Goal: Communication & Community: Share content

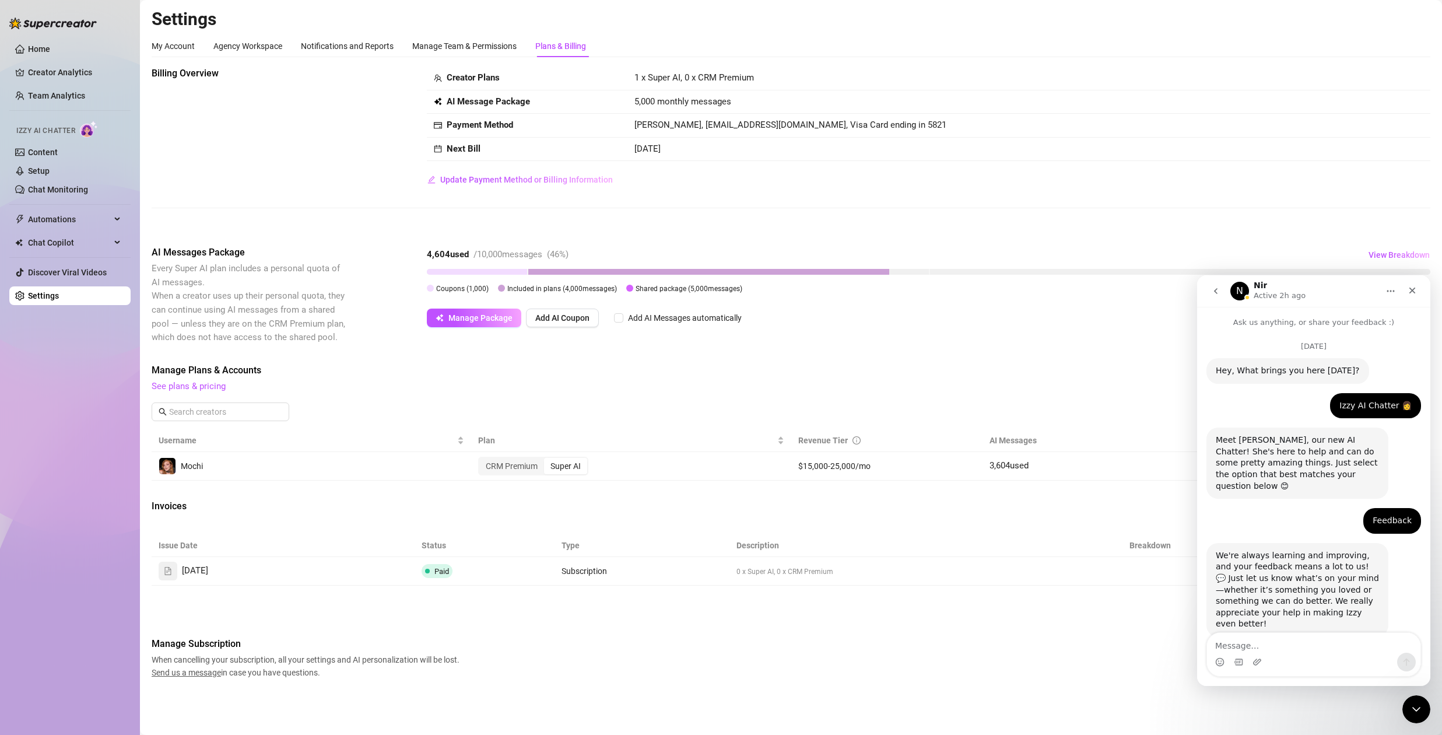
scroll to position [2861, 0]
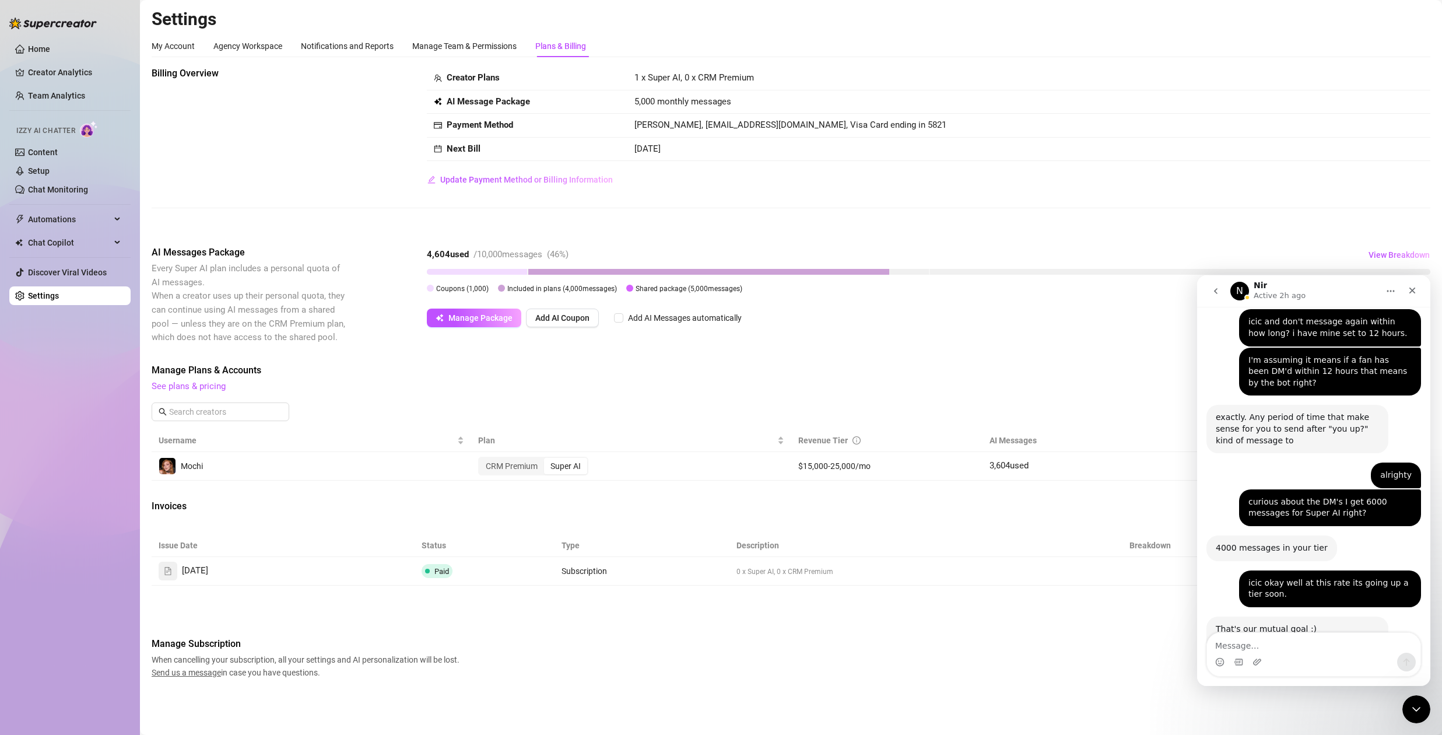
drag, startPoint x: 69, startPoint y: 174, endPoint x: 209, endPoint y: 171, distance: 140.0
click at [38, 174] on link "Setup" at bounding box center [39, 170] width 22 height 9
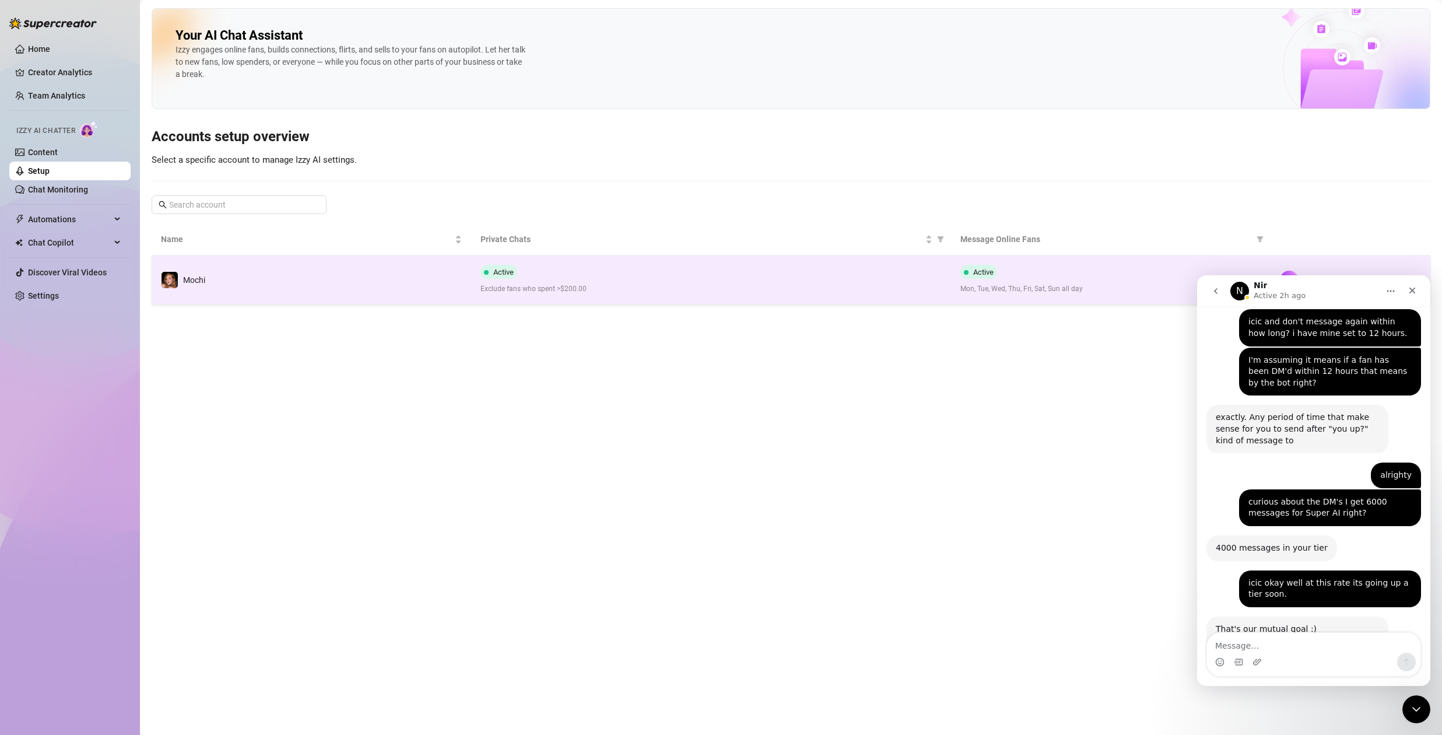
click at [833, 259] on td "Active Exclude fans who spent >$200.00" at bounding box center [710, 279] width 479 height 49
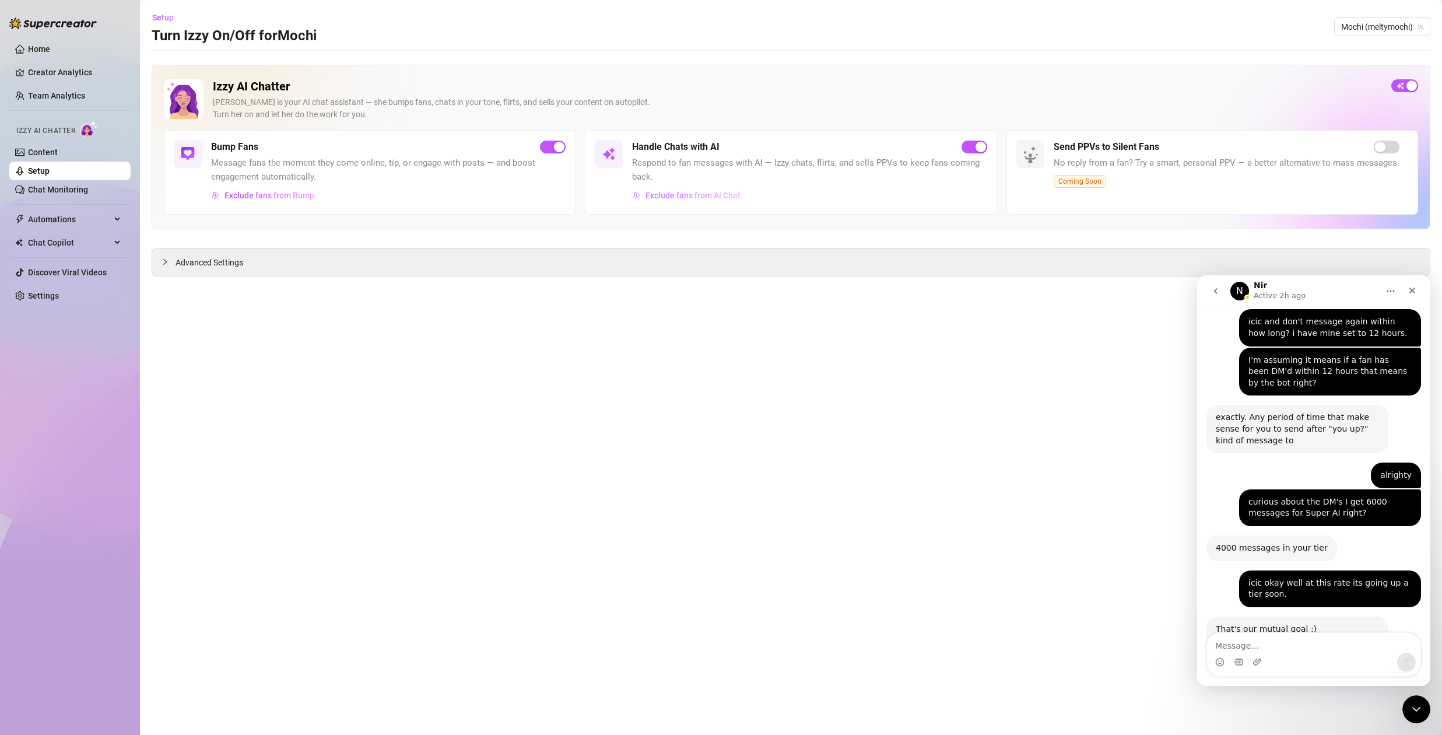
click at [671, 194] on span "Exclude fans from AI Chat" at bounding box center [693, 195] width 95 height 9
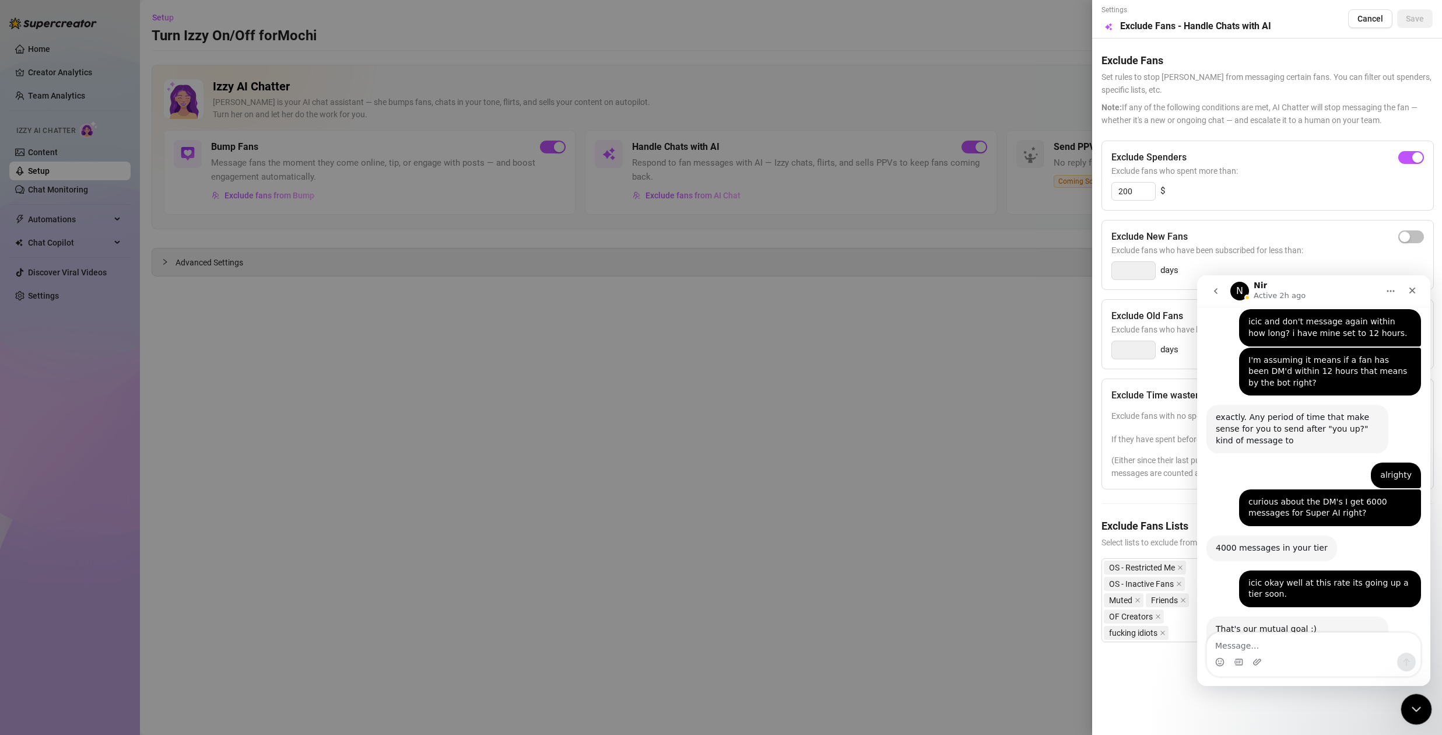
drag, startPoint x: 1418, startPoint y: 709, endPoint x: 1413, endPoint y: 697, distance: 12.8
click at [1418, 709] on icon "Close Intercom Messenger" at bounding box center [1415, 707] width 14 height 14
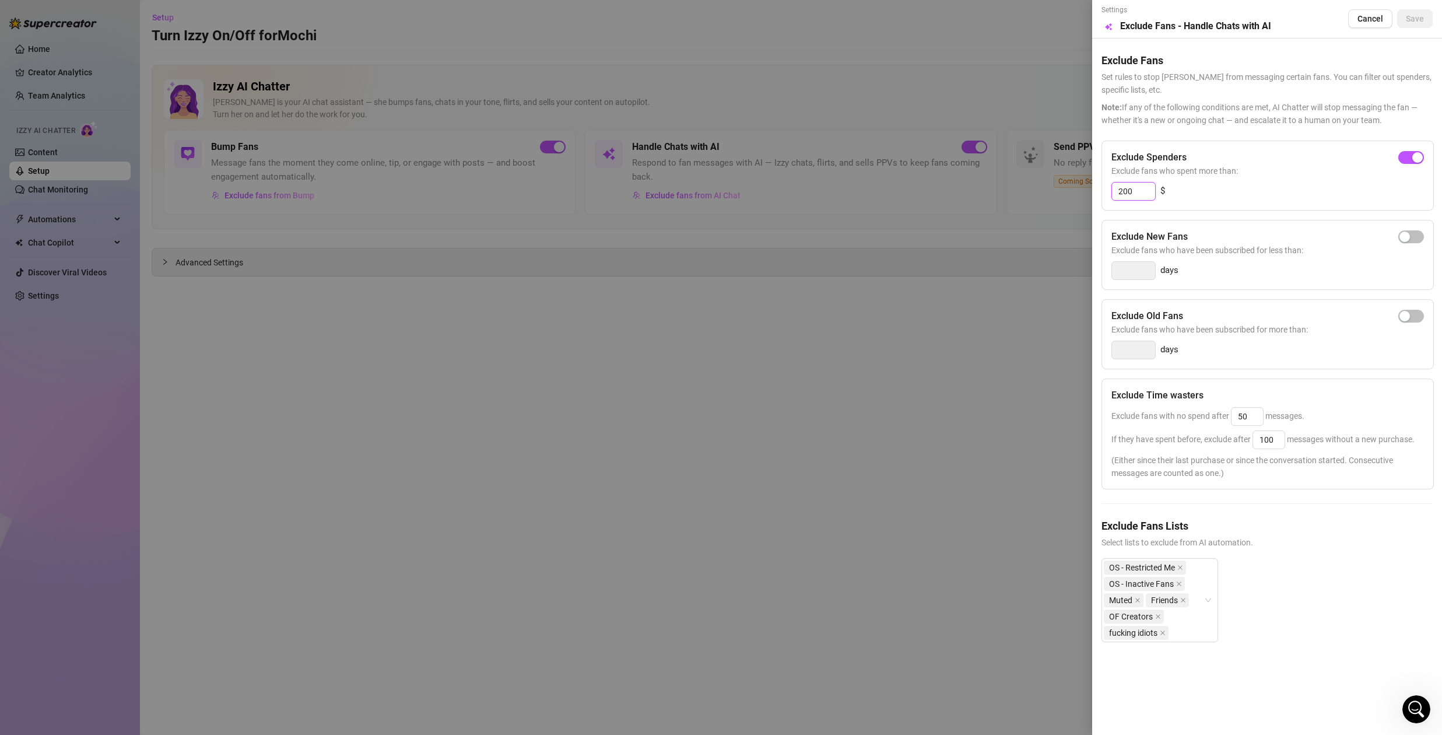
click at [1140, 192] on input "200" at bounding box center [1133, 191] width 43 height 17
type input "150"
click at [1413, 22] on span "Save" at bounding box center [1415, 18] width 18 height 9
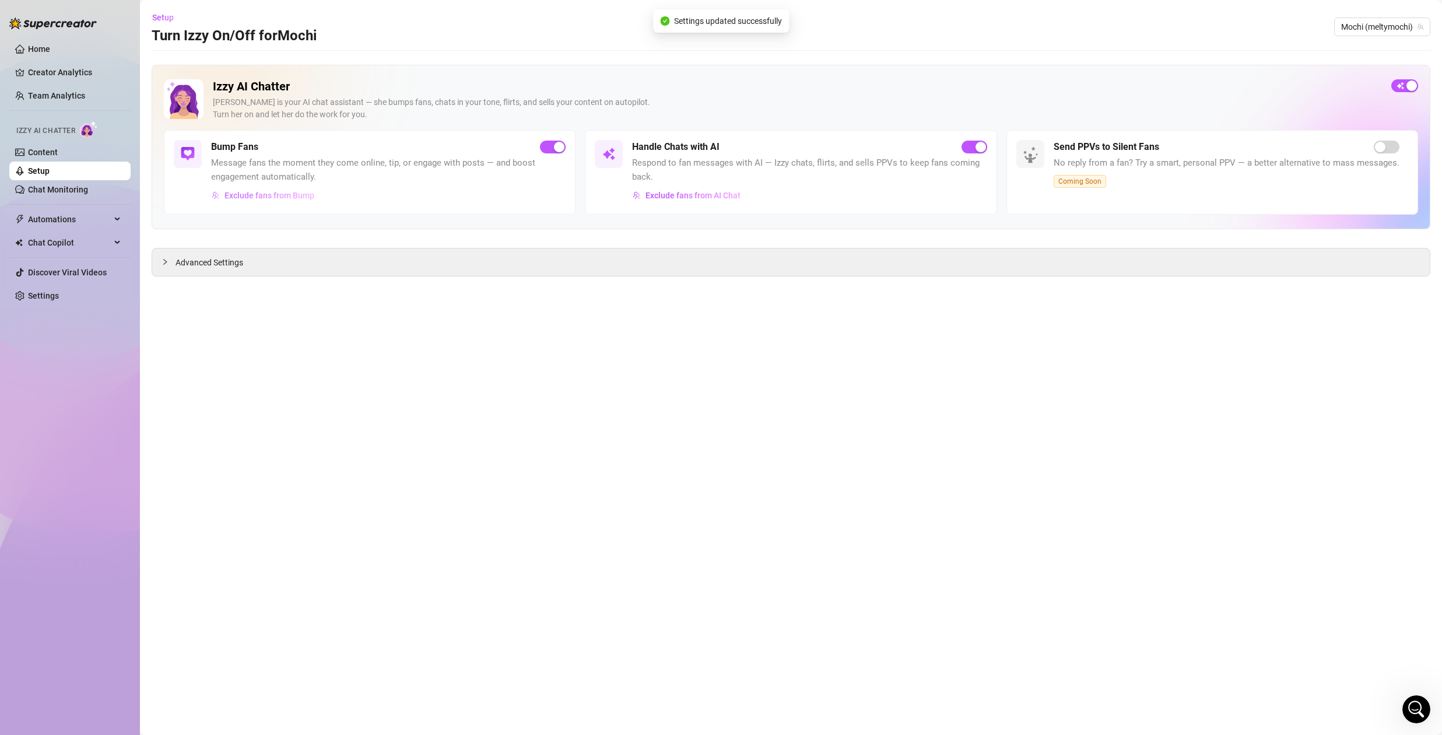
click at [293, 194] on span "Exclude fans from Bump" at bounding box center [270, 195] width 90 height 9
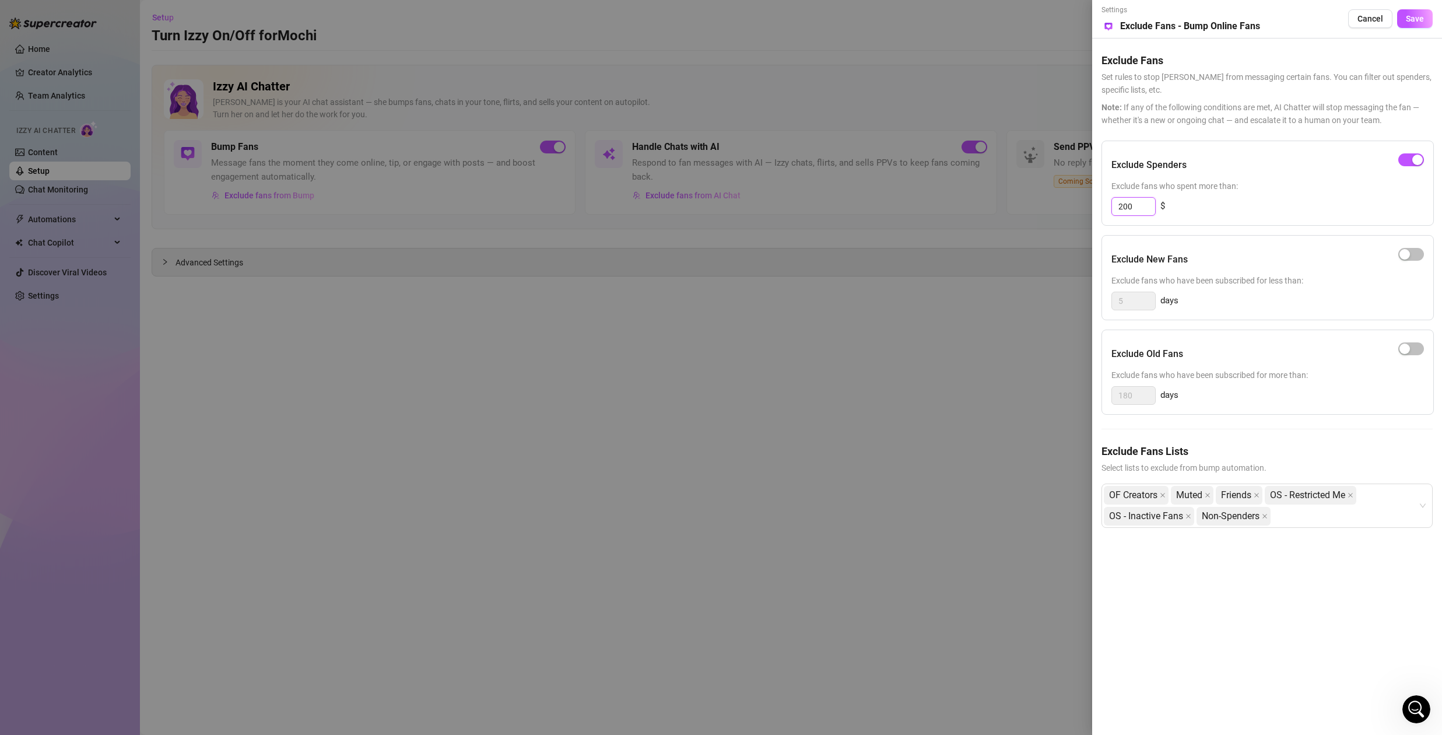
click at [1148, 209] on input "200" at bounding box center [1133, 206] width 43 height 17
type input "150"
click at [1418, 16] on span "Save" at bounding box center [1415, 18] width 18 height 9
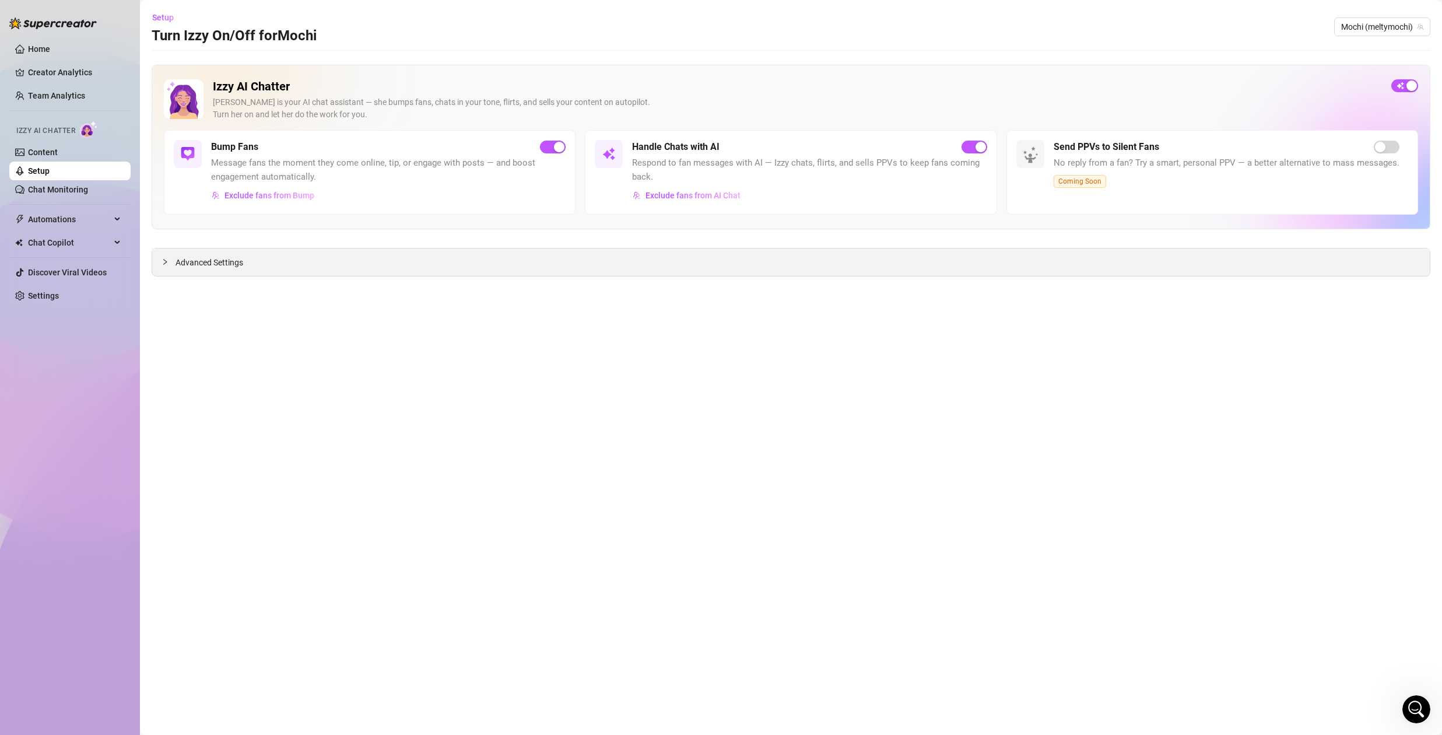
click at [251, 274] on div "Advanced Settings" at bounding box center [791, 261] width 1278 height 27
click at [173, 264] on div at bounding box center [169, 261] width 14 height 13
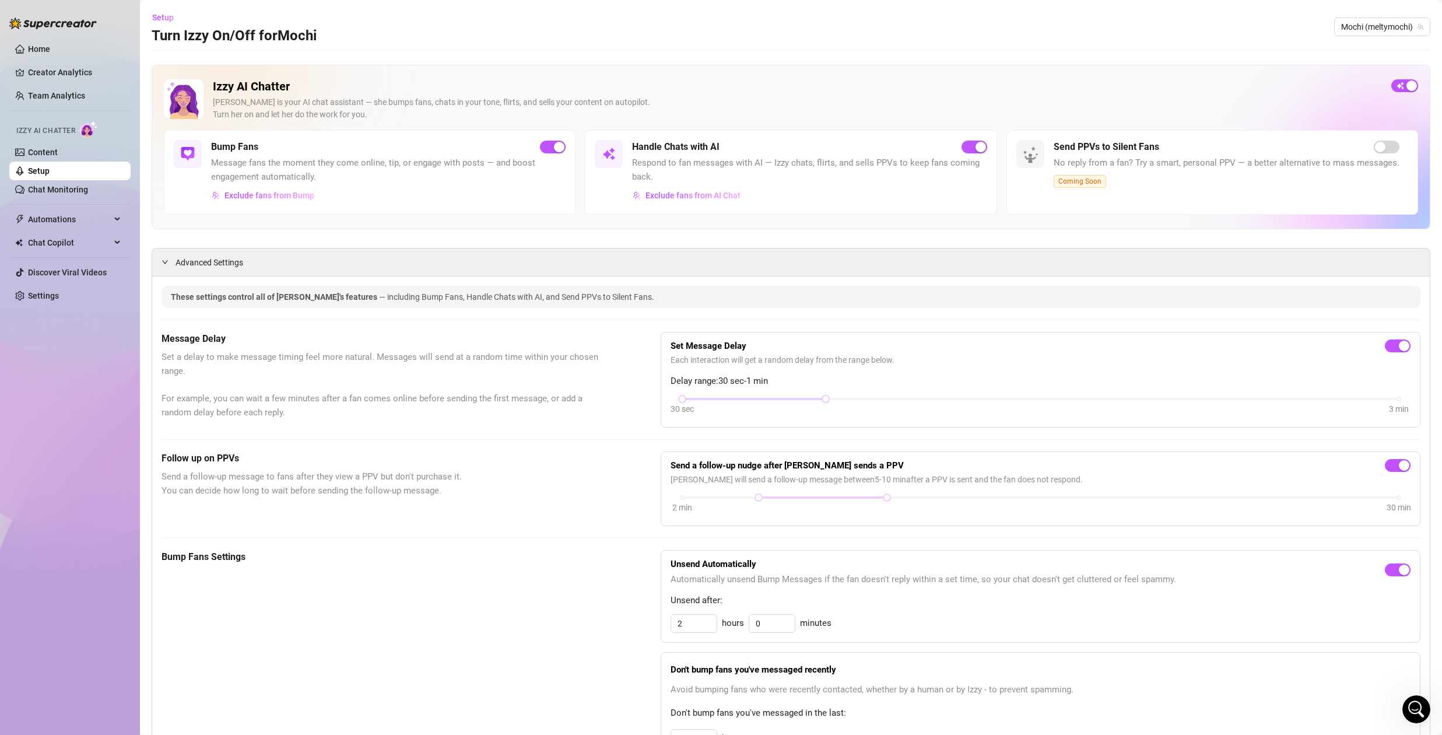
scroll to position [110, 0]
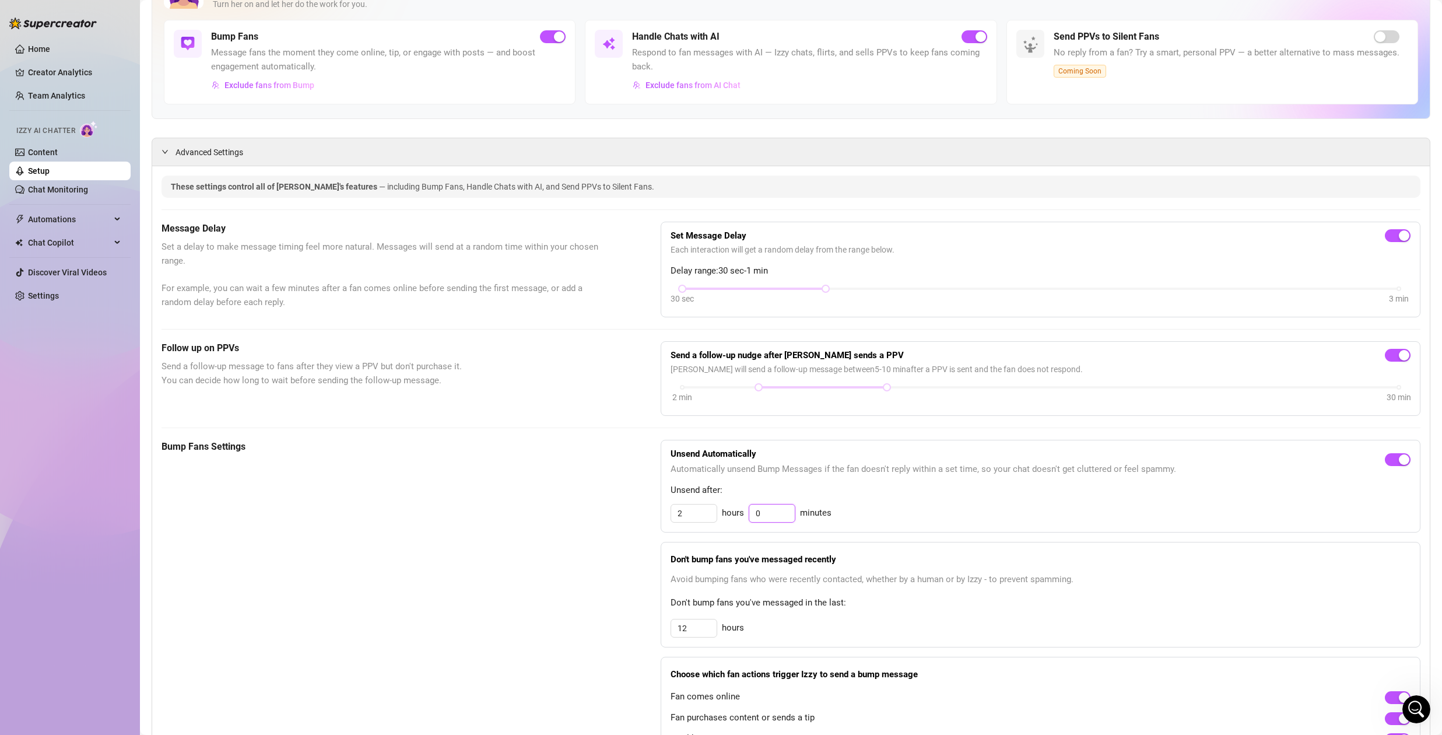
click at [772, 513] on input "0" at bounding box center [771, 512] width 45 height 17
click at [703, 510] on input "2" at bounding box center [693, 512] width 45 height 17
click at [703, 509] on input "2" at bounding box center [693, 512] width 45 height 17
click at [702, 509] on input "2" at bounding box center [693, 512] width 45 height 17
type input "1"
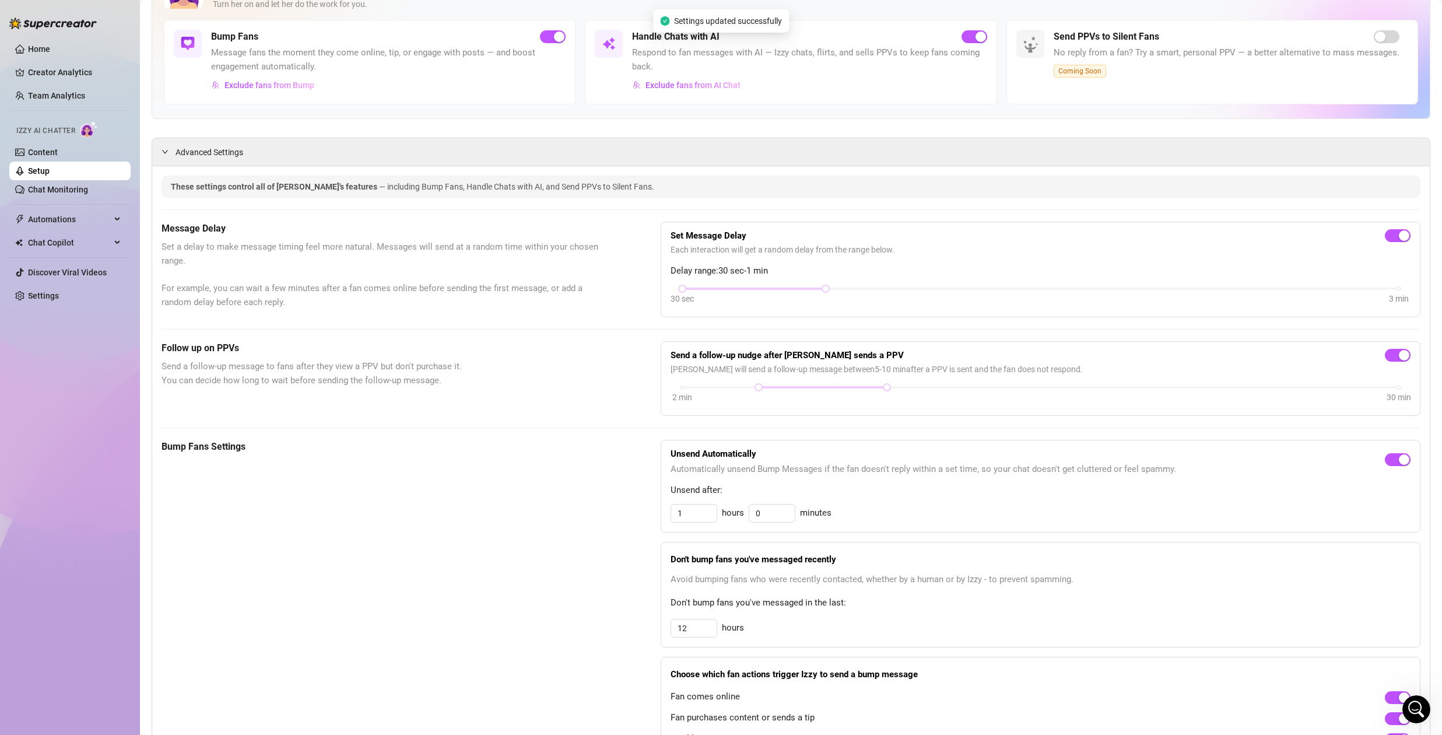
click at [545, 522] on div "Bump Fans Settings" at bounding box center [382, 599] width 441 height 318
click at [491, 509] on div "Bump Fans Settings" at bounding box center [382, 599] width 441 height 318
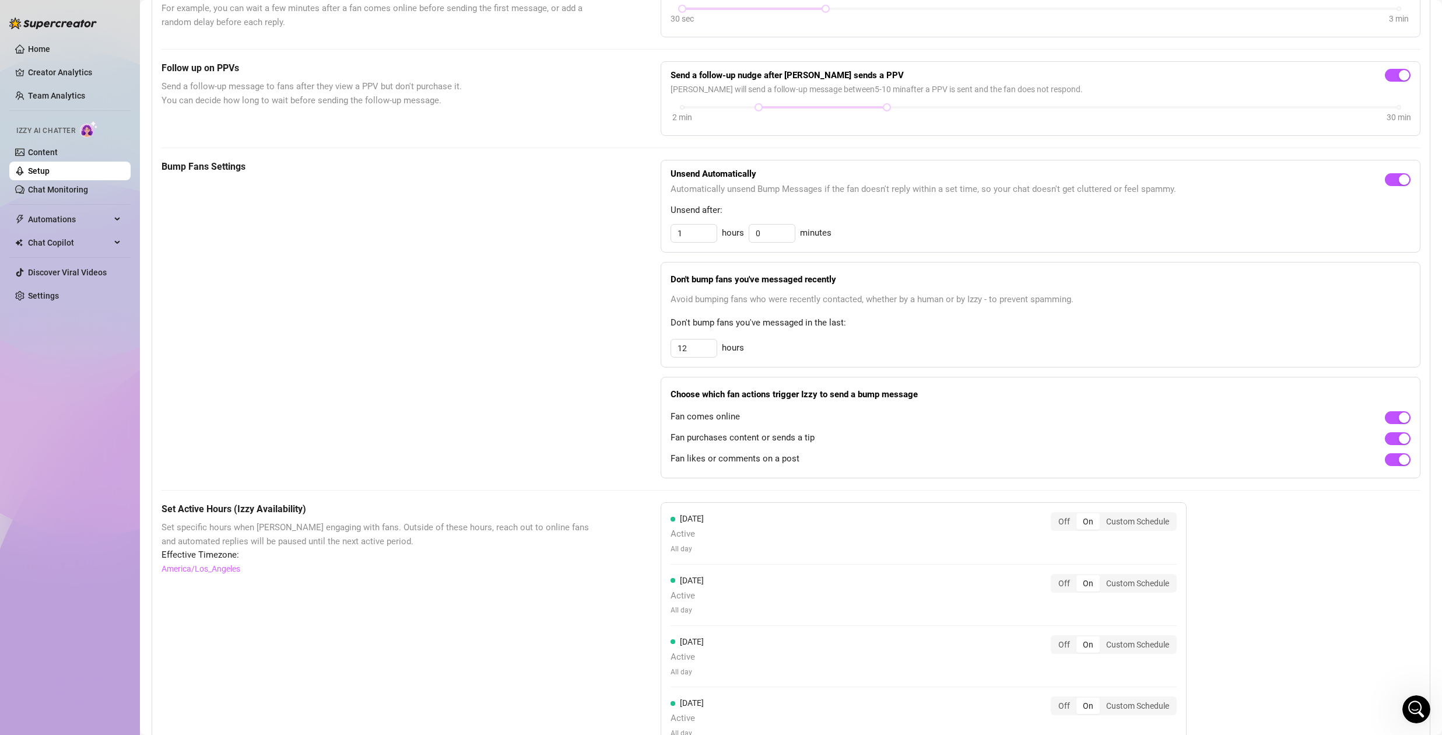
scroll to position [0, 0]
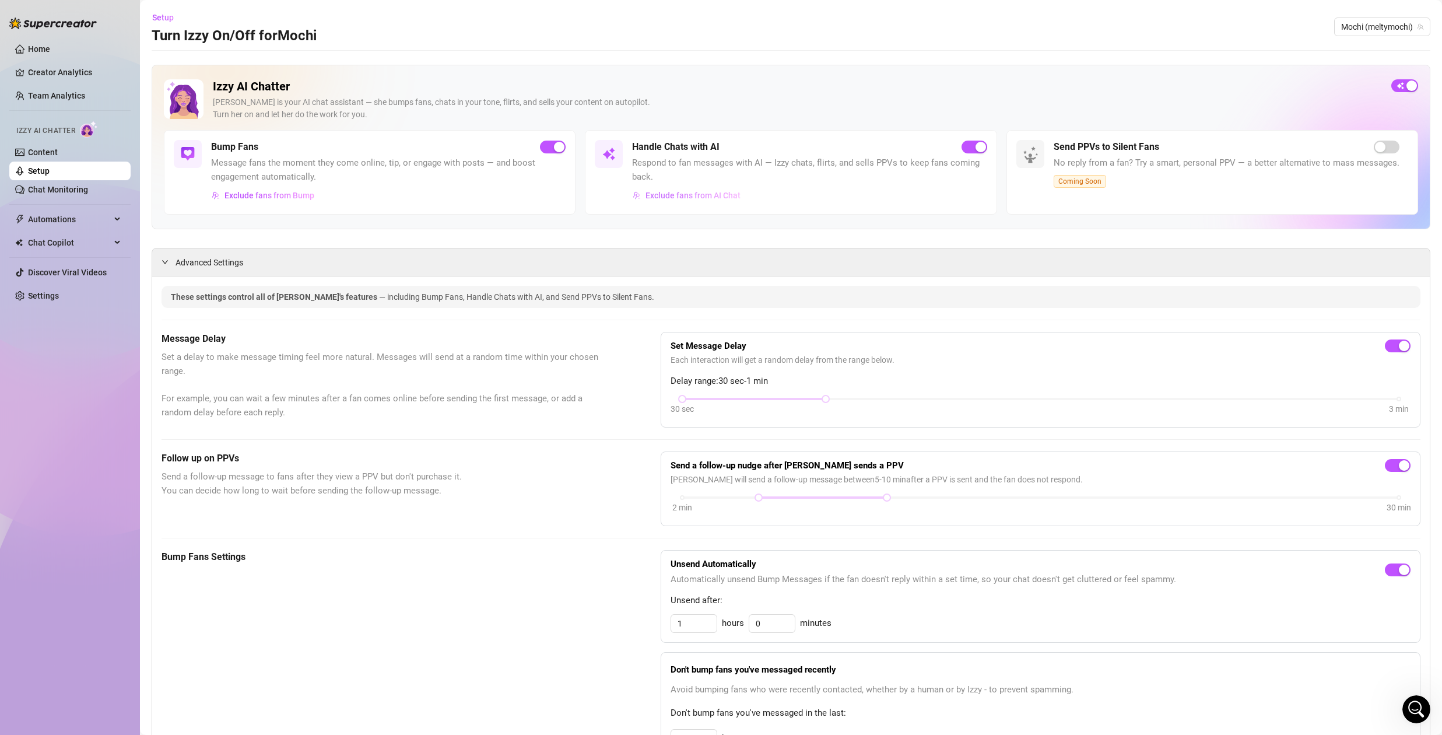
click at [677, 198] on span "Exclude fans from AI Chat" at bounding box center [693, 195] width 95 height 9
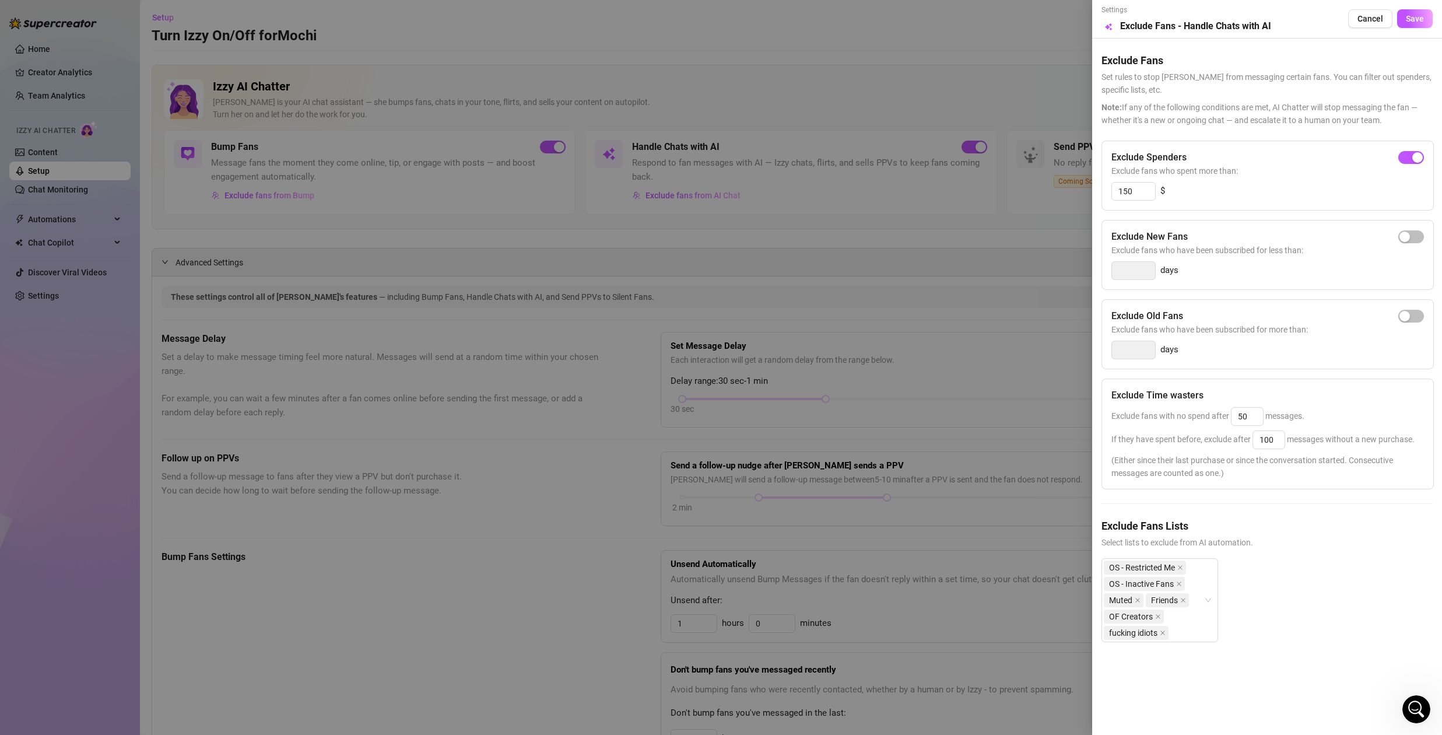
click at [470, 278] on div at bounding box center [721, 367] width 1442 height 735
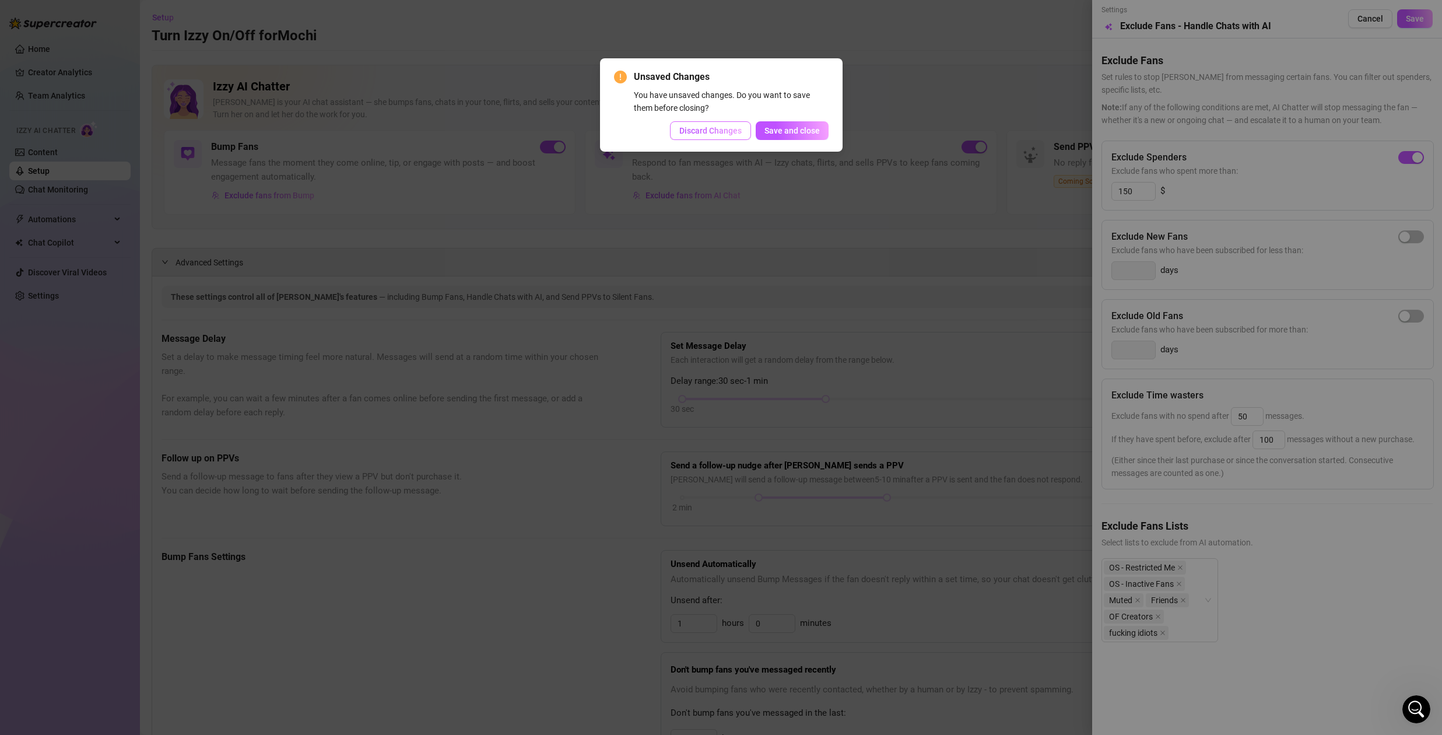
click at [695, 129] on span "Discard Changes" at bounding box center [710, 130] width 62 height 9
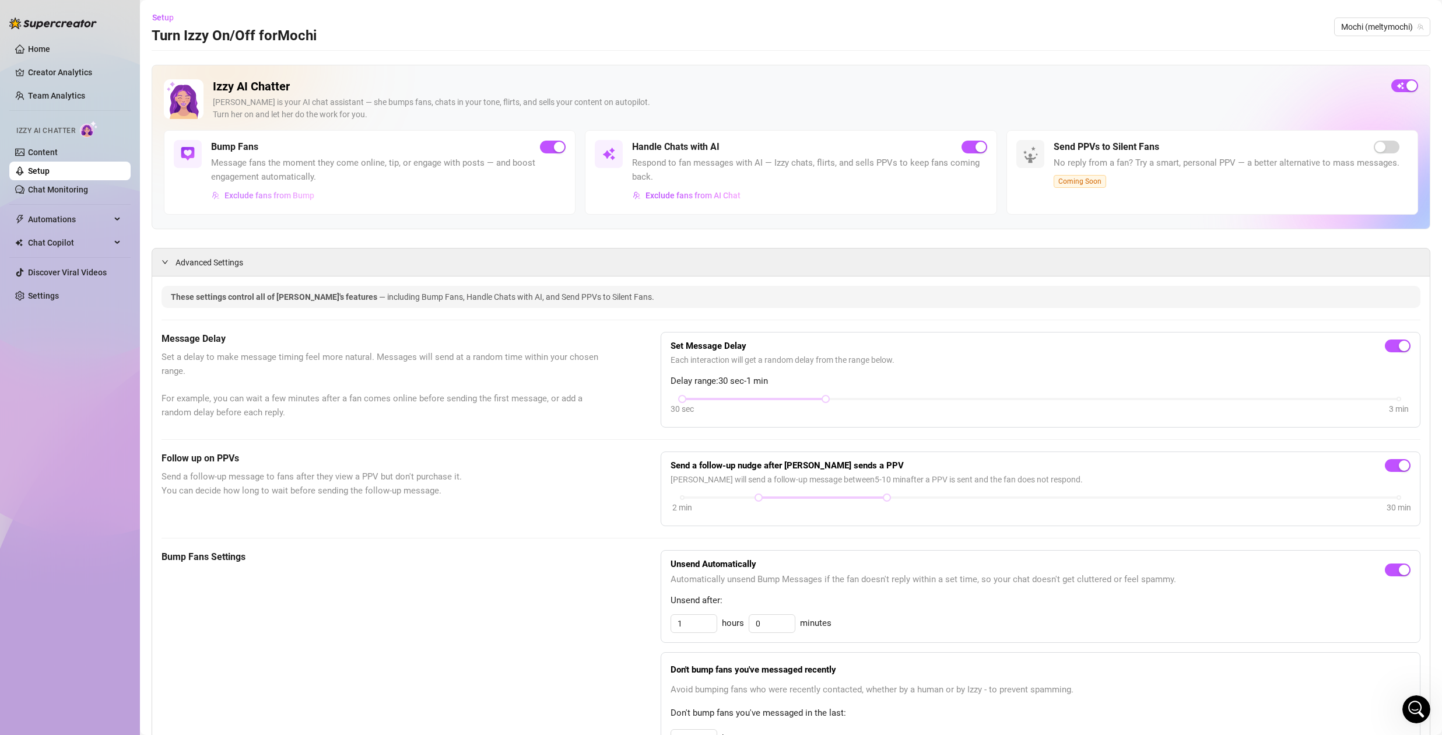
click at [283, 196] on span "Exclude fans from Bump" at bounding box center [270, 195] width 90 height 9
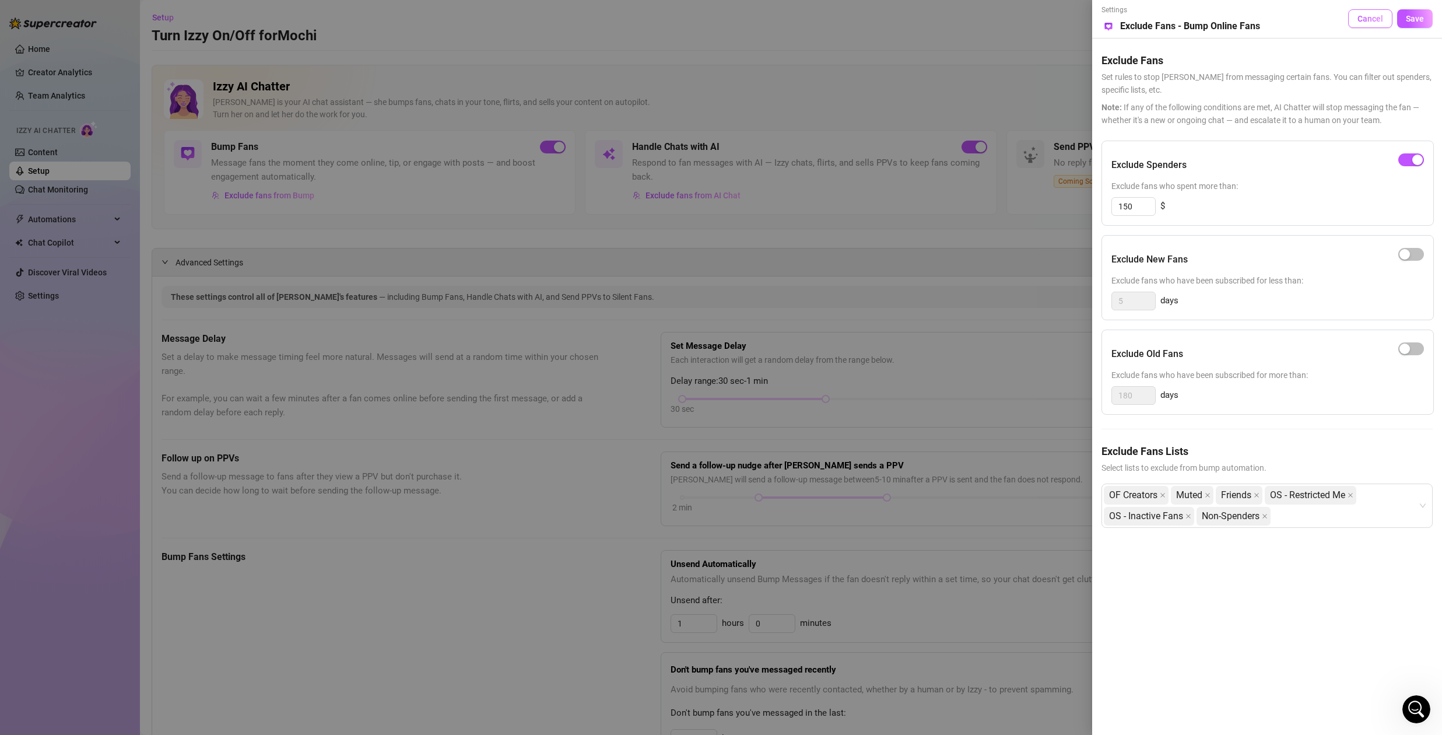
click at [1360, 15] on span "Cancel" at bounding box center [1371, 18] width 26 height 9
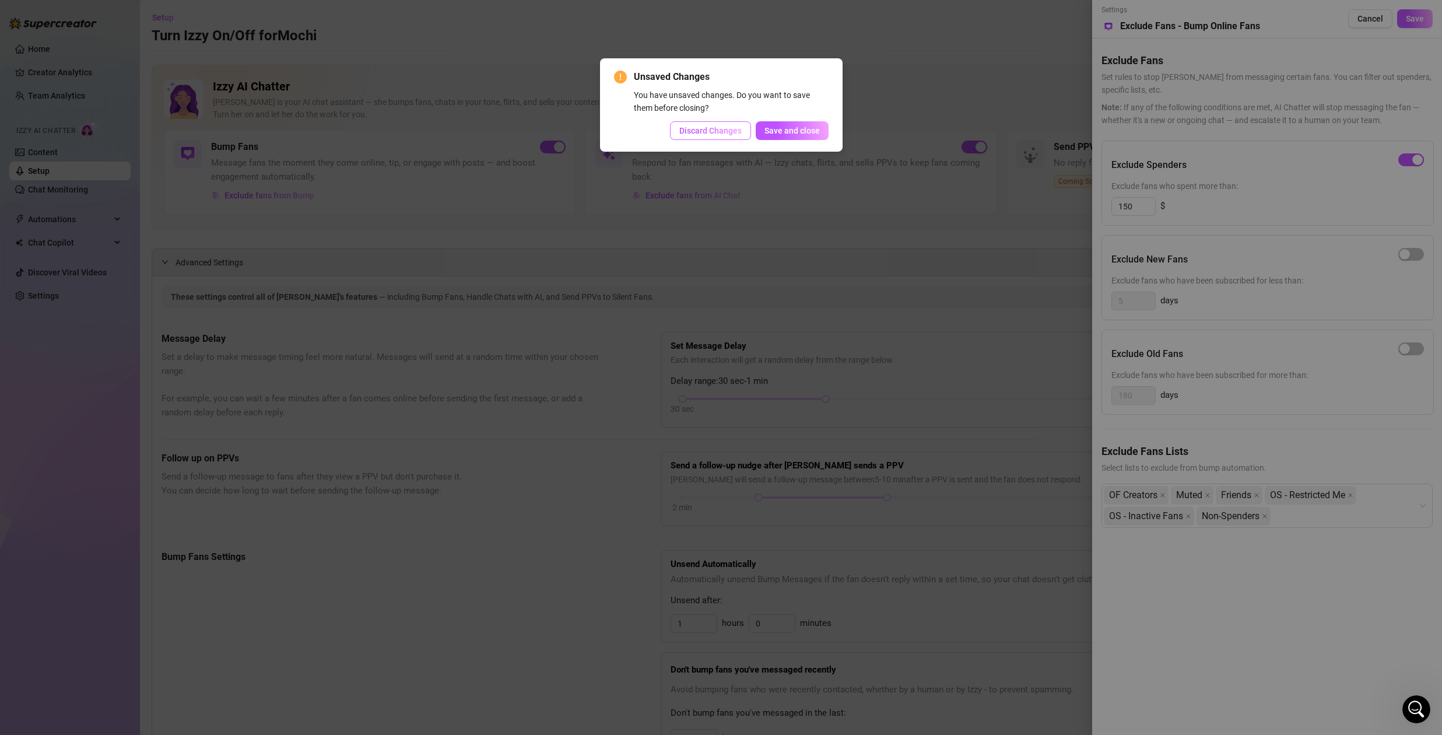
click at [727, 135] on span "Discard Changes" at bounding box center [710, 130] width 62 height 9
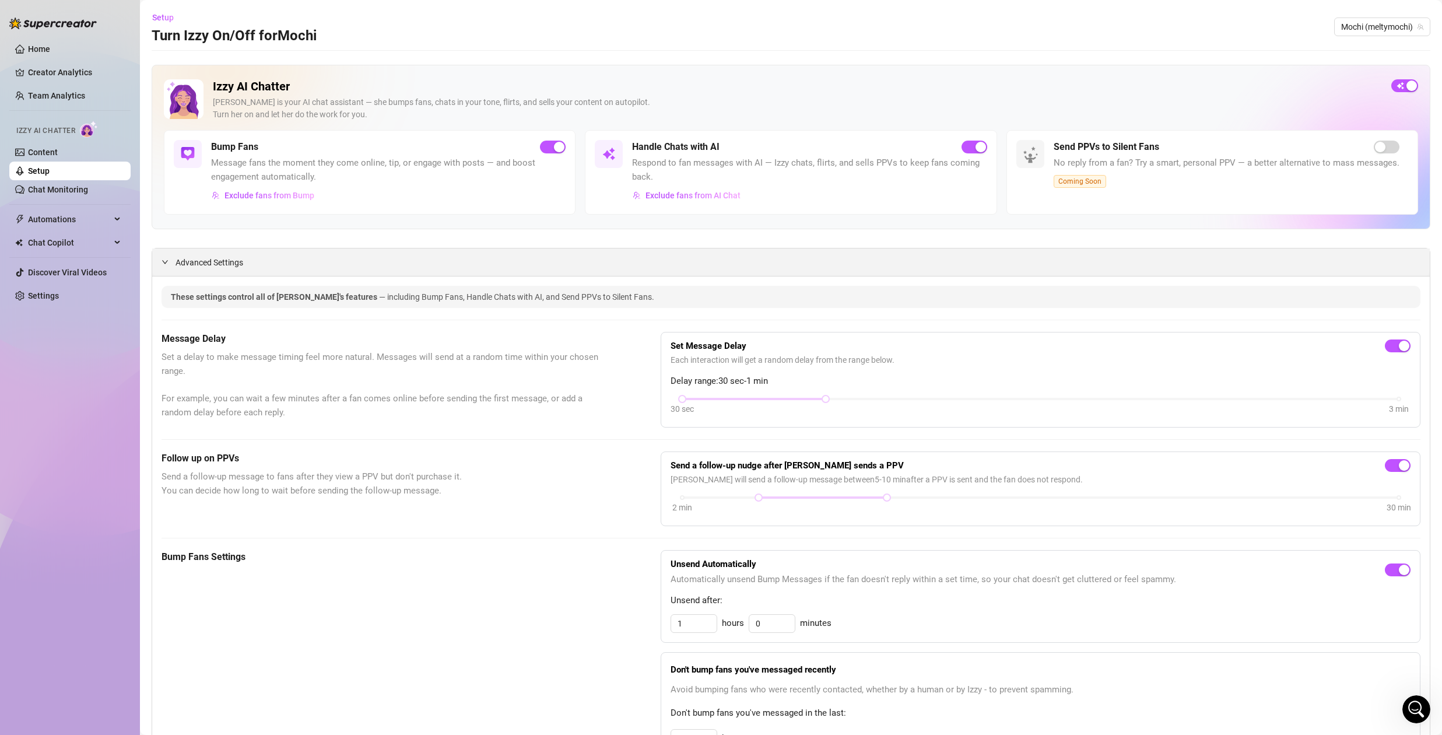
scroll to position [3014, 0]
click at [556, 148] on div "button" at bounding box center [559, 147] width 10 height 10
click at [50, 149] on link "Content" at bounding box center [43, 152] width 30 height 9
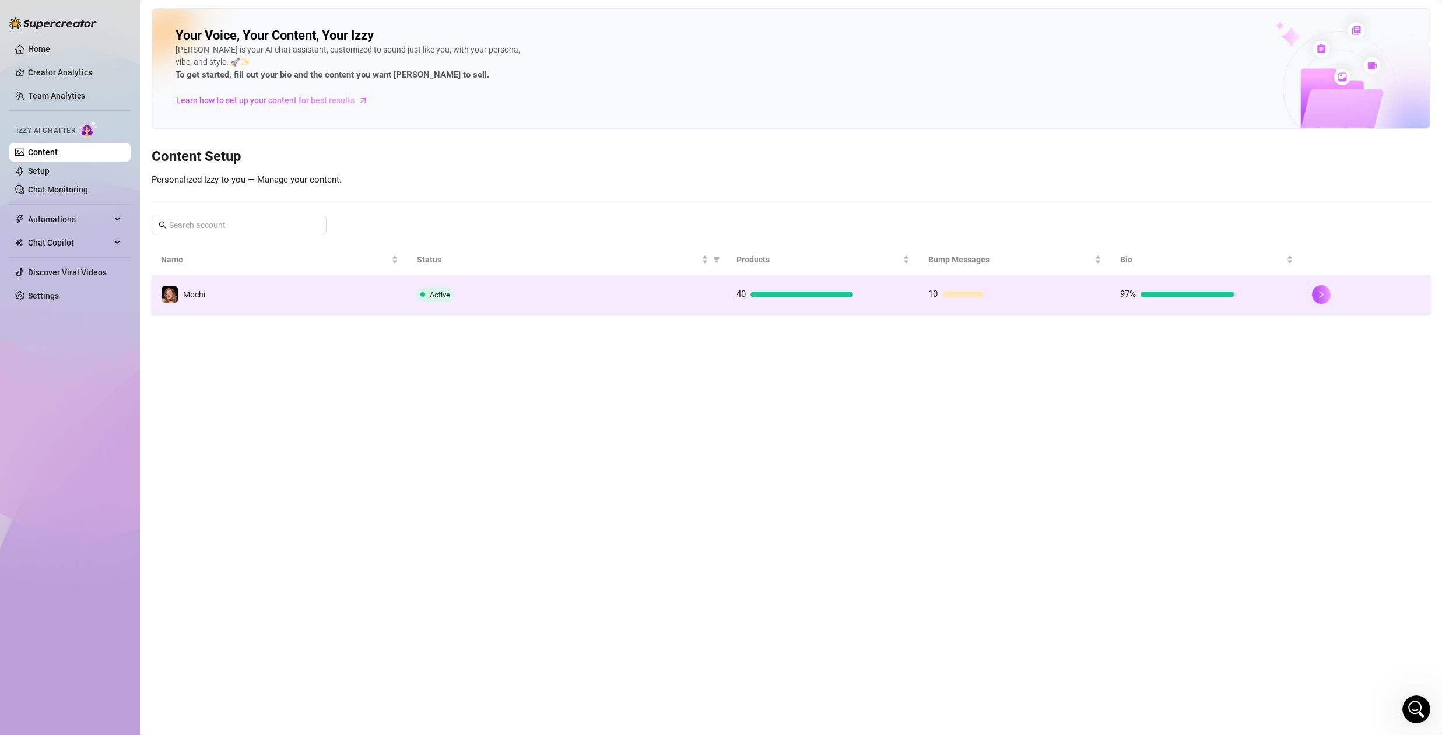
click at [765, 292] on div at bounding box center [802, 295] width 103 height 6
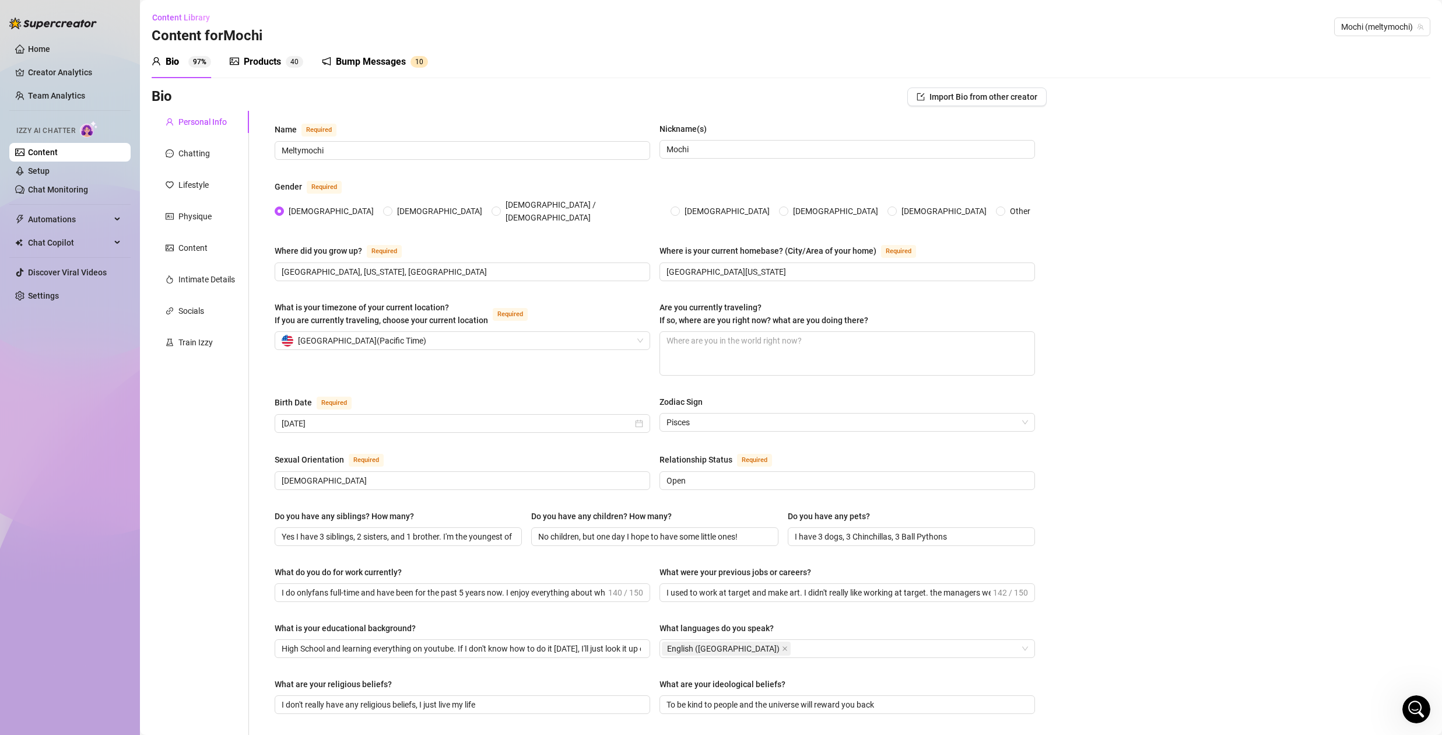
click at [387, 57] on div "Bump Messages" at bounding box center [371, 62] width 70 height 14
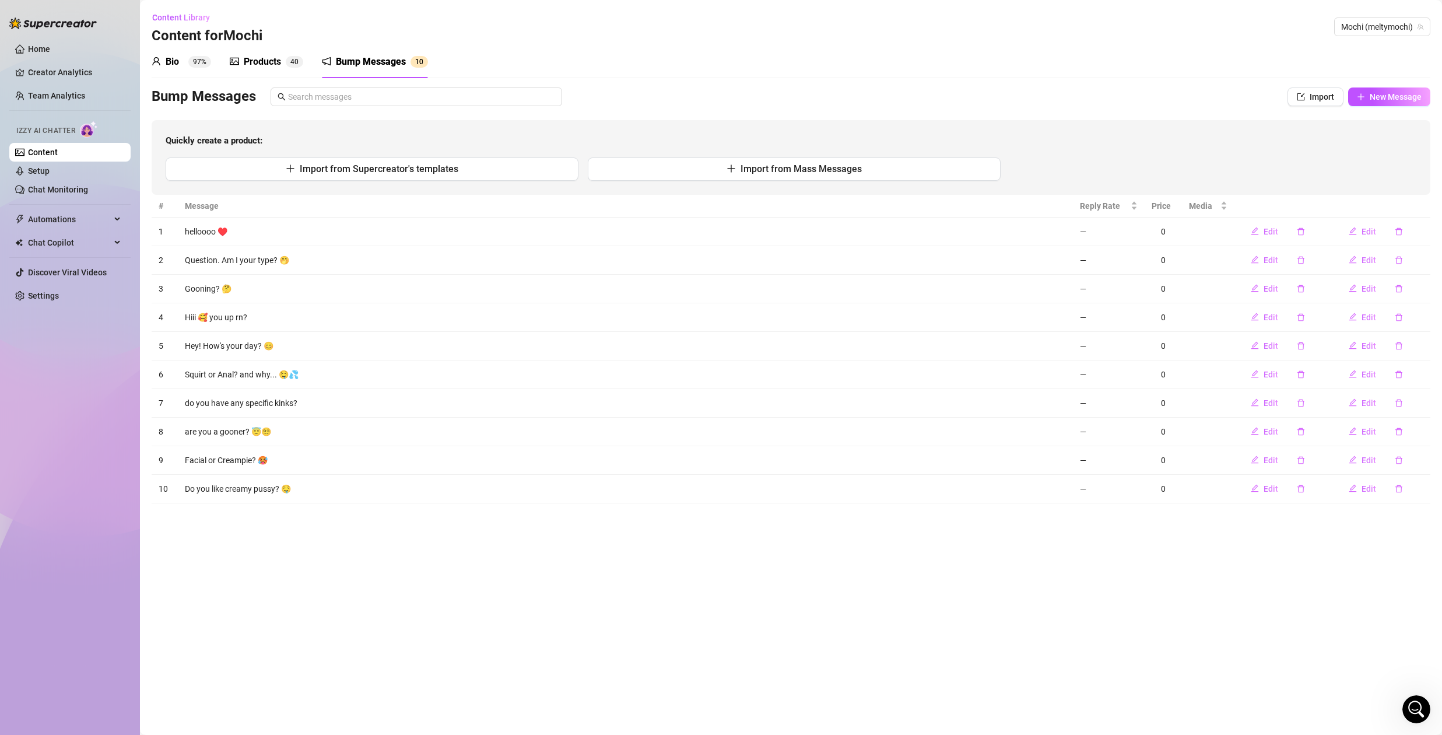
click at [208, 289] on td "Gooning? 🤔" at bounding box center [625, 289] width 895 height 29
click at [1268, 288] on span "Edit" at bounding box center [1271, 288] width 15 height 9
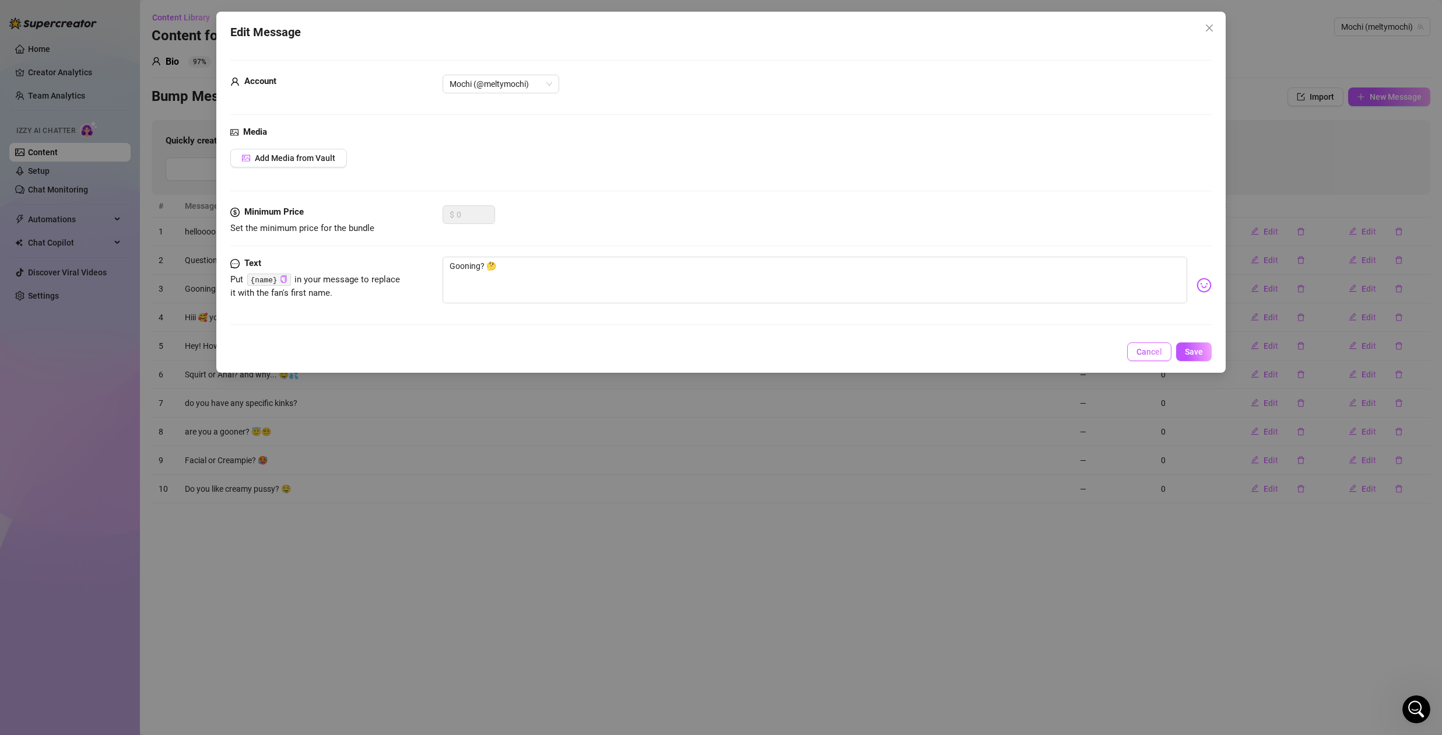
click at [1140, 349] on span "Cancel" at bounding box center [1150, 351] width 26 height 9
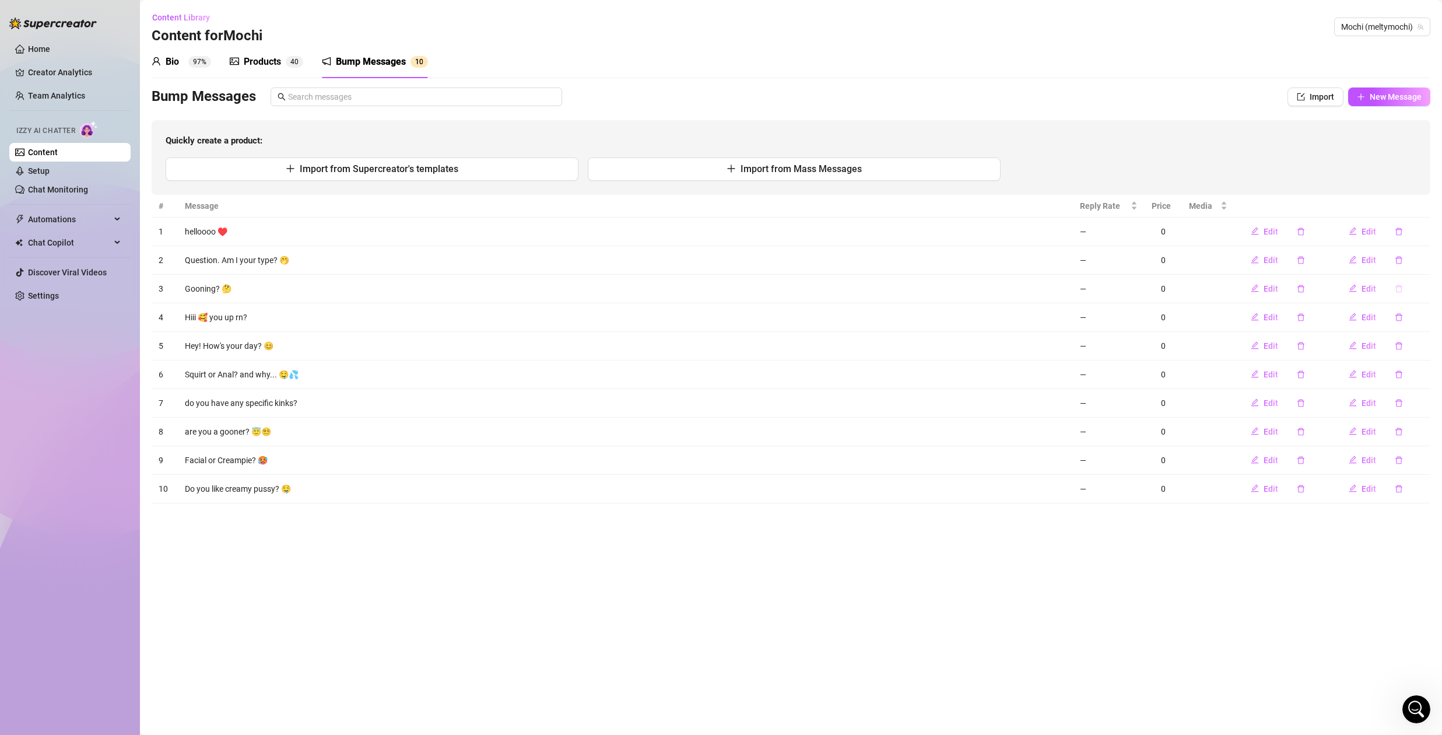
click at [1403, 289] on button "button" at bounding box center [1399, 288] width 27 height 19
click at [1429, 259] on span "Yes" at bounding box center [1422, 258] width 14 height 9
click at [1371, 94] on span "New Message" at bounding box center [1396, 96] width 52 height 9
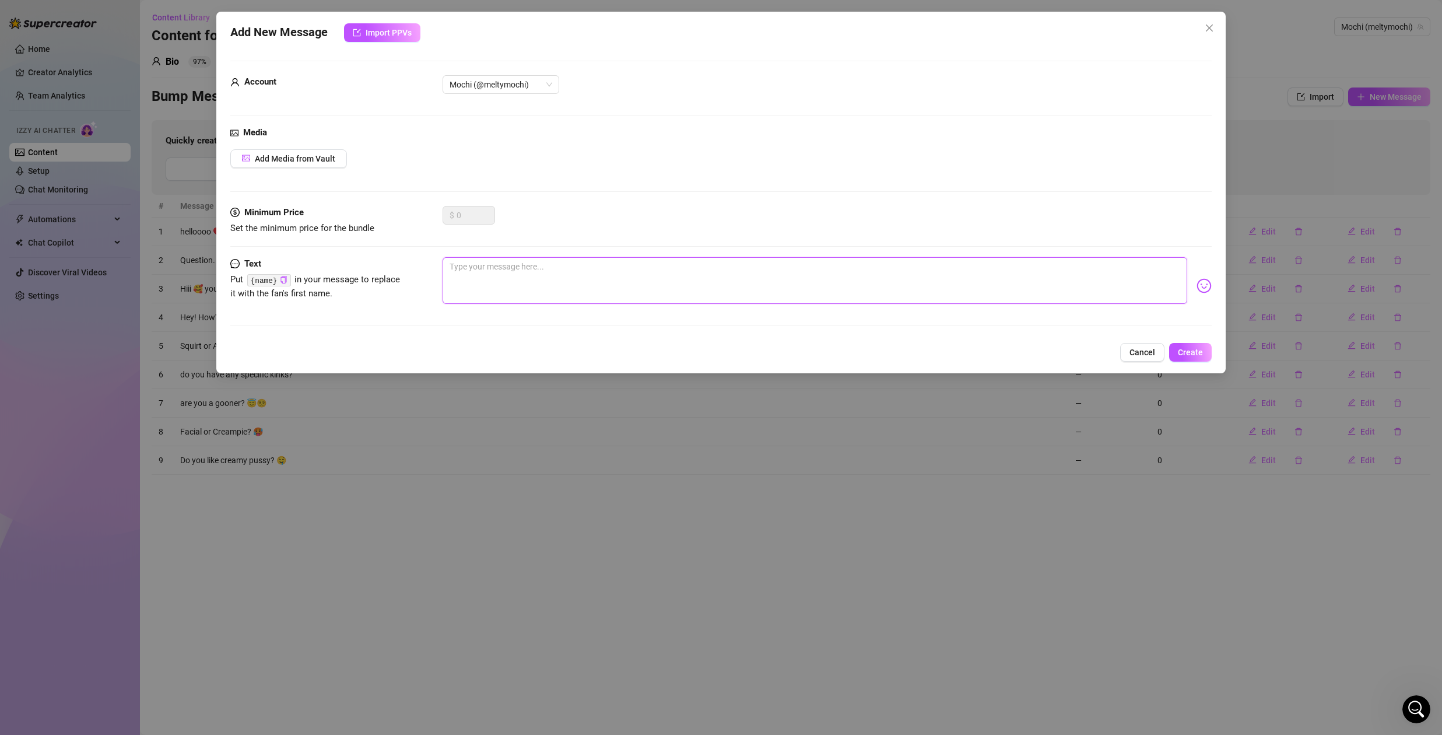
click at [534, 275] on textarea at bounding box center [815, 280] width 745 height 47
click at [1134, 351] on span "Cancel" at bounding box center [1143, 352] width 26 height 9
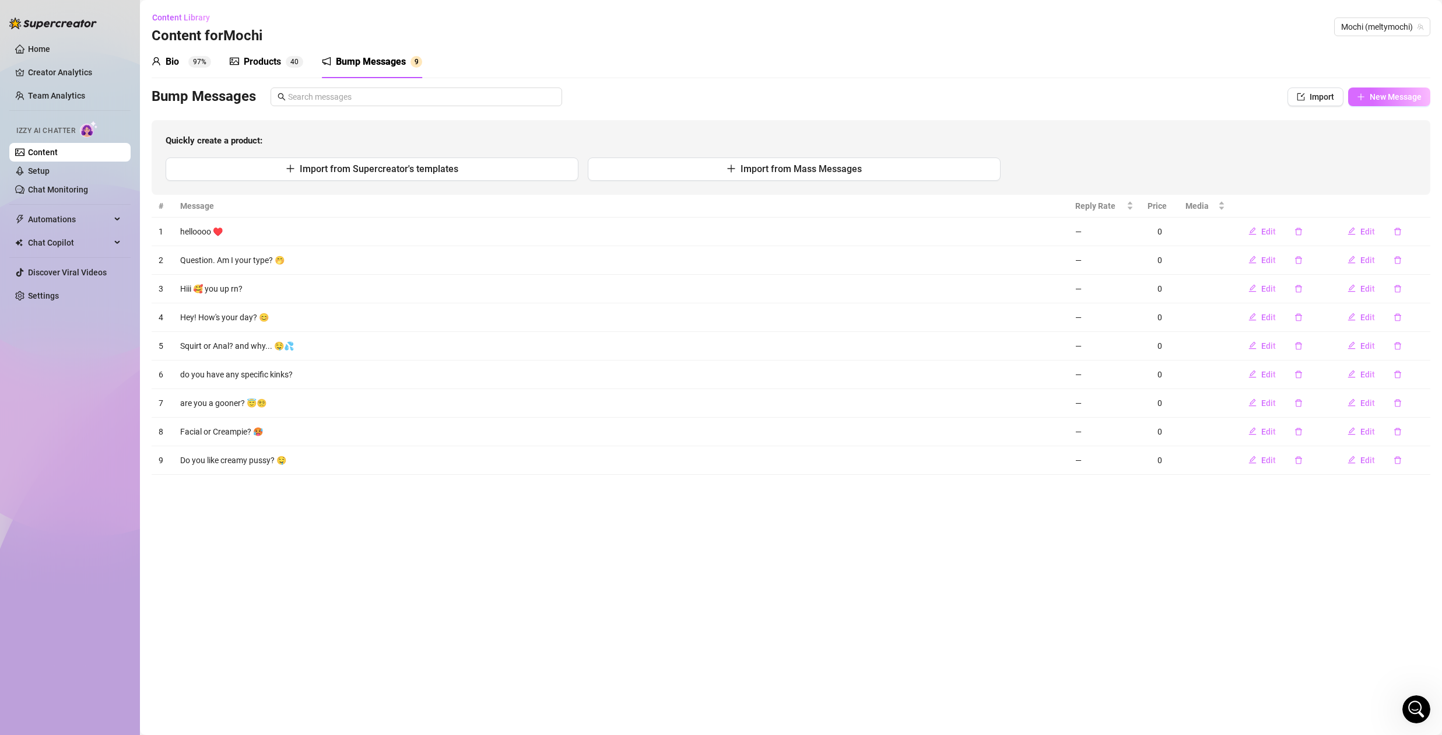
click at [1429, 93] on button "New Message" at bounding box center [1389, 96] width 82 height 19
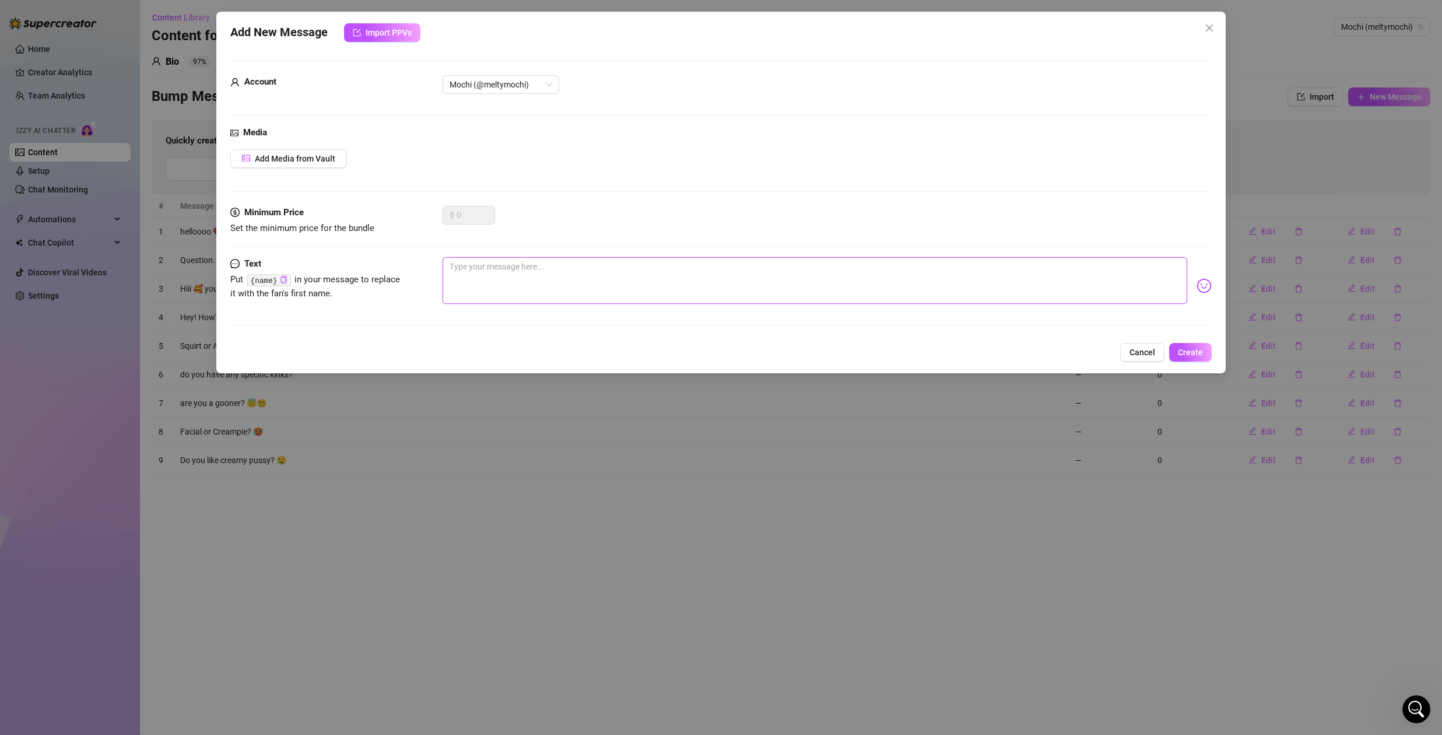
click at [572, 278] on textarea at bounding box center [815, 280] width 745 height 47
paste textarea "This pussy needs XP 🎮"
type textarea "This pussy needs XP 🎮"
click at [328, 160] on span "Add Media from Vault" at bounding box center [295, 158] width 80 height 9
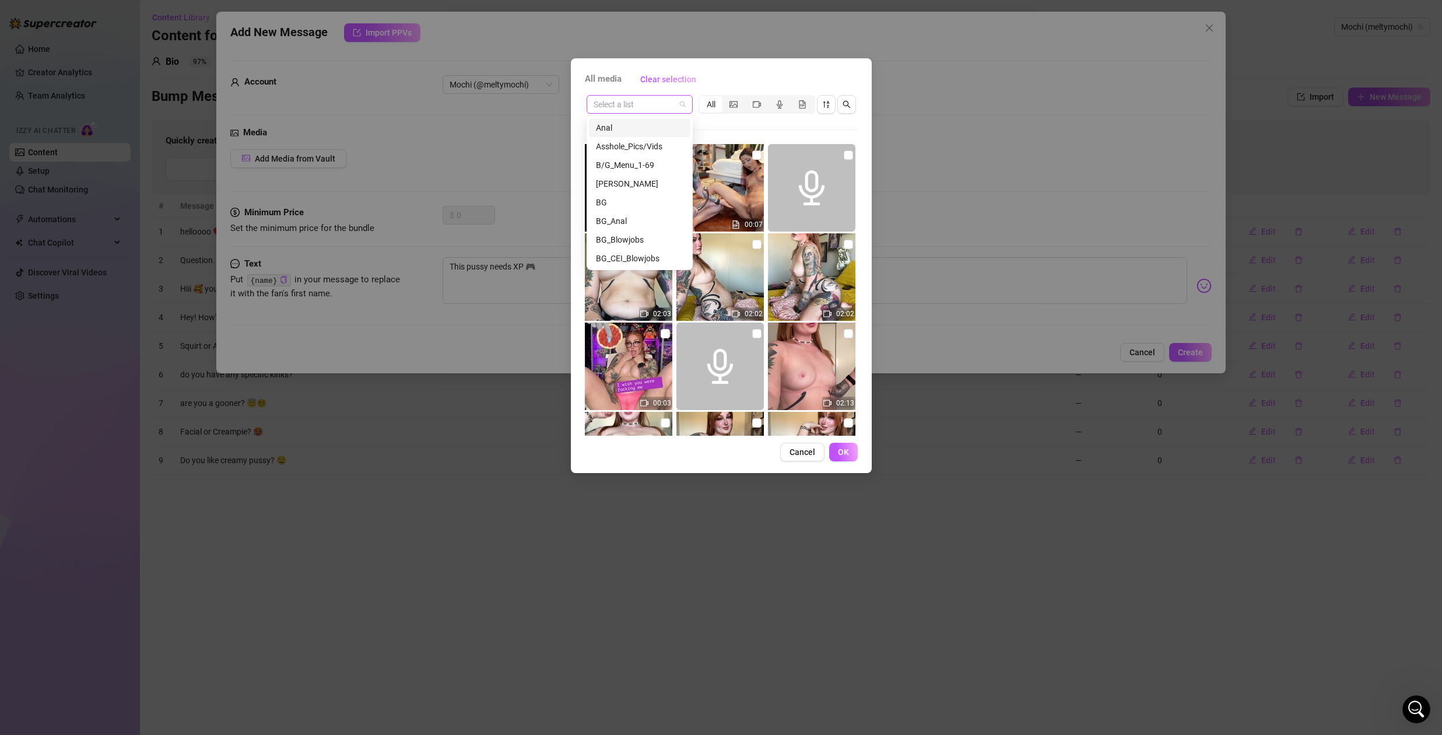
click at [678, 106] on span at bounding box center [640, 104] width 92 height 17
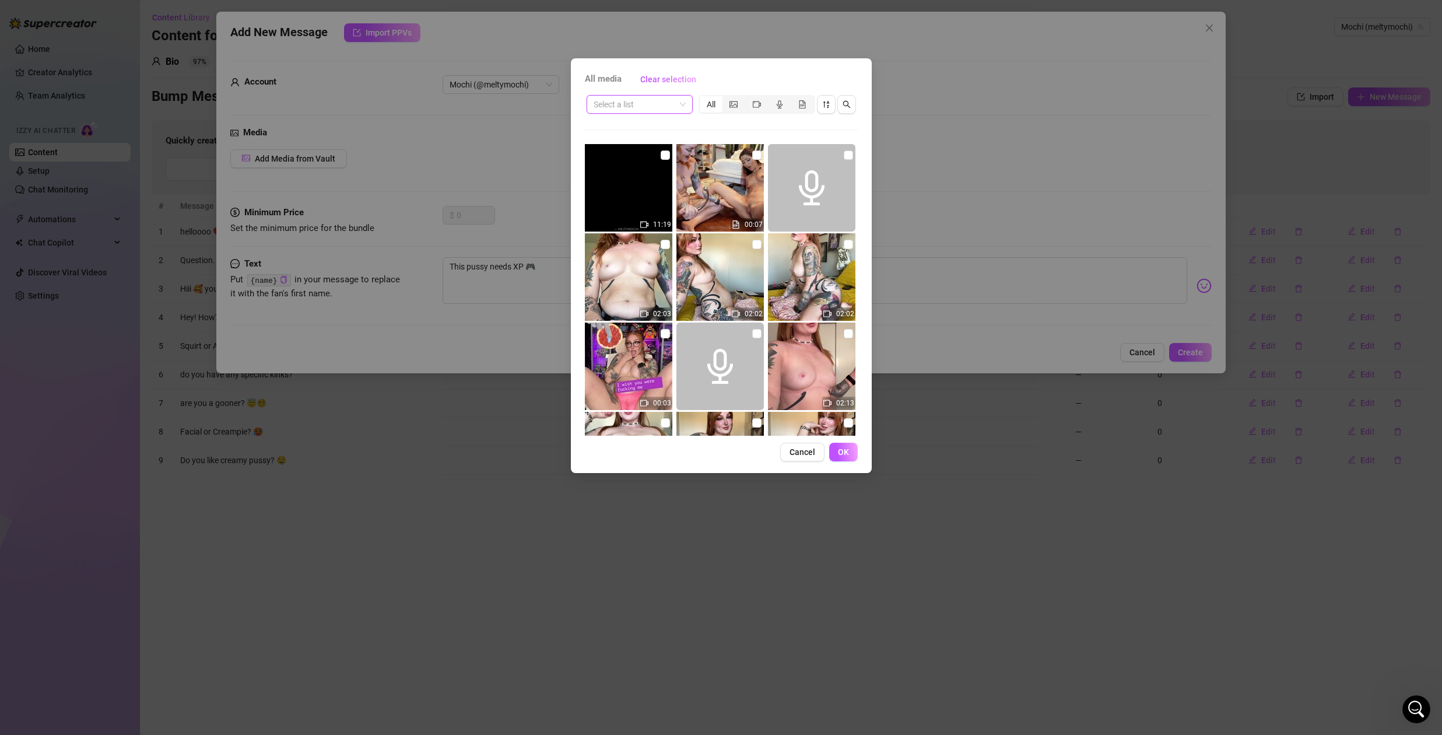
click at [683, 103] on span at bounding box center [640, 104] width 92 height 17
click at [851, 103] on button "button" at bounding box center [847, 104] width 19 height 19
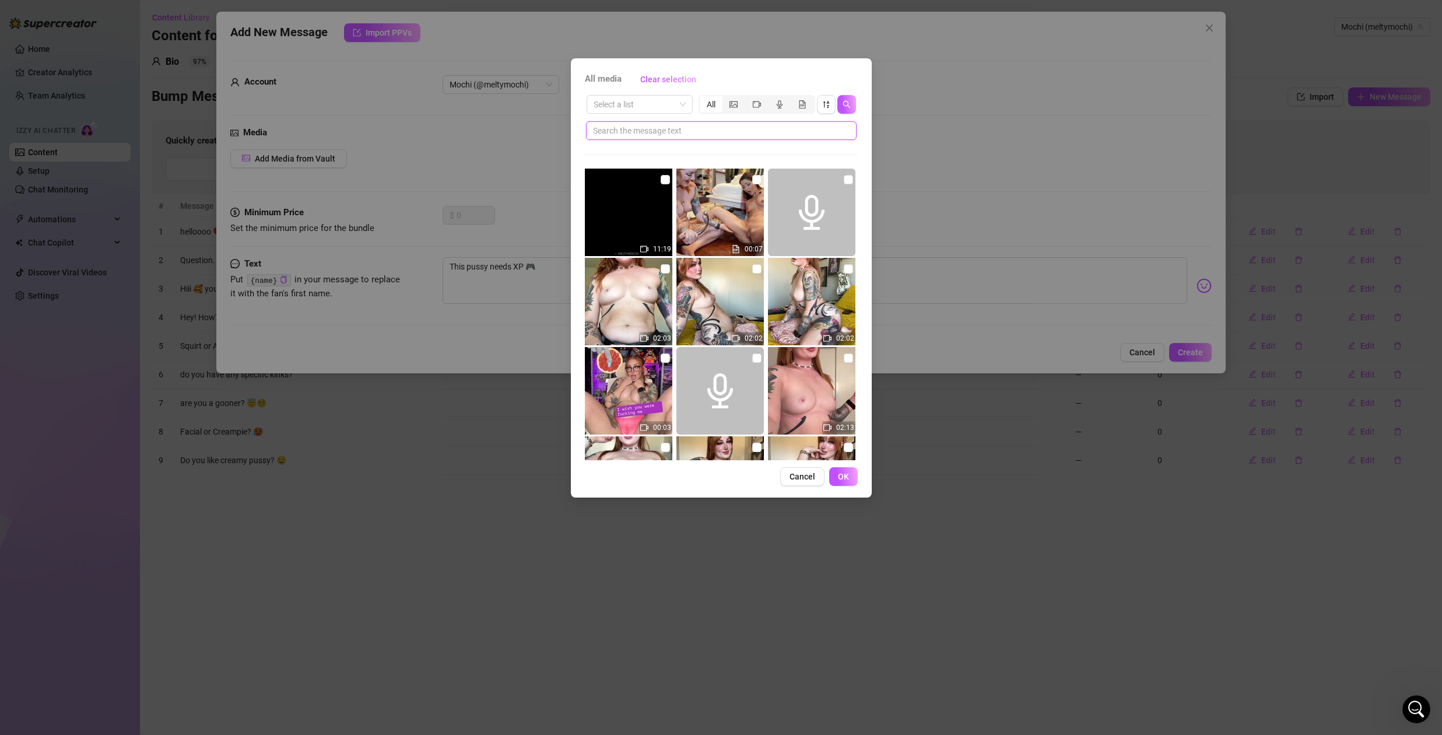
click at [724, 127] on input "text" at bounding box center [716, 130] width 247 height 13
type input "pussy"
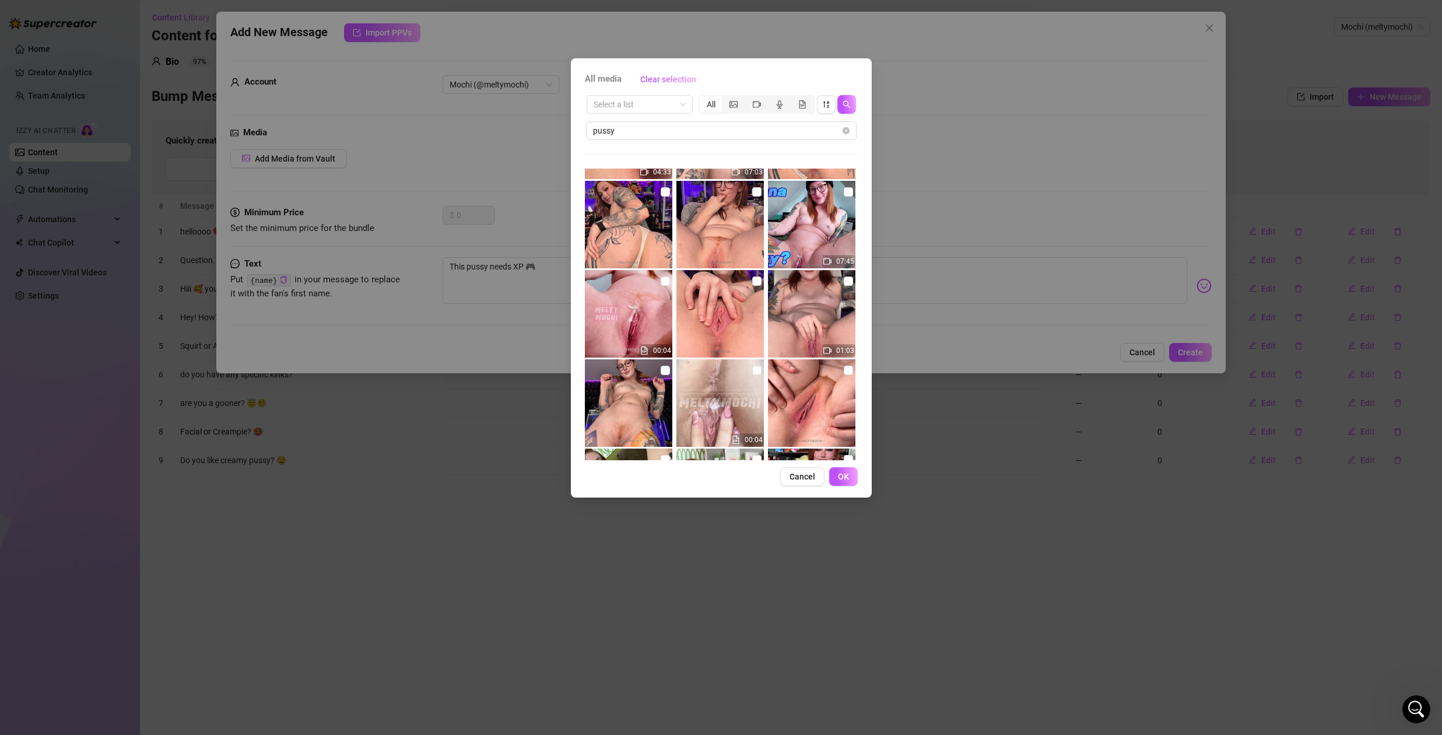
scroll to position [1538, 0]
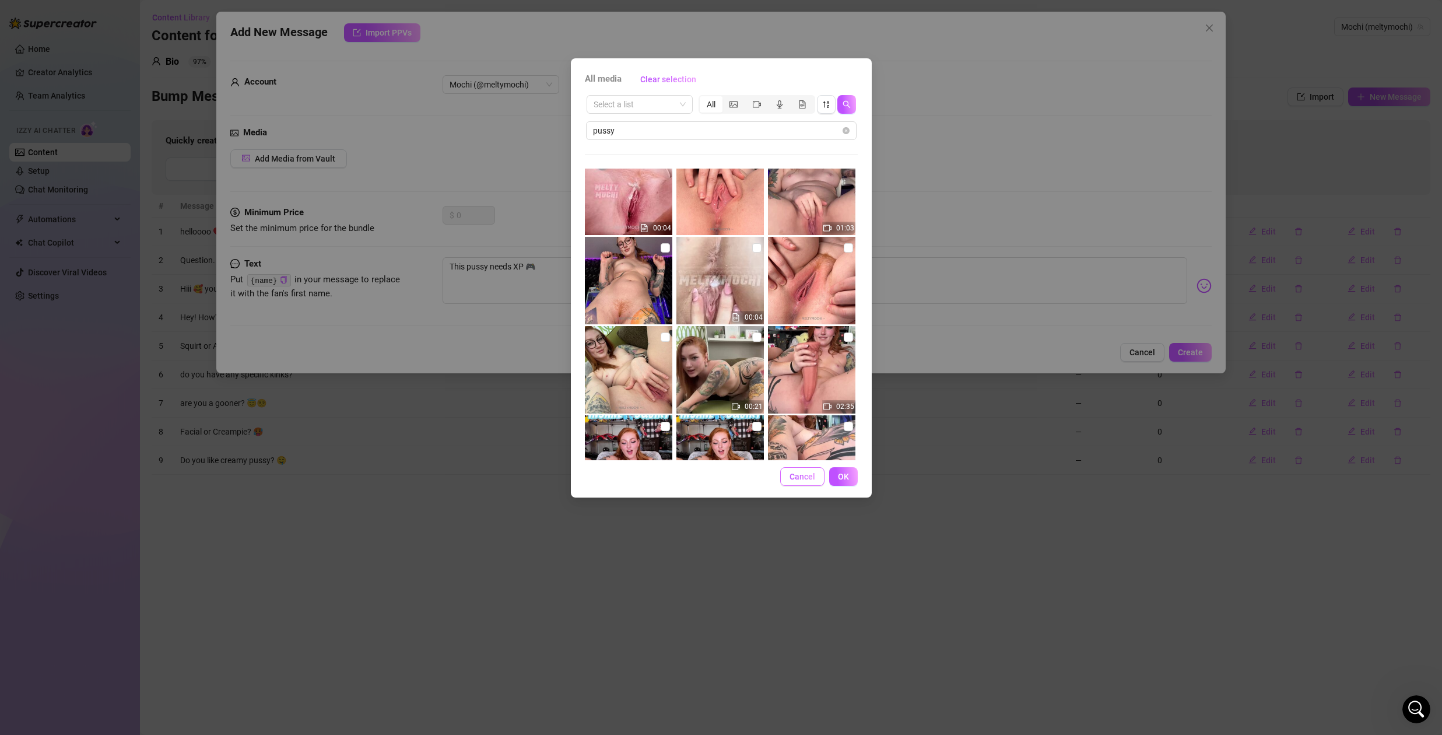
click at [798, 478] on span "Cancel" at bounding box center [803, 476] width 26 height 9
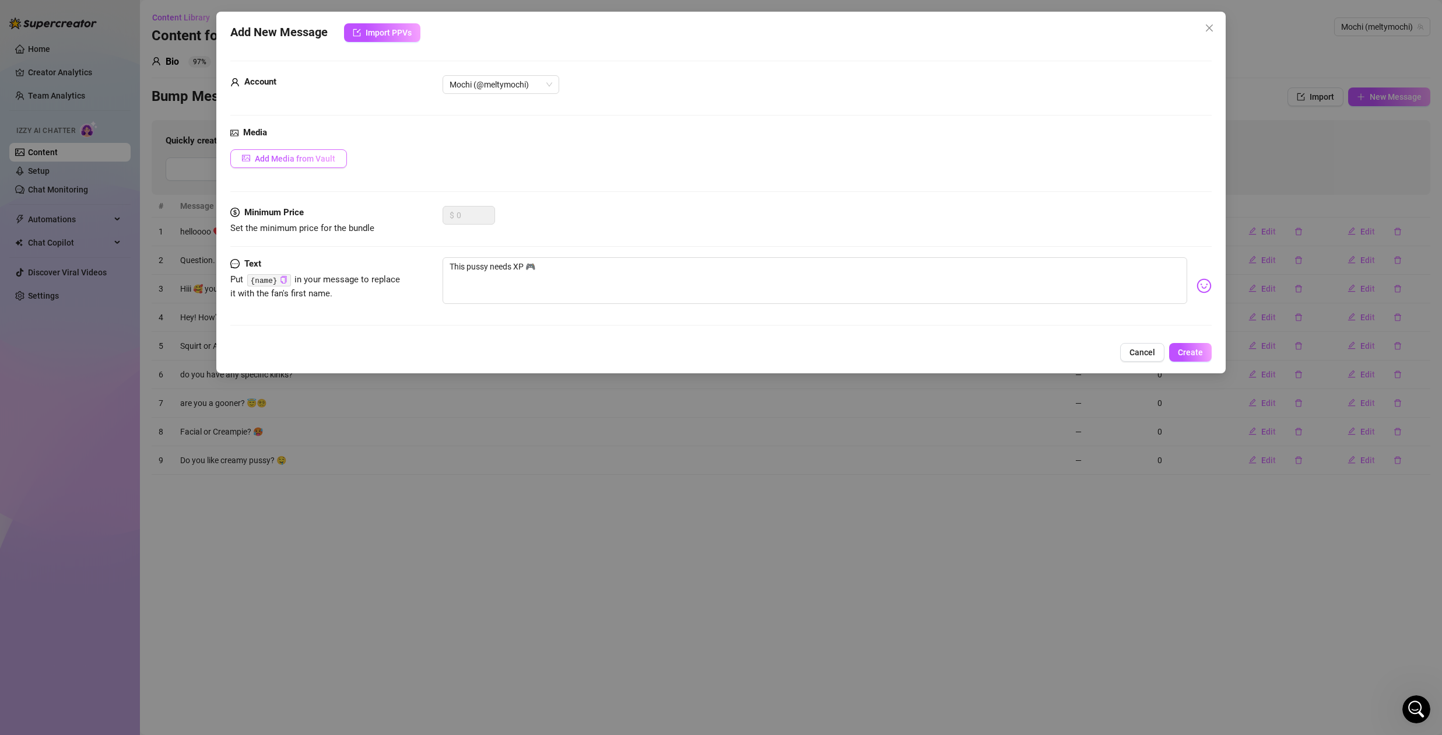
click at [304, 164] on button "Add Media from Vault" at bounding box center [288, 158] width 117 height 19
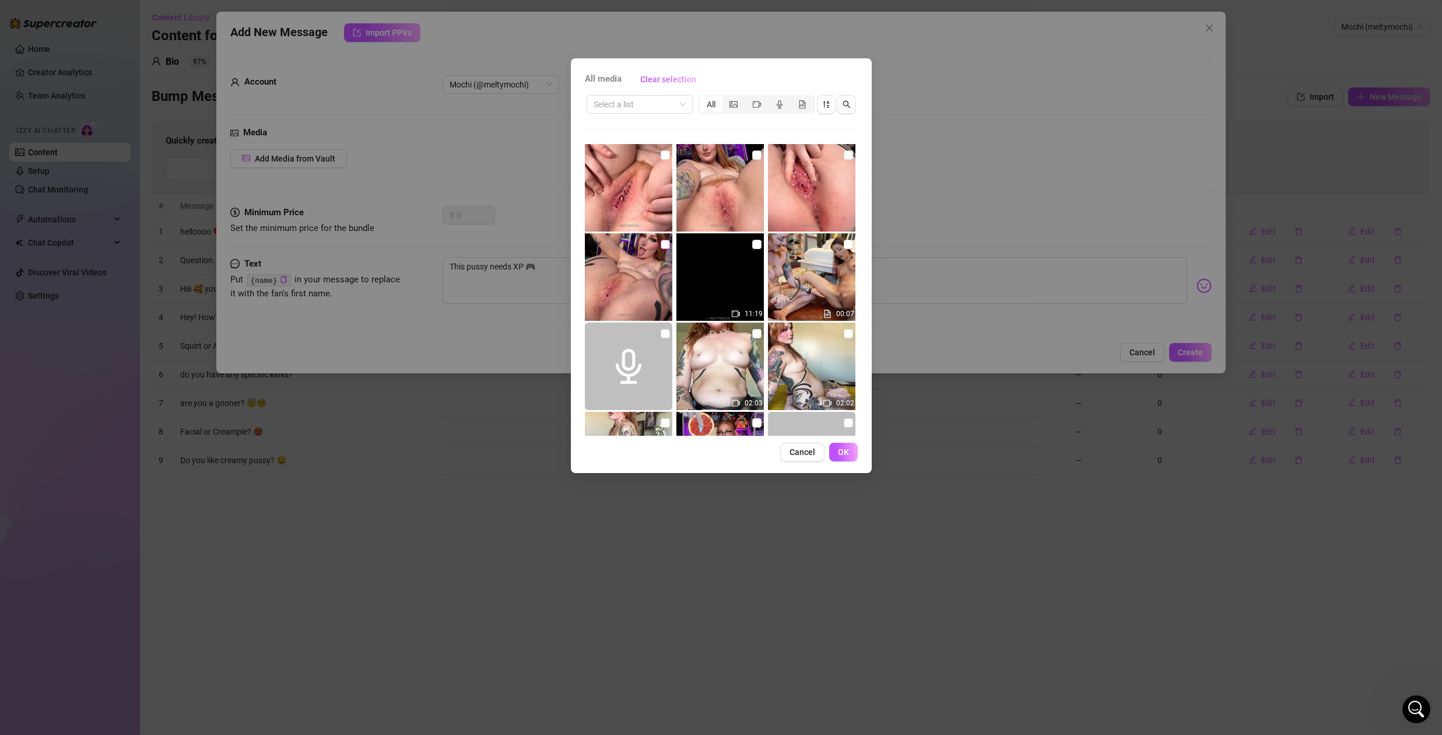
click at [661, 247] on input "checkbox" at bounding box center [665, 244] width 9 height 9
checkbox input "true"
click at [851, 454] on button "OK" at bounding box center [843, 452] width 29 height 19
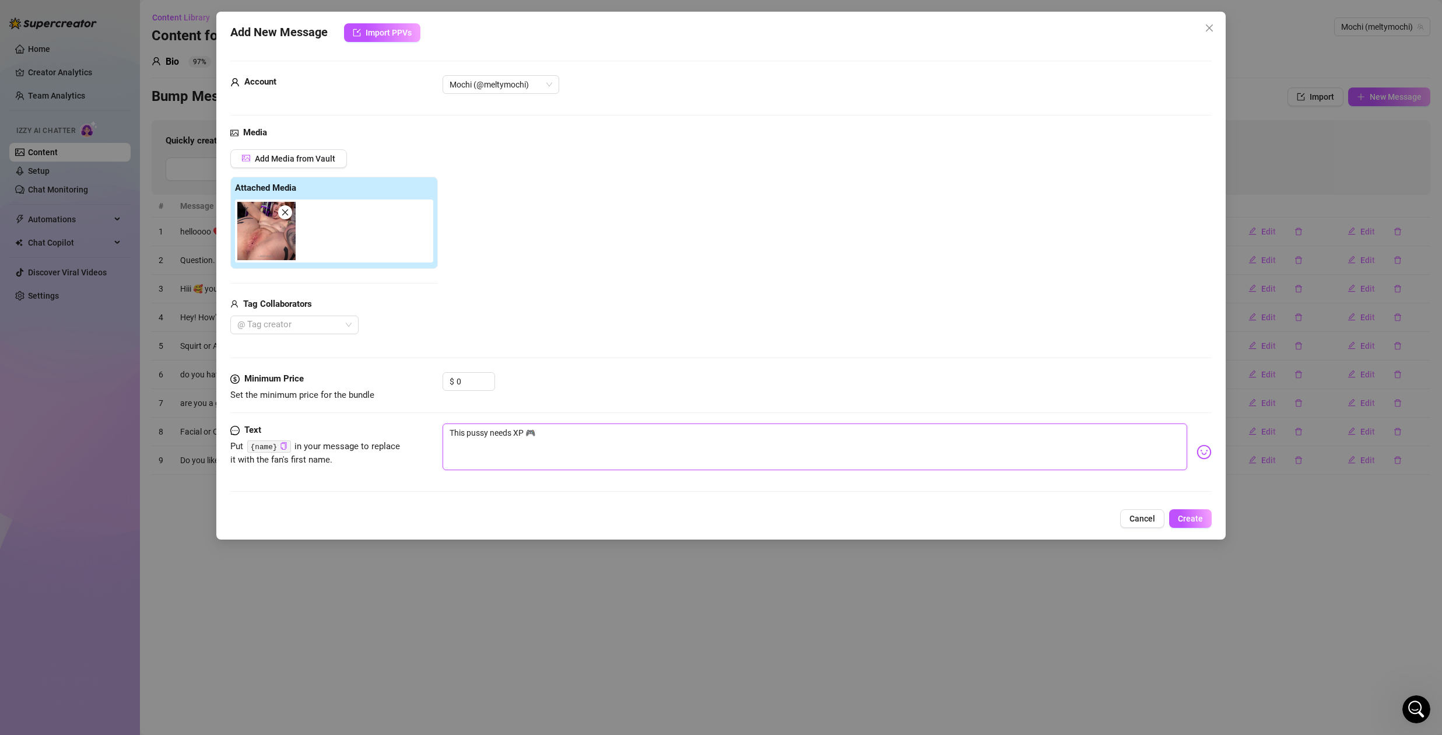
click at [590, 434] on textarea "This pussy needs XP 🎮" at bounding box center [815, 446] width 745 height 47
type textarea "This pussy needs XP 🎮"
type textarea "This pussy needs XP 🎮 h"
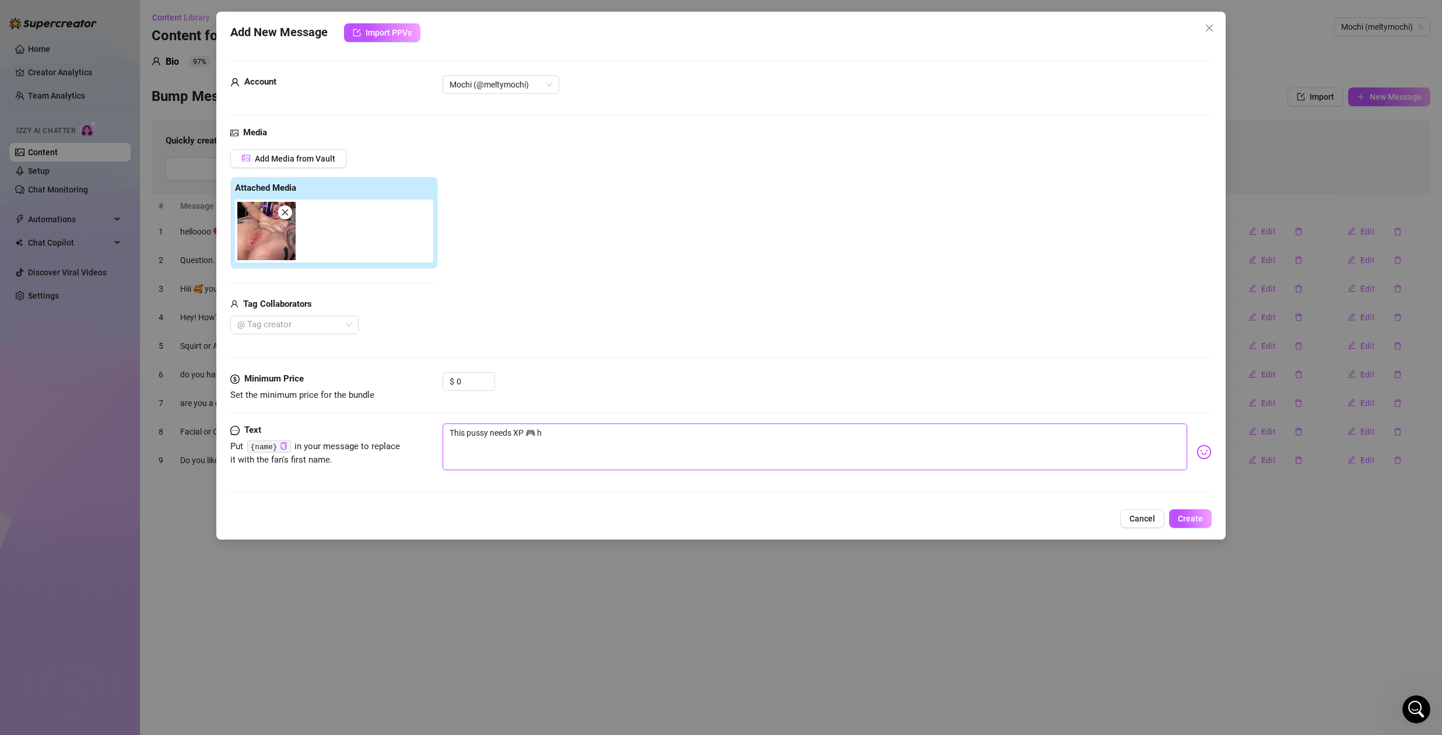
type textarea "This pussy needs XP 🎮 he"
type textarea "This pussy needs XP 🎮 hel"
type textarea "This pussy needs XP 🎮 help"
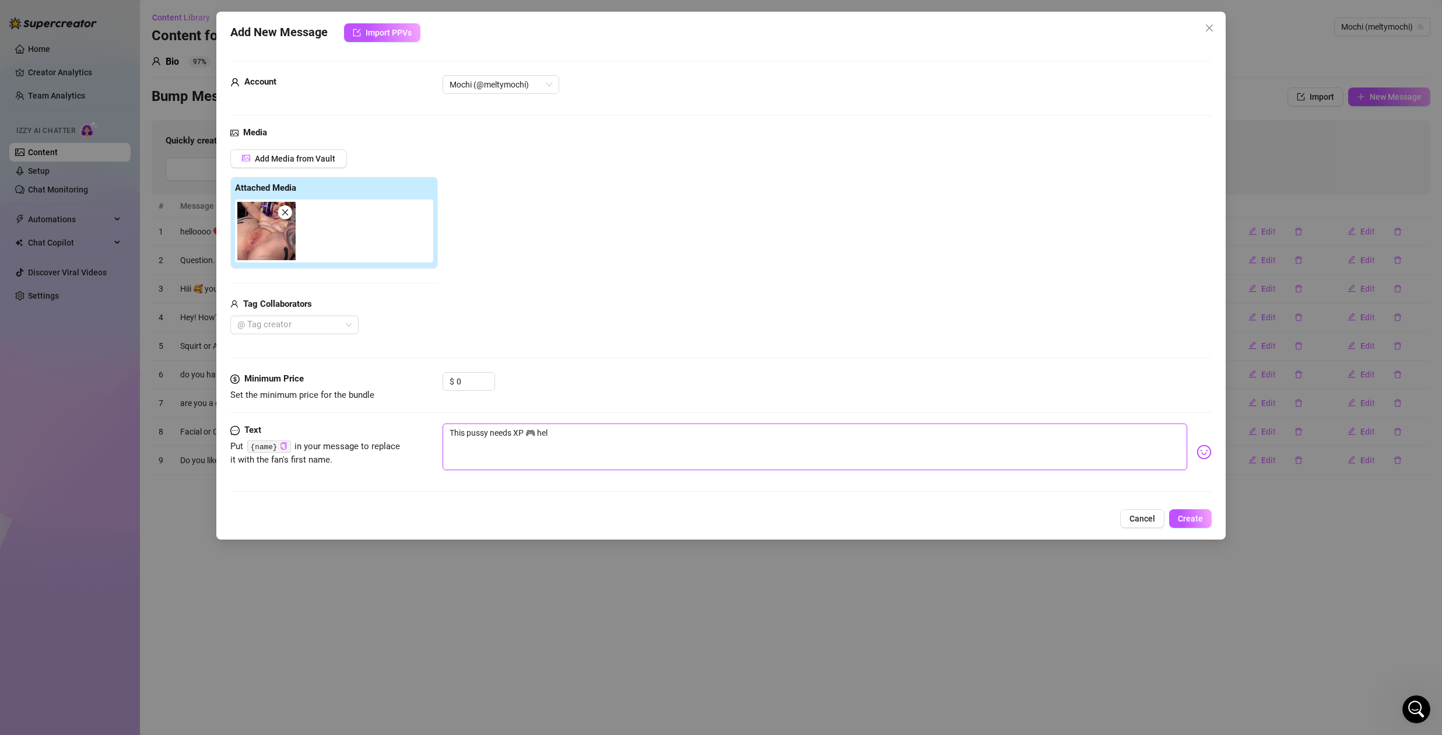
type textarea "This pussy needs XP 🎮 help"
click at [537, 434] on textarea "This pussy needs XP 🎮 help" at bounding box center [815, 446] width 745 height 47
click at [605, 438] on textarea "This pussy needs XP 🎮 help" at bounding box center [815, 446] width 745 height 47
type textarea "This pussy needs XP 🎮 hel"
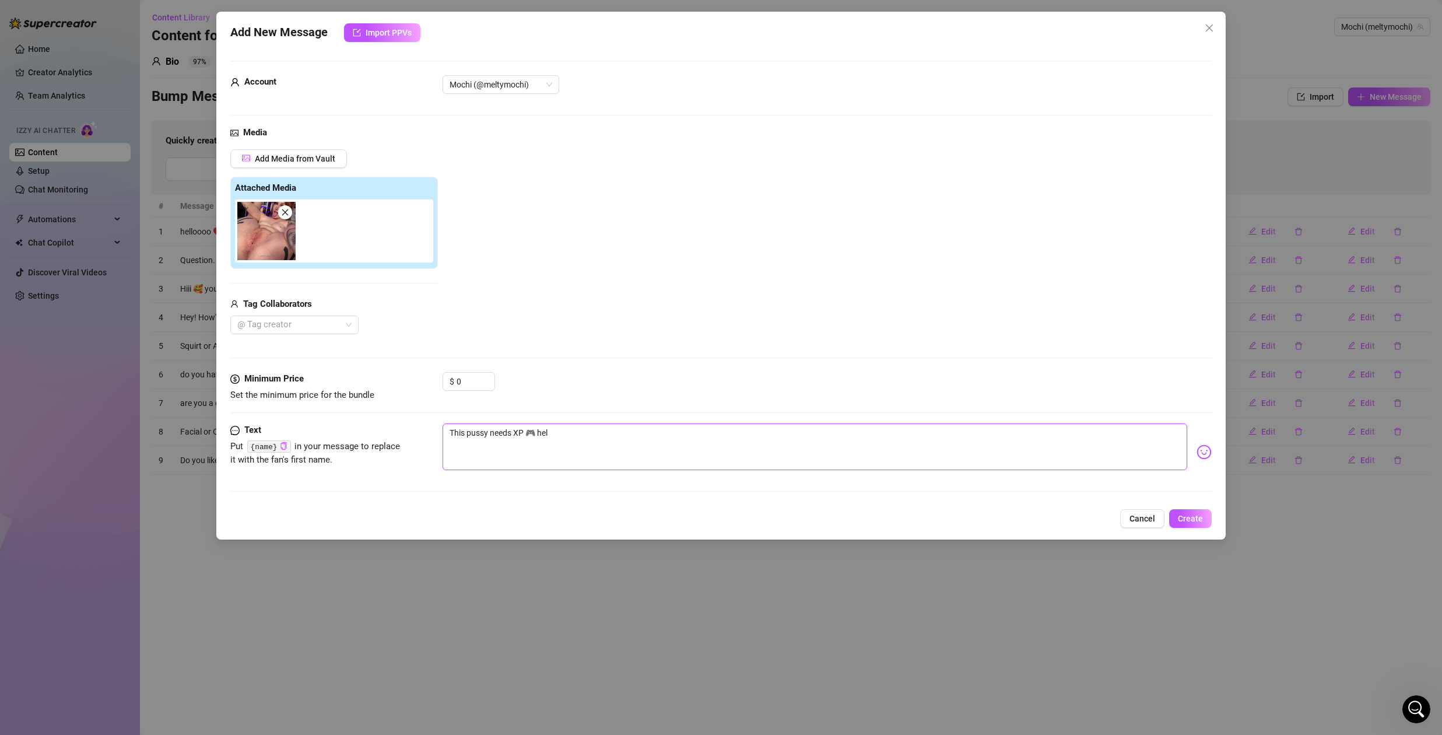
type textarea "This pussy needs XP 🎮 he"
type textarea "This pussy needs XP 🎮 h"
type textarea "This pussy needs XP 🎮 ha"
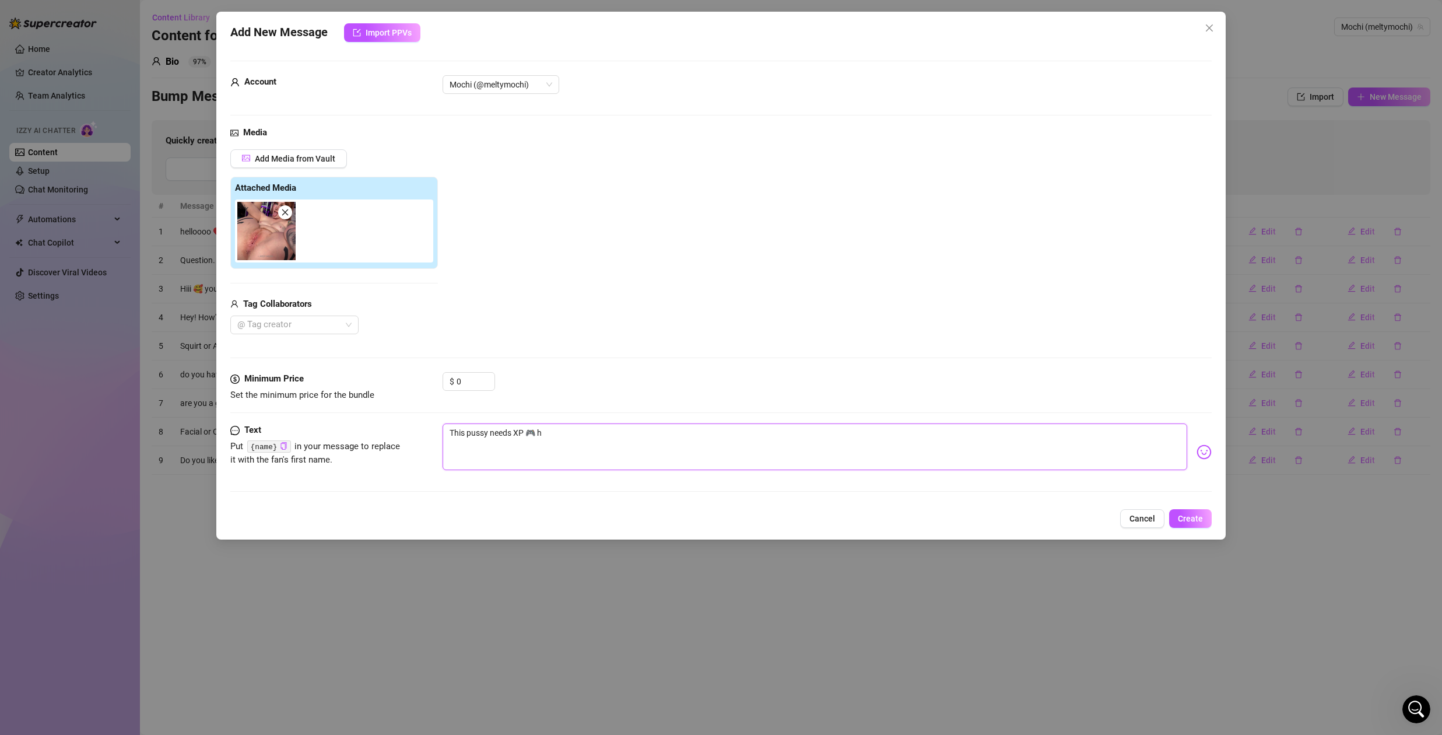
type textarea "This pussy needs XP 🎮 ha"
type textarea "This pussy needs XP 🎮 hal"
type textarea "This pussy needs XP 🎮 halp"
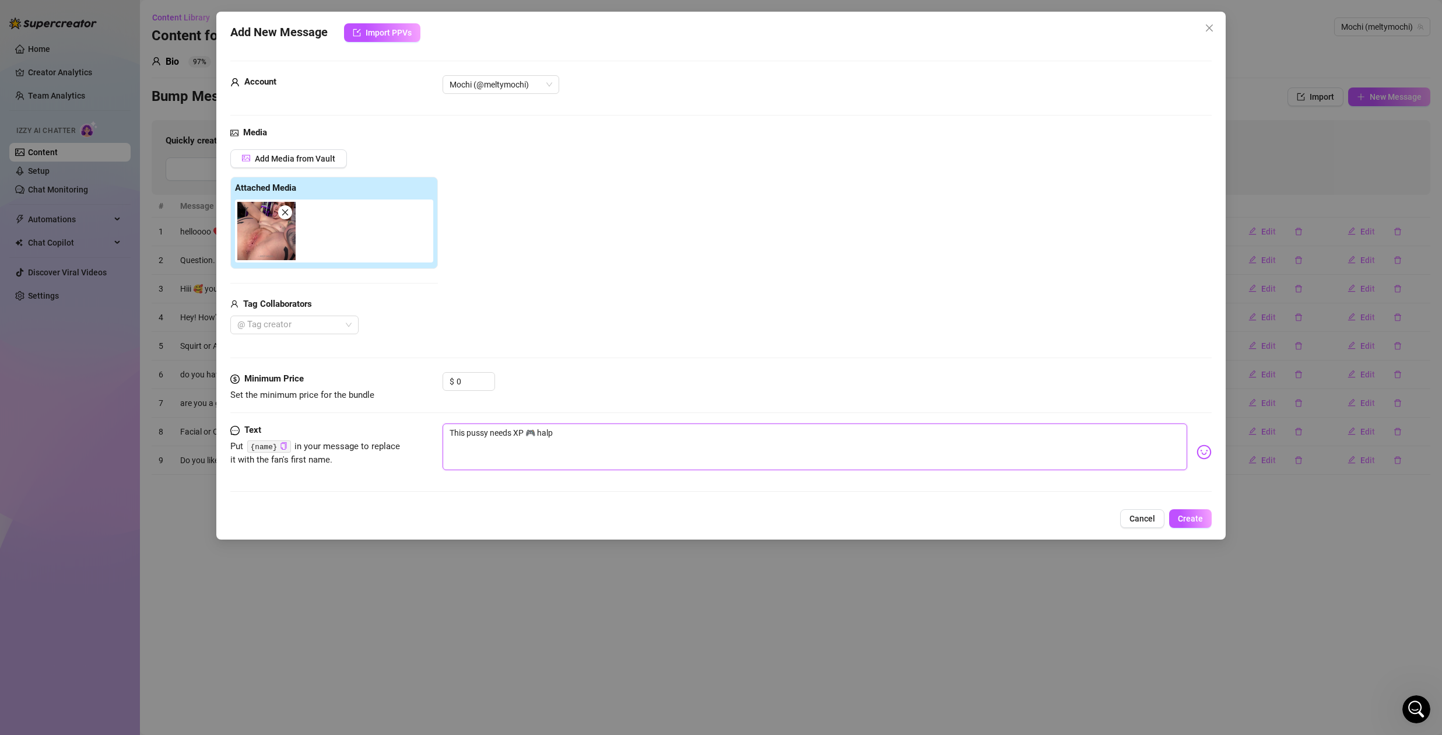
type textarea "This pussy needs XP 🎮 halp"
type textarea "This pussy needs XP 🎮 halp!"
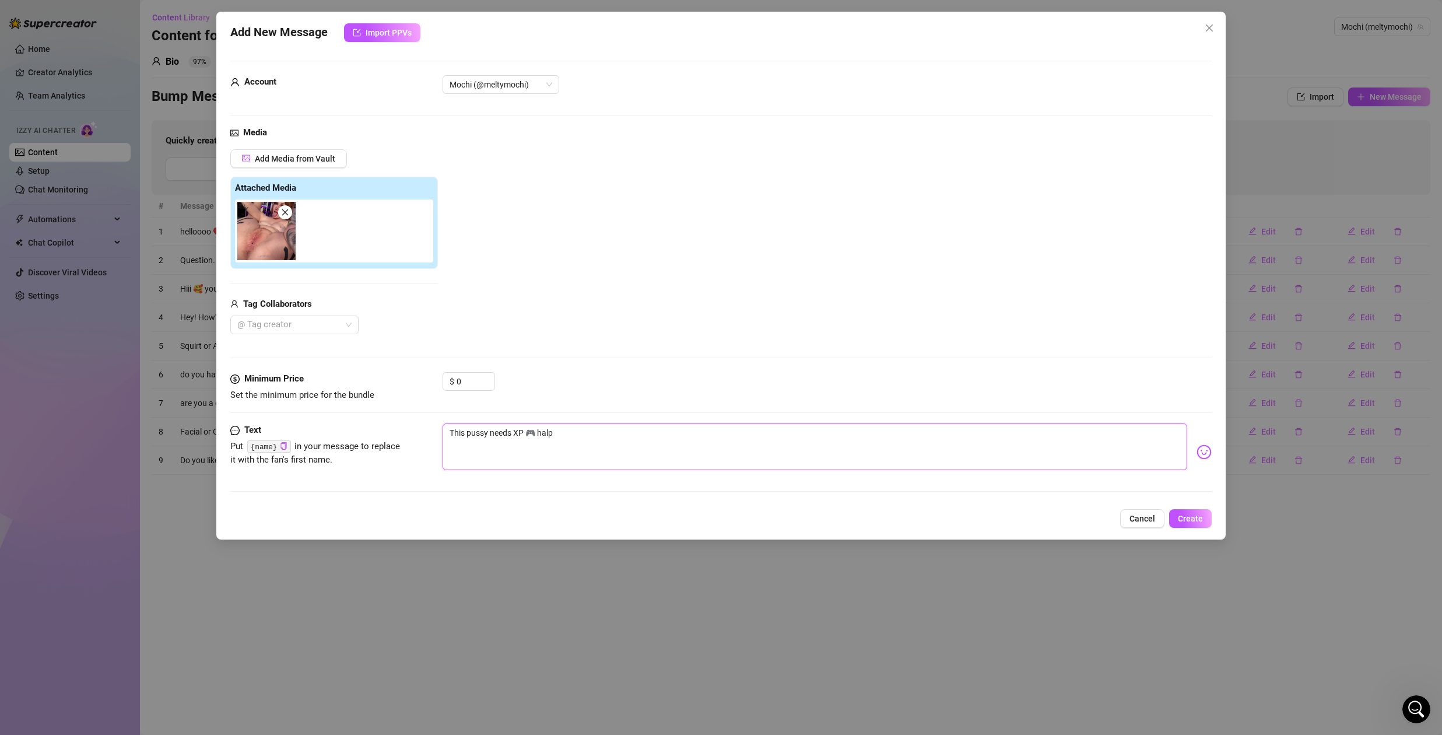
type textarea "This pussy needs XP 🎮 halp!"
drag, startPoint x: 543, startPoint y: 432, endPoint x: 671, endPoint y: 460, distance: 130.8
click at [544, 432] on textarea "This pussy needs XP 🎮 halp!" at bounding box center [815, 446] width 745 height 47
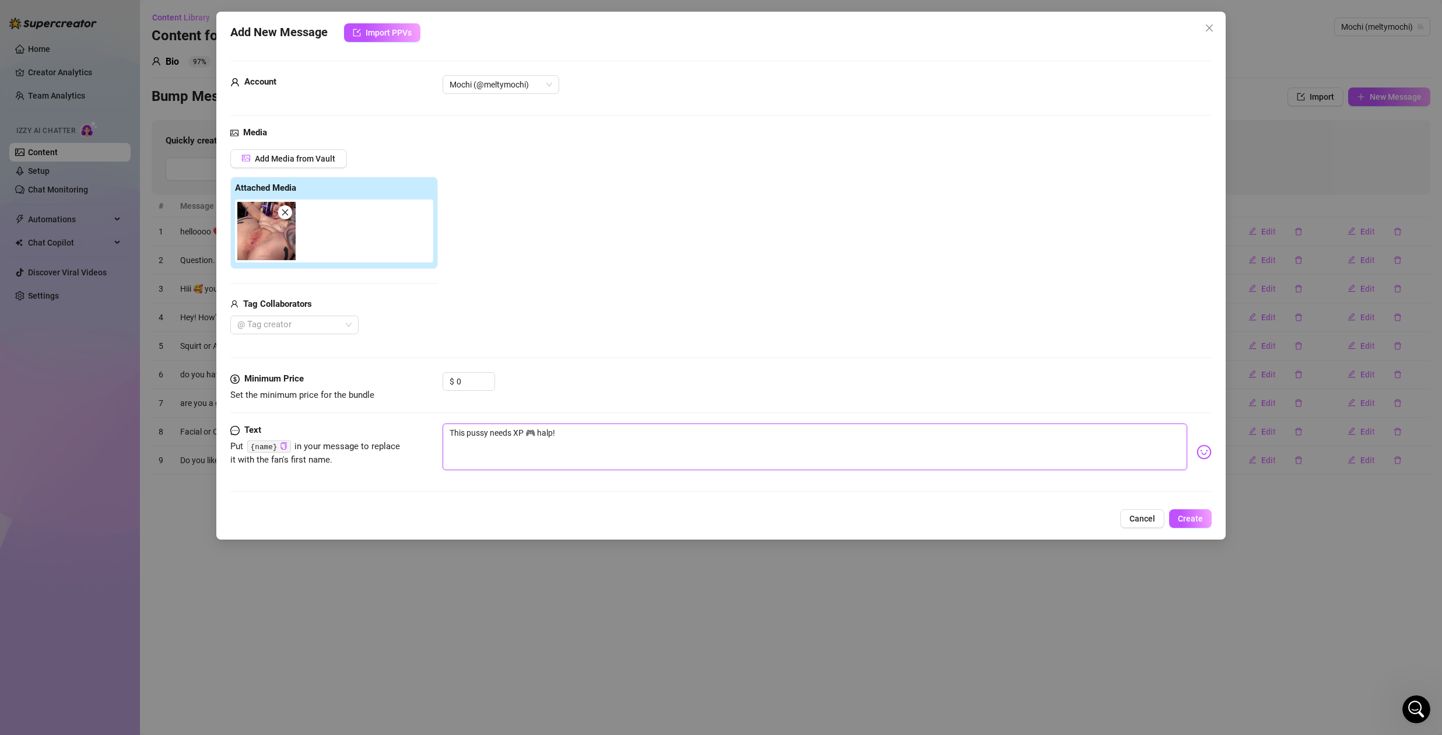
type textarea "This pussy needs XP 🎮 hlp!"
type textarea "This pussy needs XP 🎮 help!"
click at [689, 430] on textarea "This pussy needs XP 🎮 help!" at bounding box center [815, 446] width 745 height 47
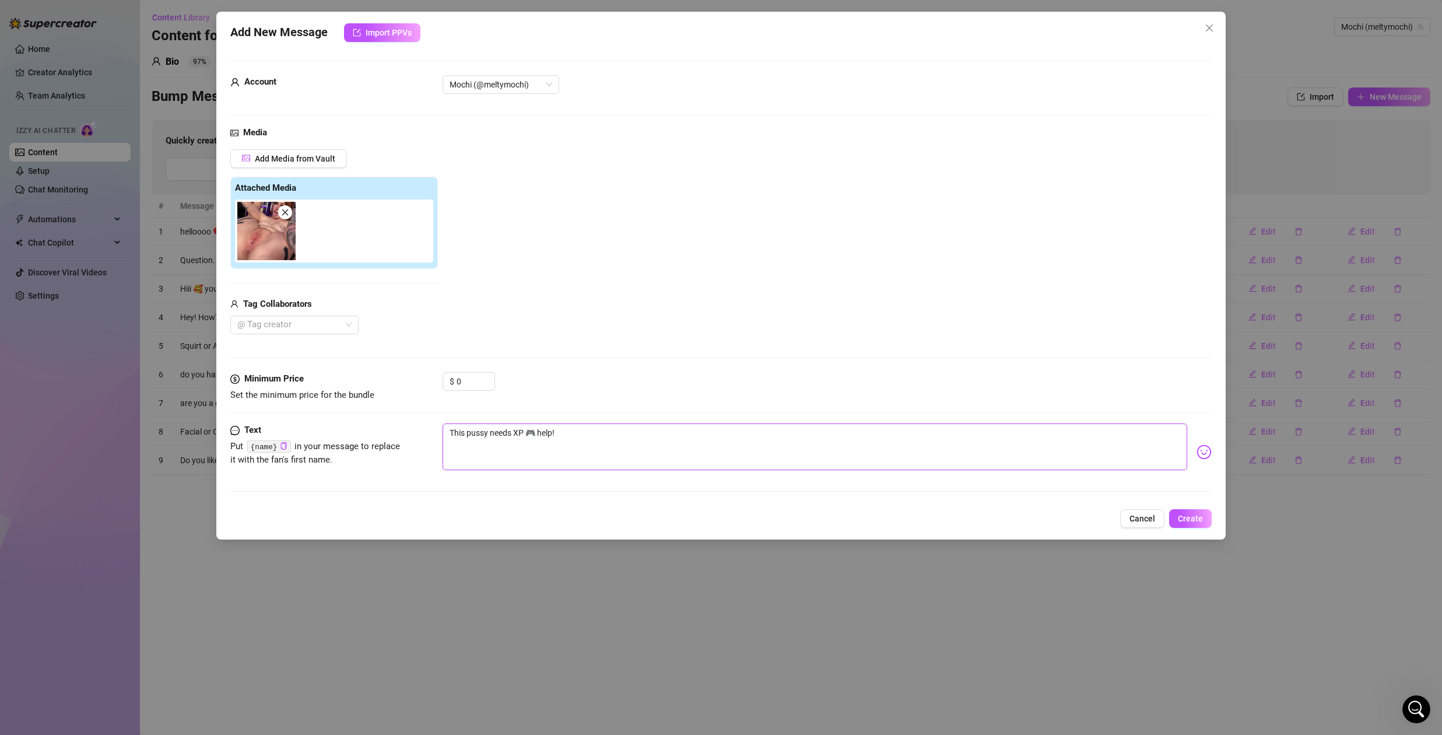
type textarea "This pussy needs XP 🎮 help!"
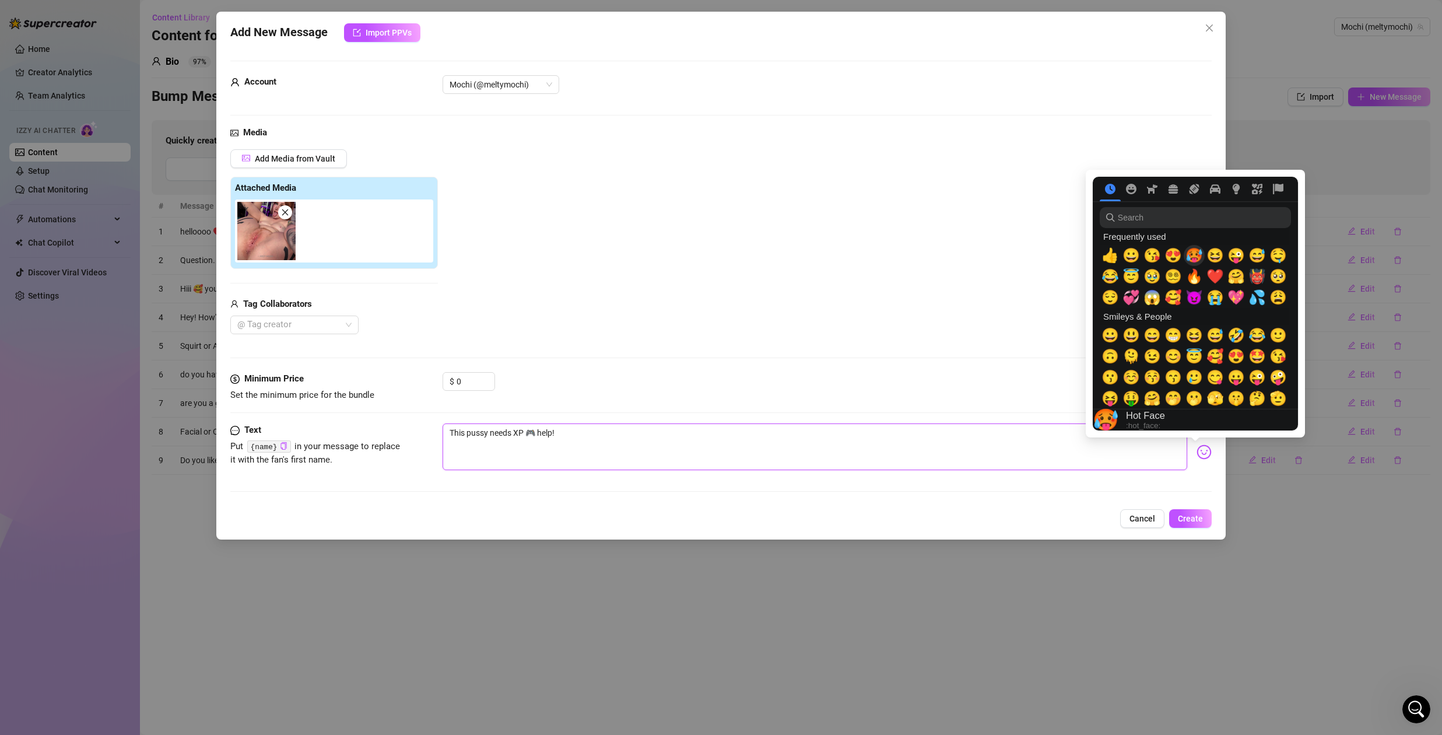
type textarea "This pussy needs XP 🎮 help!"
click at [1191, 251] on span "🥵" at bounding box center [1194, 255] width 17 height 16
type textarea "This pussy needs XP 🎮 help! 🥵"
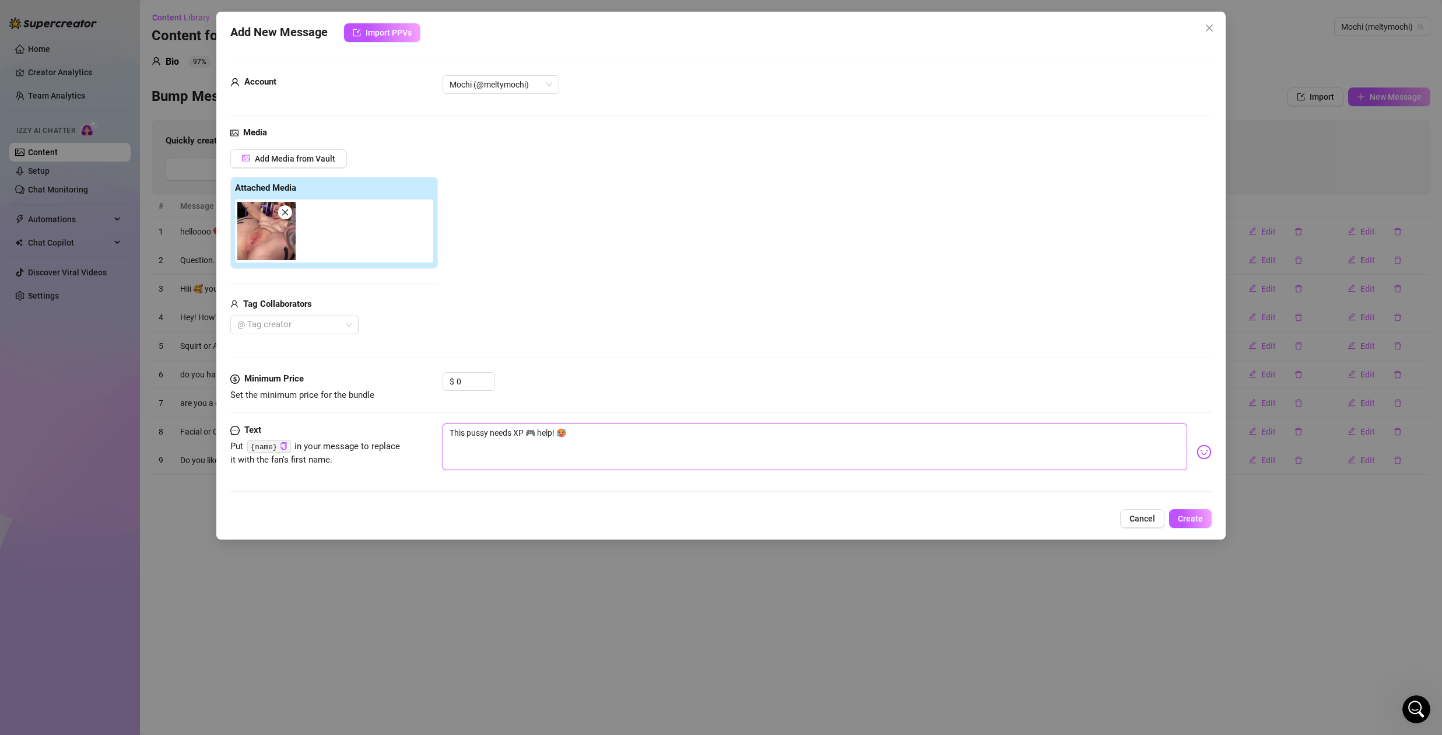
click at [573, 430] on textarea "This pussy needs XP 🎮 help! 🥵" at bounding box center [815, 446] width 745 height 47
type textarea "This pussy needs XP 🎮 help! 🥵"
click at [1201, 522] on span "Create" at bounding box center [1190, 518] width 25 height 9
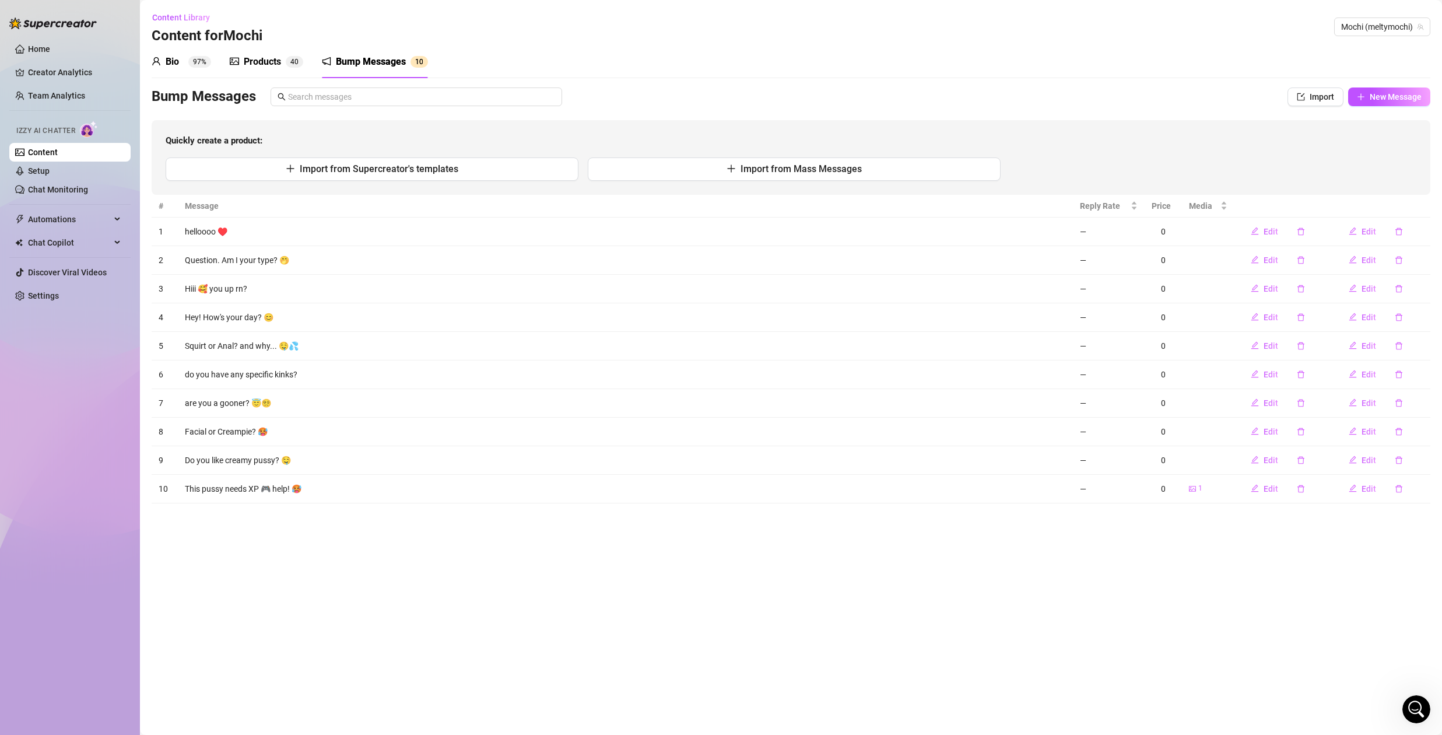
click at [227, 487] on td "This pussy needs XP 🎮 help! 🥵" at bounding box center [625, 489] width 895 height 29
copy td "This pussy needs XP 🎮 help! 🥵"
click at [1399, 488] on icon "delete" at bounding box center [1399, 489] width 8 height 8
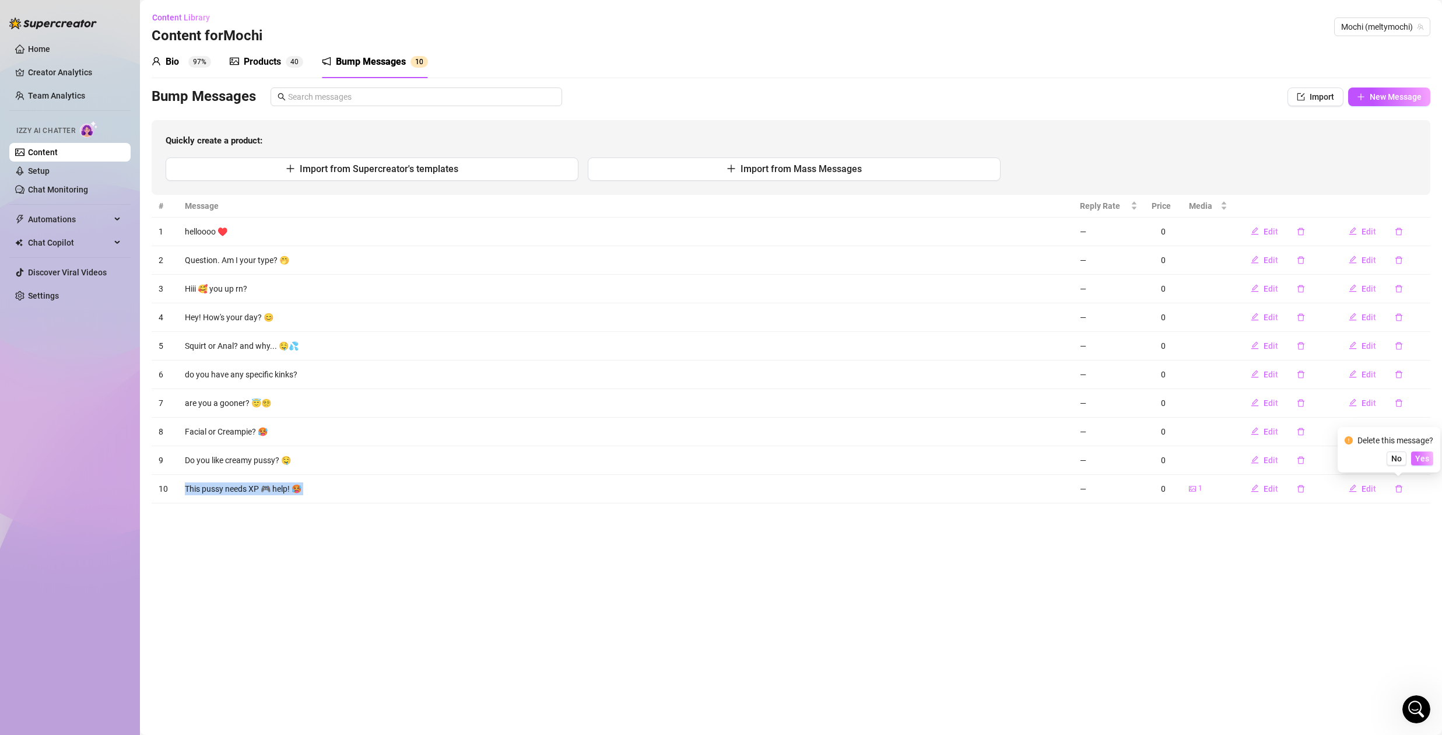
click at [1422, 460] on span "Yes" at bounding box center [1422, 458] width 14 height 9
click at [61, 96] on link "Team Analytics" at bounding box center [56, 95] width 57 height 9
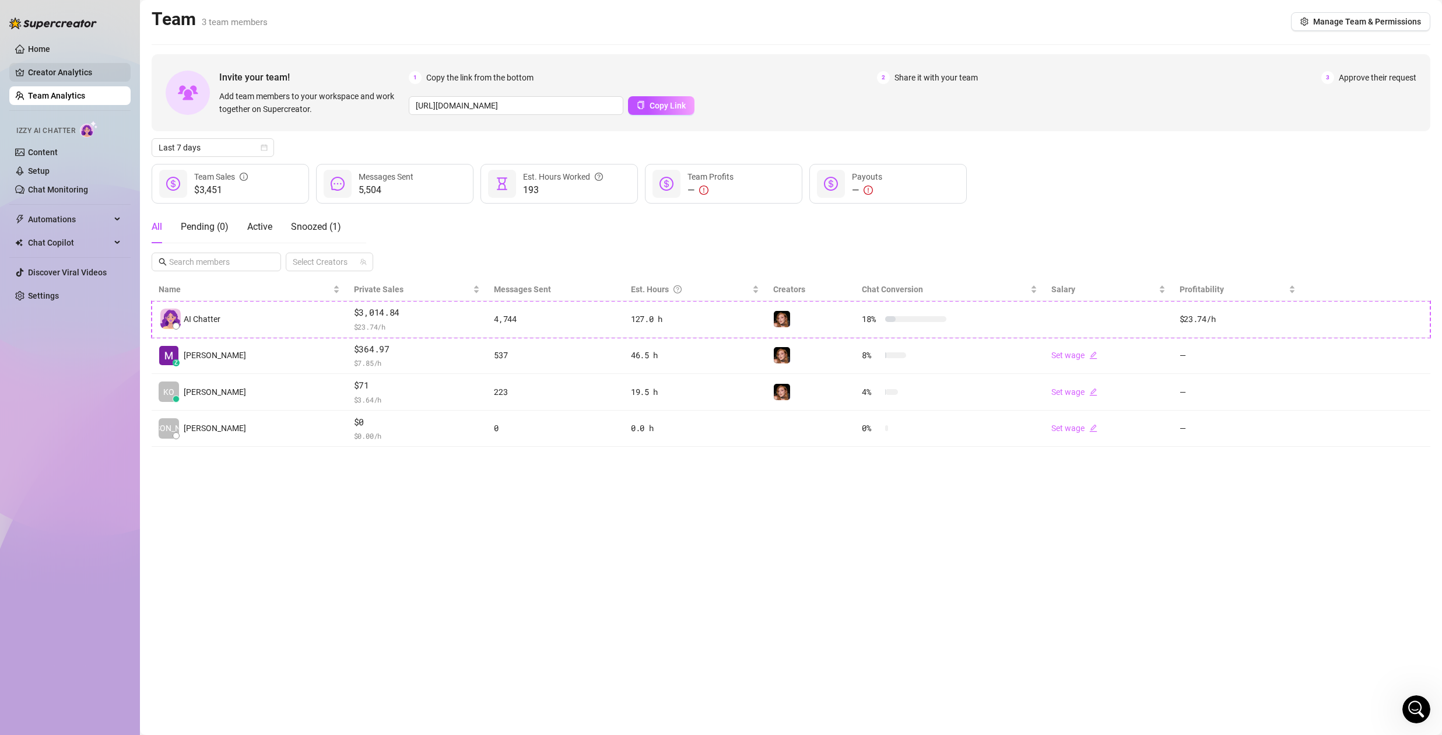
click at [72, 71] on link "Creator Analytics" at bounding box center [74, 72] width 93 height 19
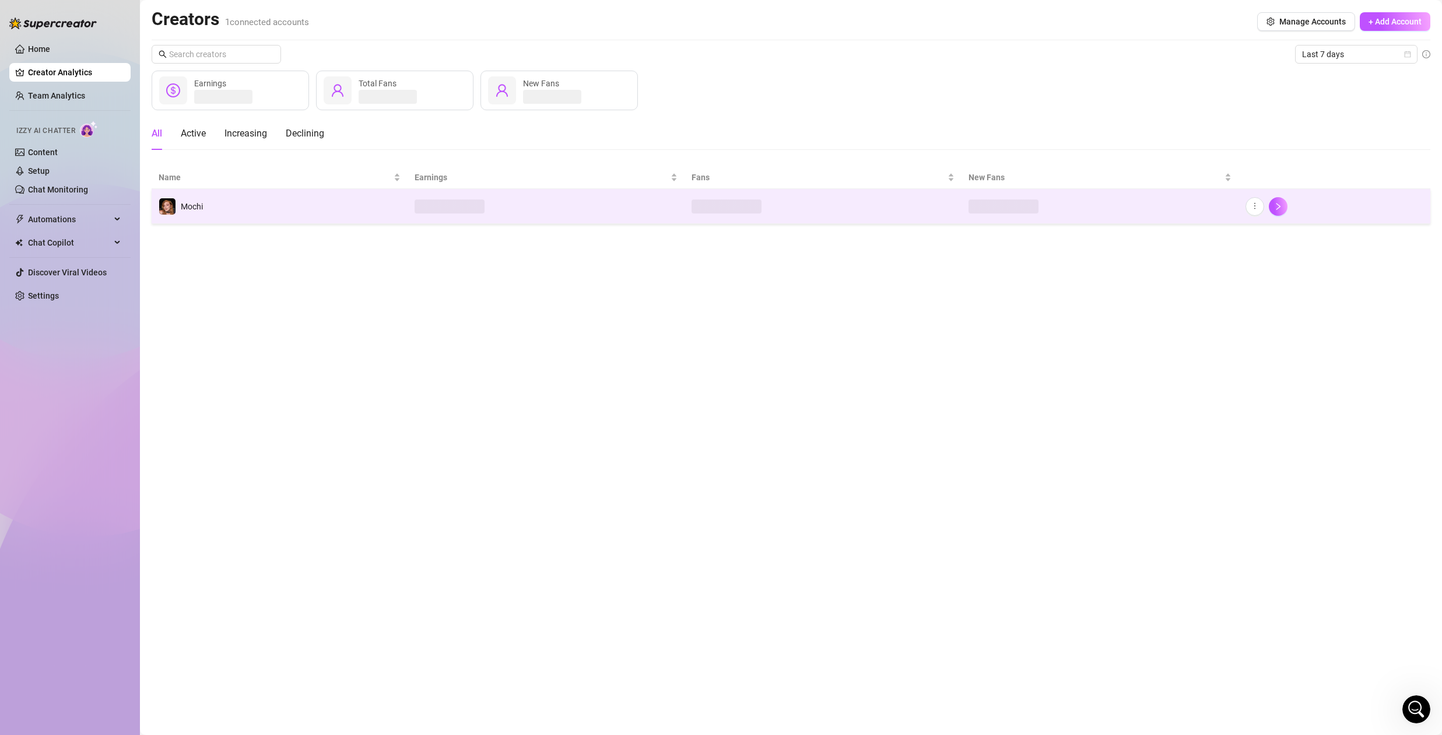
click at [320, 206] on td "Mochi" at bounding box center [280, 206] width 256 height 35
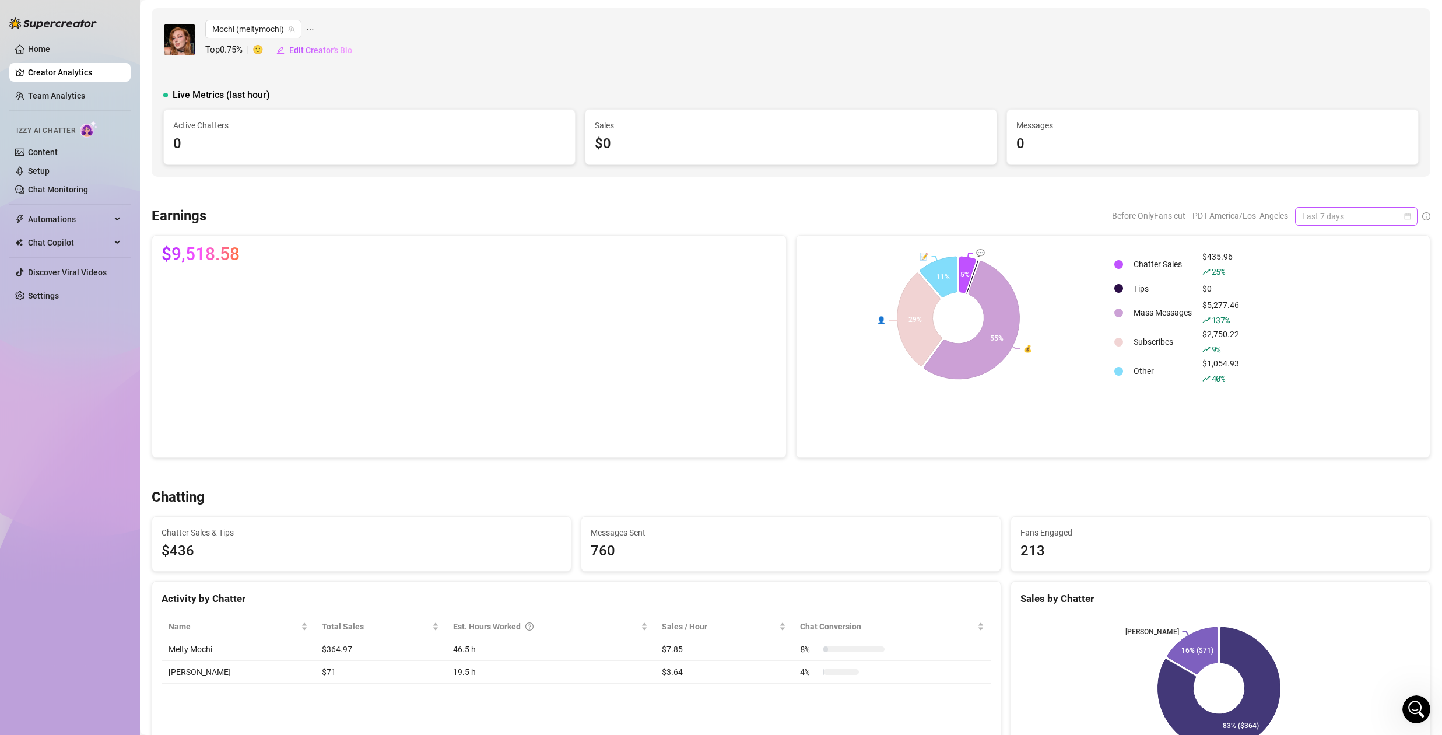
click at [1327, 218] on span "Last 7 days" at bounding box center [1356, 216] width 108 height 17
click at [1334, 240] on div "Last 24 hours" at bounding box center [1348, 239] width 104 height 13
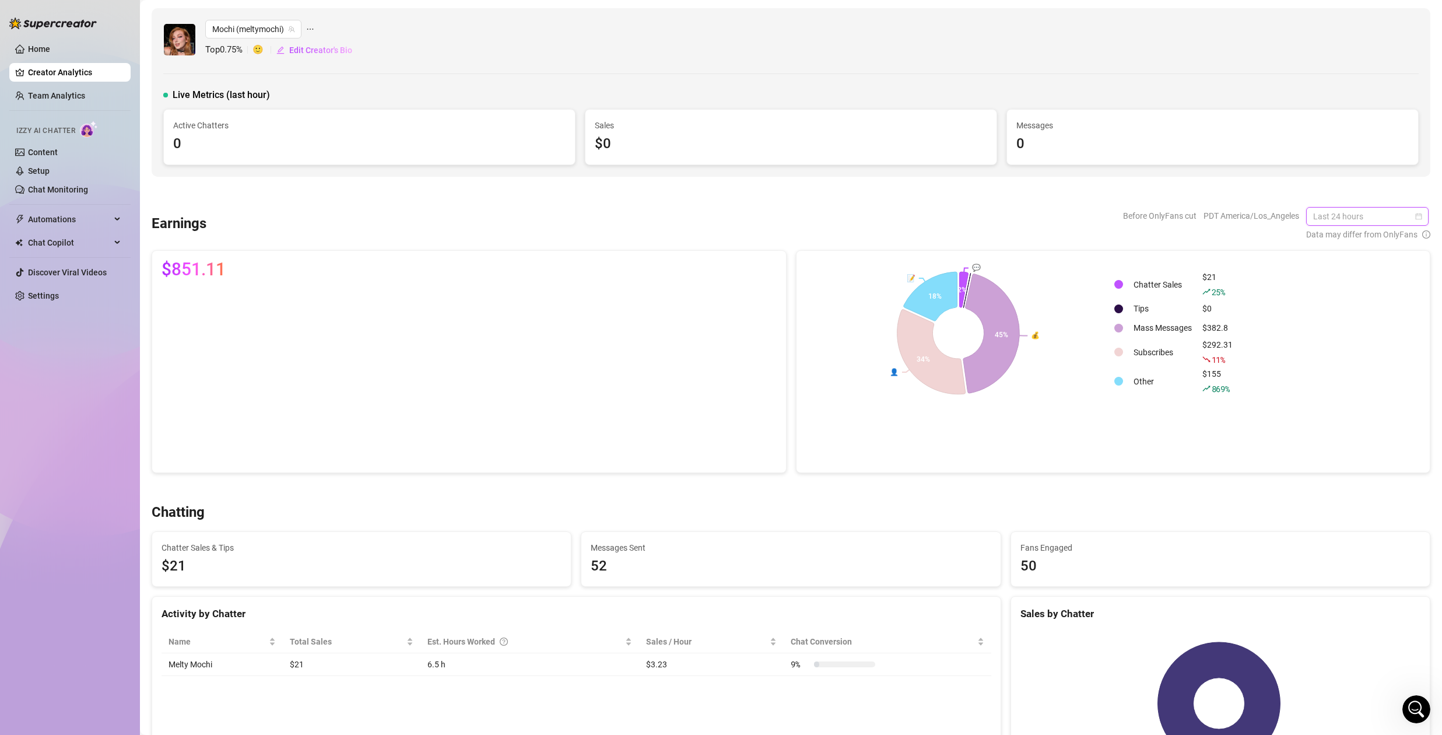
click at [1352, 213] on span "Last 24 hours" at bounding box center [1367, 216] width 108 height 17
click at [1345, 258] on div "Last 7 days" at bounding box center [1360, 258] width 104 height 13
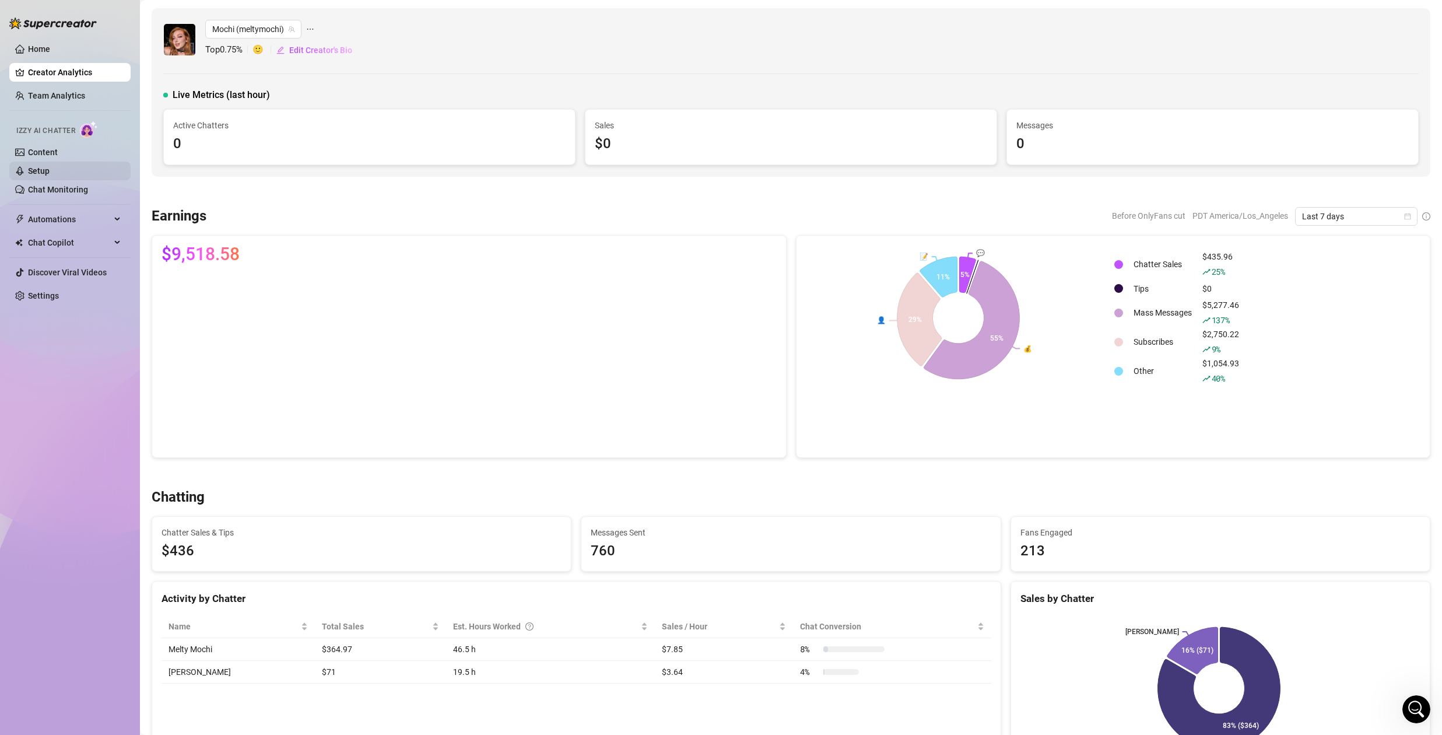
click at [44, 169] on link "Setup" at bounding box center [39, 170] width 22 height 9
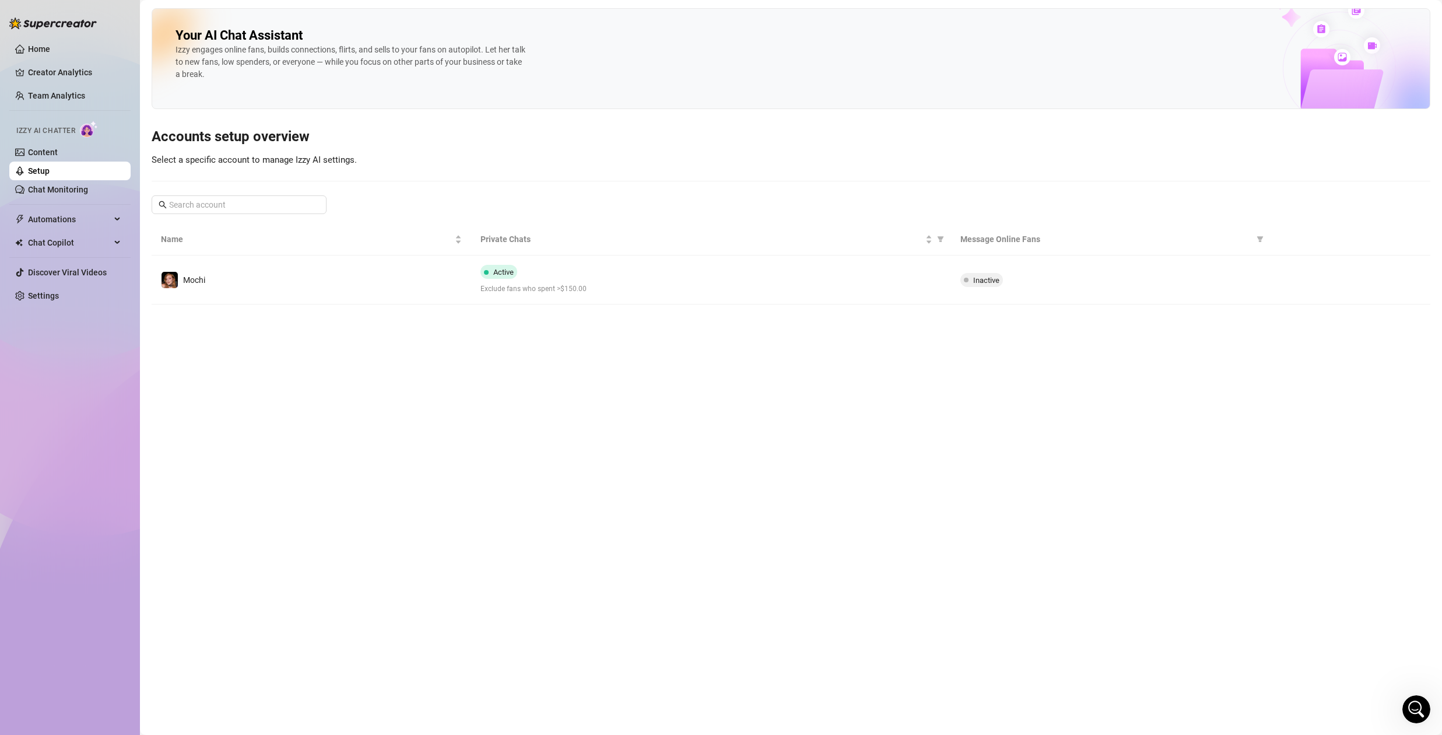
click at [577, 286] on span "Exclude fans who spent >$150.00" at bounding box center [711, 288] width 461 height 11
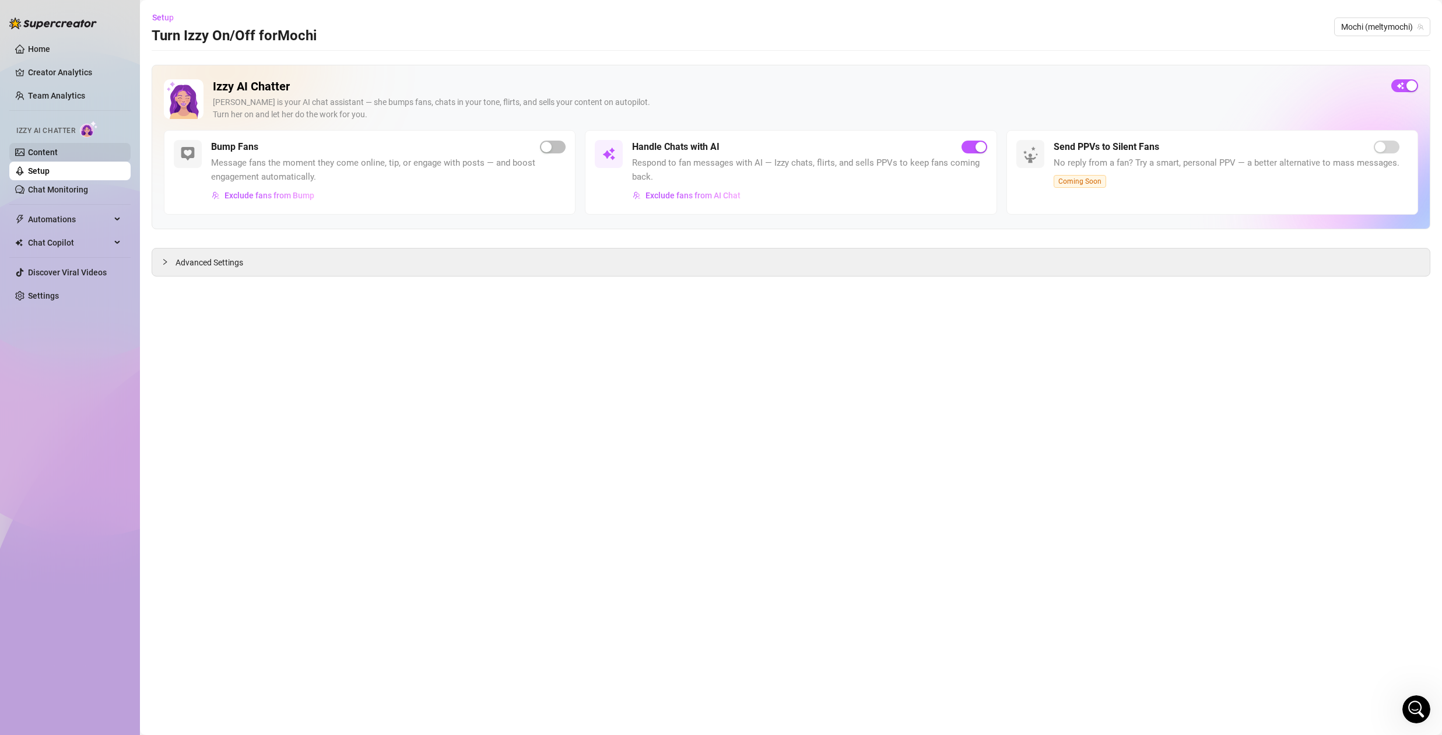
click at [41, 149] on link "Content" at bounding box center [43, 152] width 30 height 9
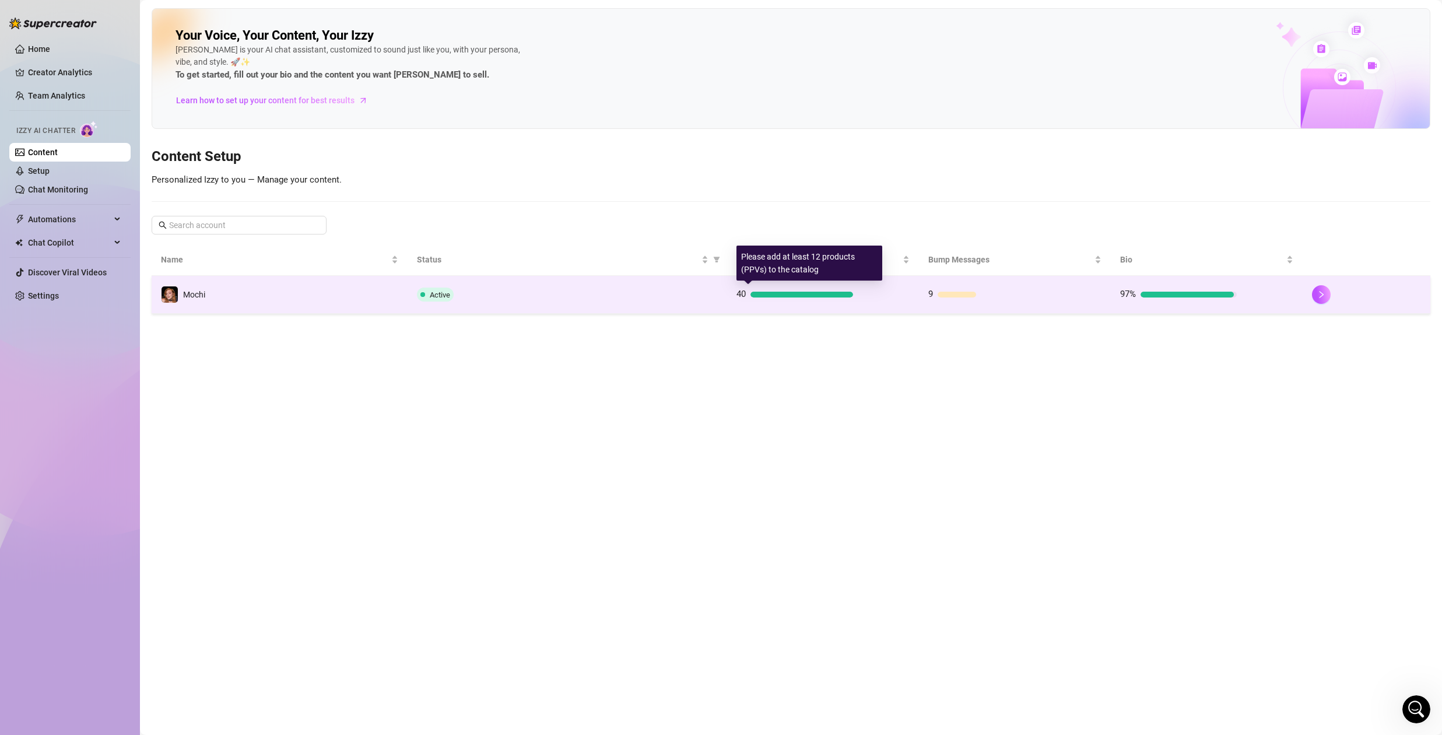
click at [756, 297] on div at bounding box center [802, 295] width 103 height 6
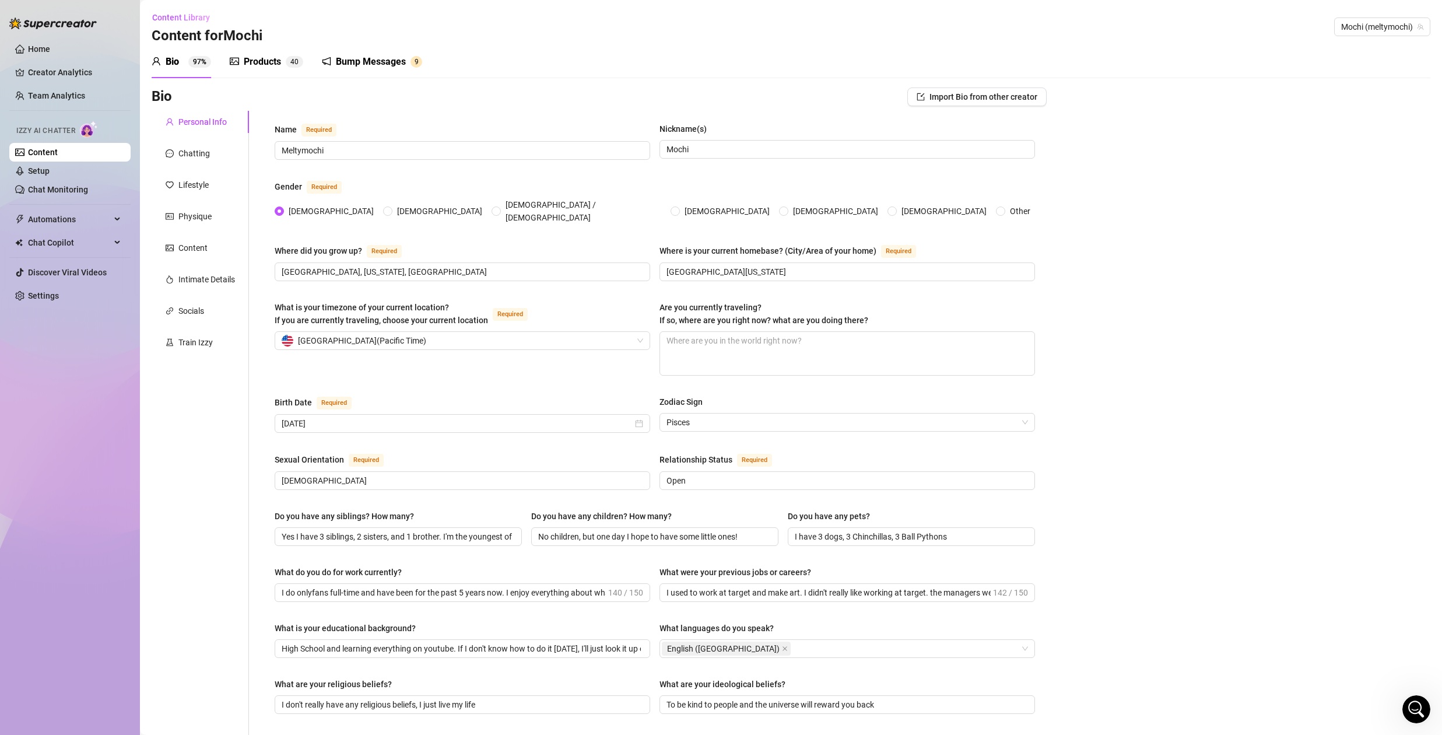
drag, startPoint x: 411, startPoint y: 48, endPoint x: 406, endPoint y: 55, distance: 7.9
click at [411, 49] on div "Bump Messages 9" at bounding box center [372, 61] width 100 height 33
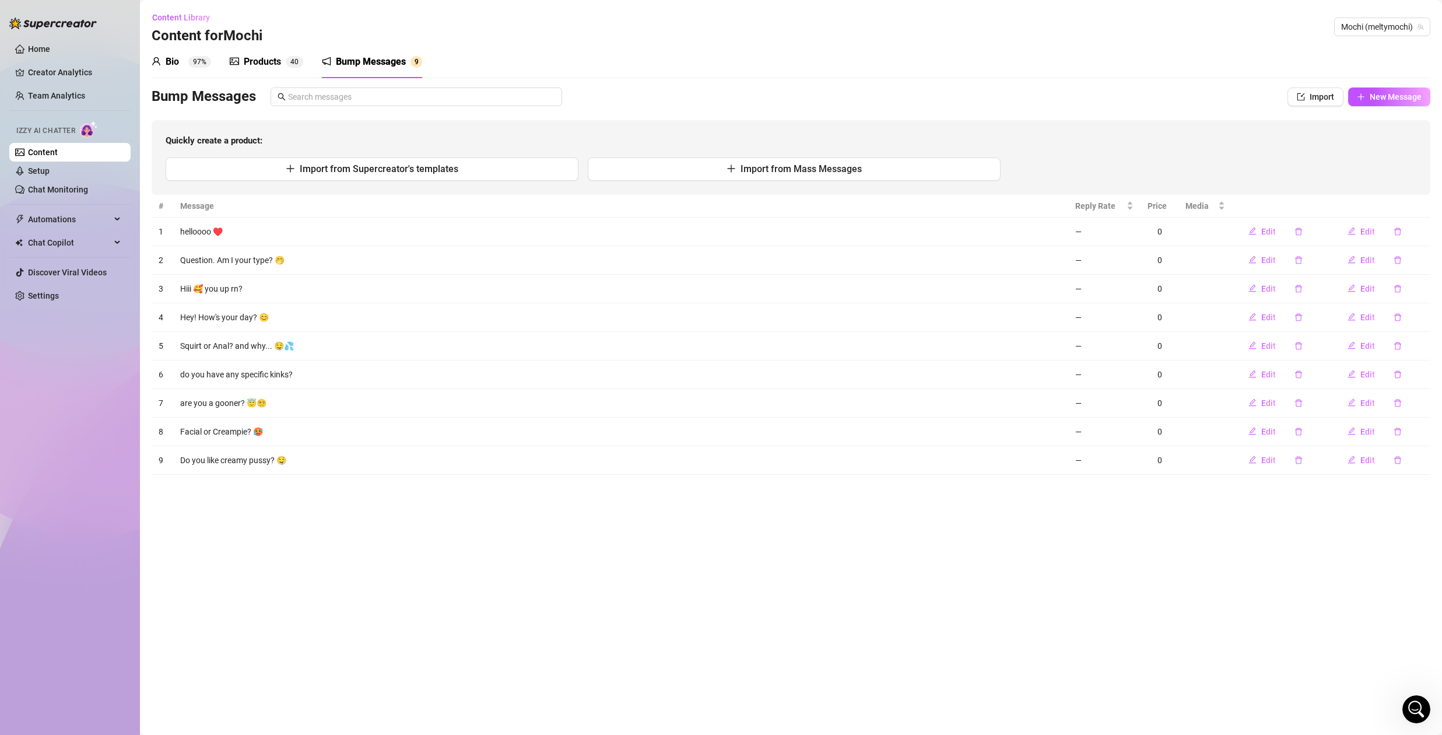
click at [275, 69] on div "Products 4 0" at bounding box center [266, 61] width 73 height 33
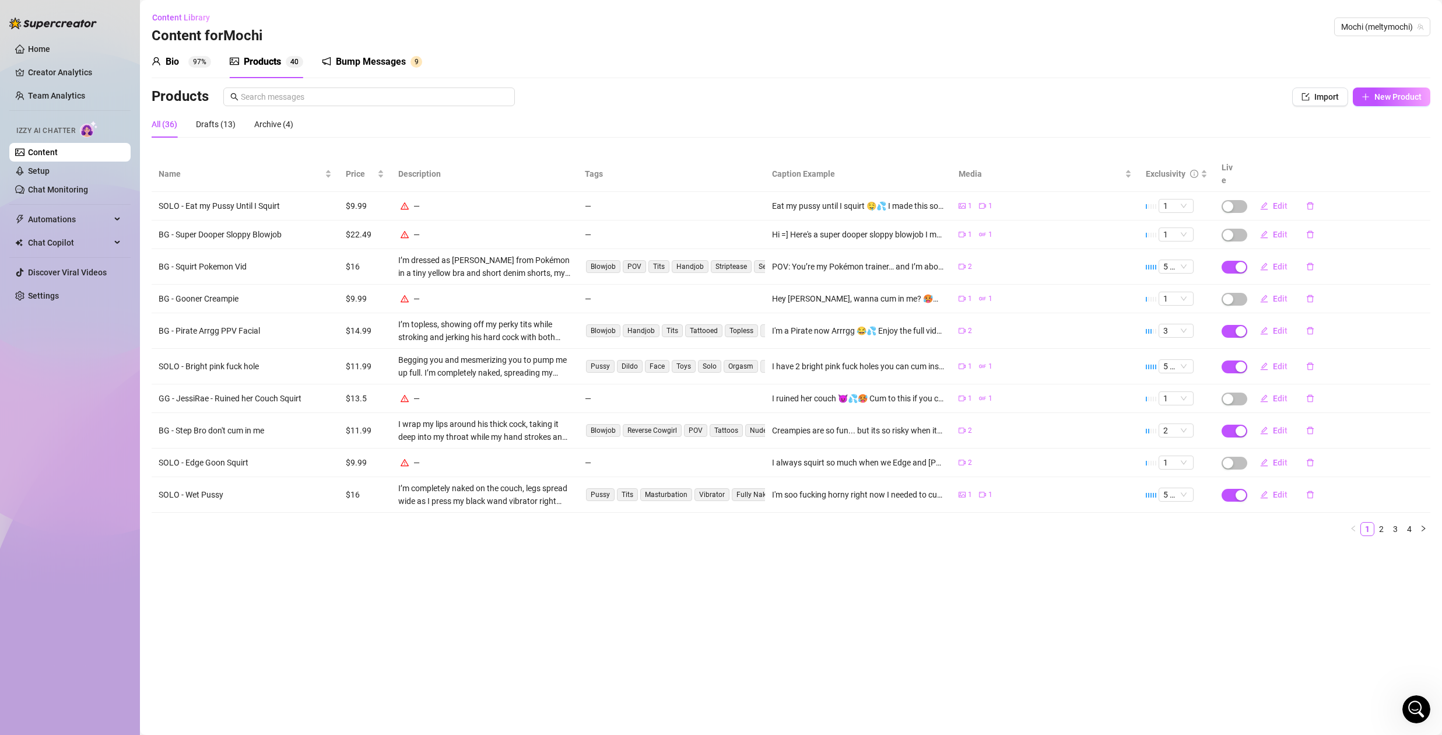
click at [782, 586] on main "Content Library Content for [PERSON_NAME] (meltymochi) Bio 97% Products 4 0 Bum…" at bounding box center [791, 367] width 1302 height 735
click at [50, 173] on link "Setup" at bounding box center [39, 170] width 22 height 9
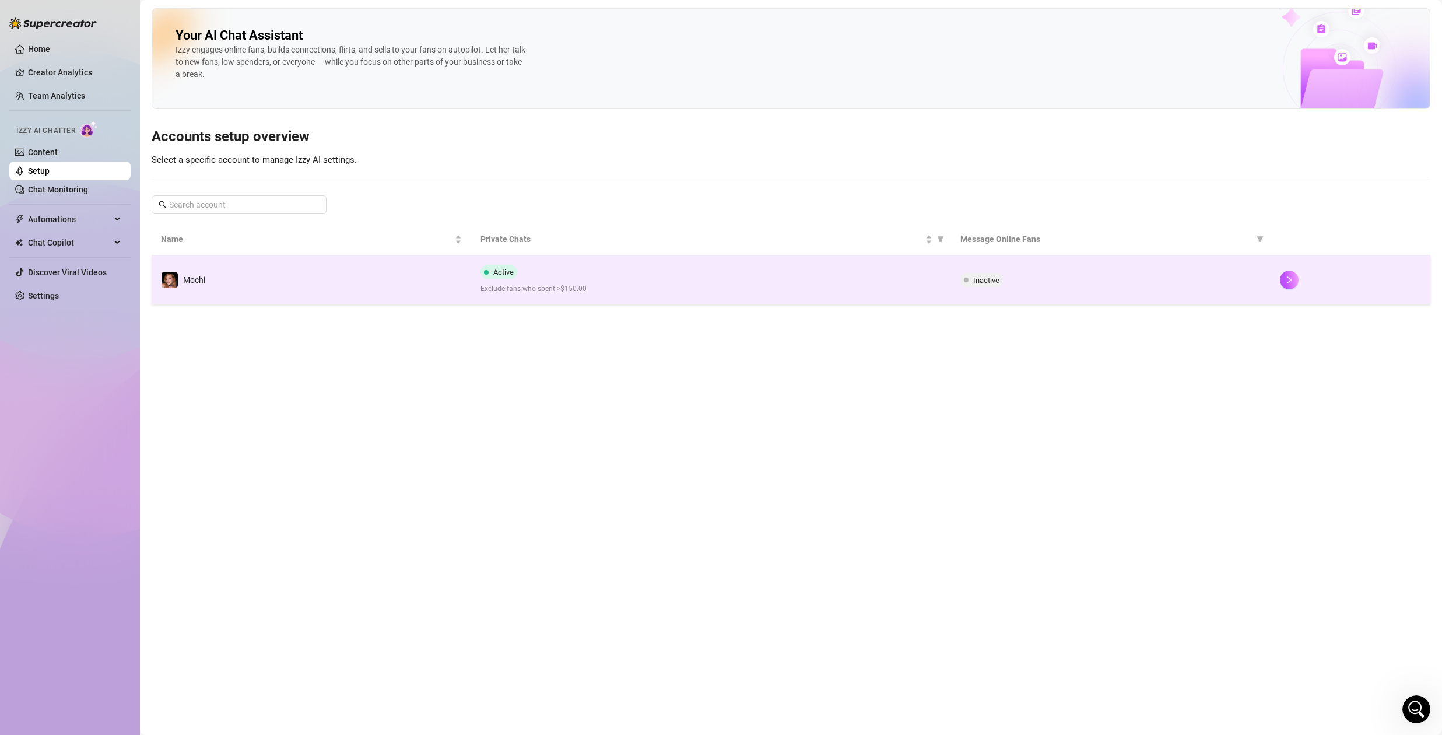
click at [646, 269] on div "Active Exclude fans who spent >$150.00" at bounding box center [711, 280] width 461 height 30
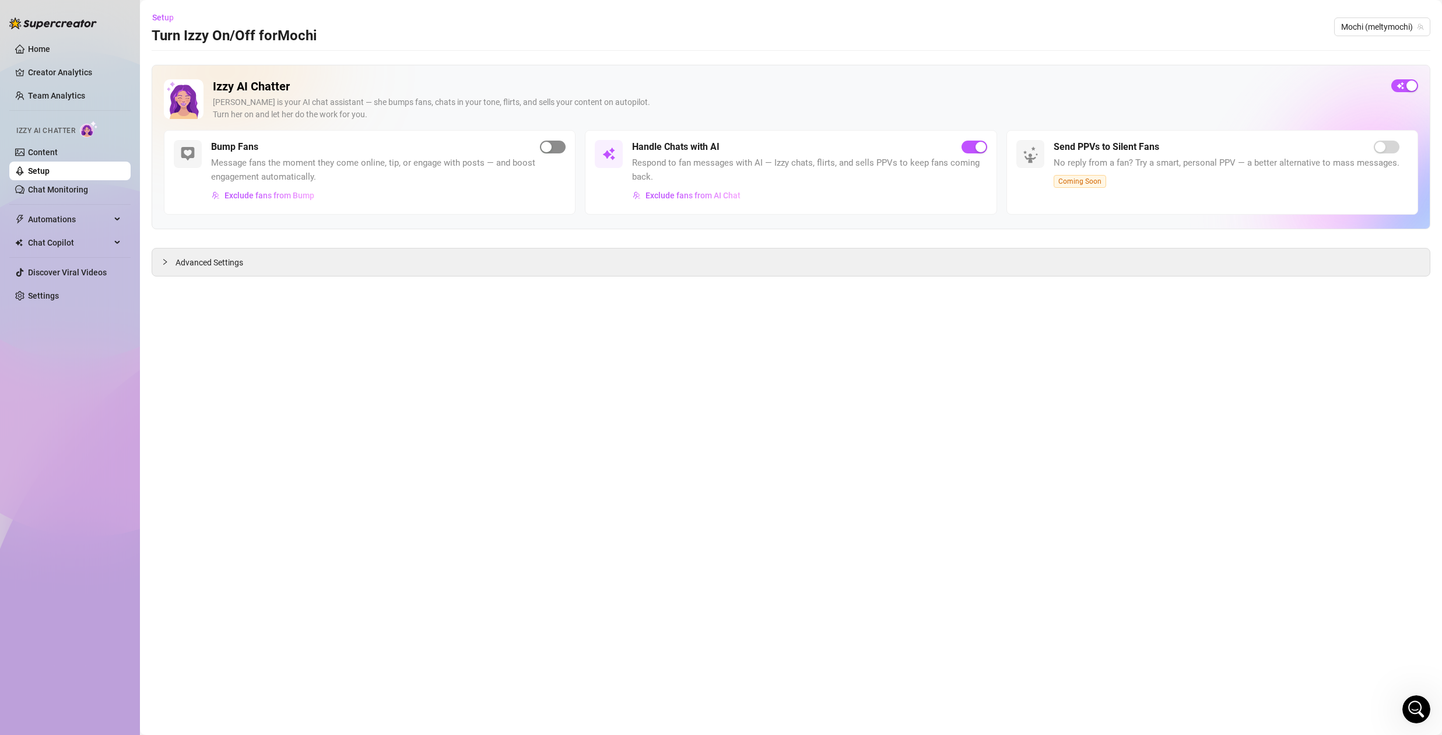
click at [548, 146] on div "button" at bounding box center [546, 147] width 10 height 10
click at [754, 502] on main "Setup Turn Izzy On/Off for Mochi Mochi (meltymochi) Izzy AI Chatter [PERSON_NAM…" at bounding box center [791, 367] width 1302 height 735
click at [304, 198] on span "Exclude fans from Bump" at bounding box center [270, 195] width 90 height 9
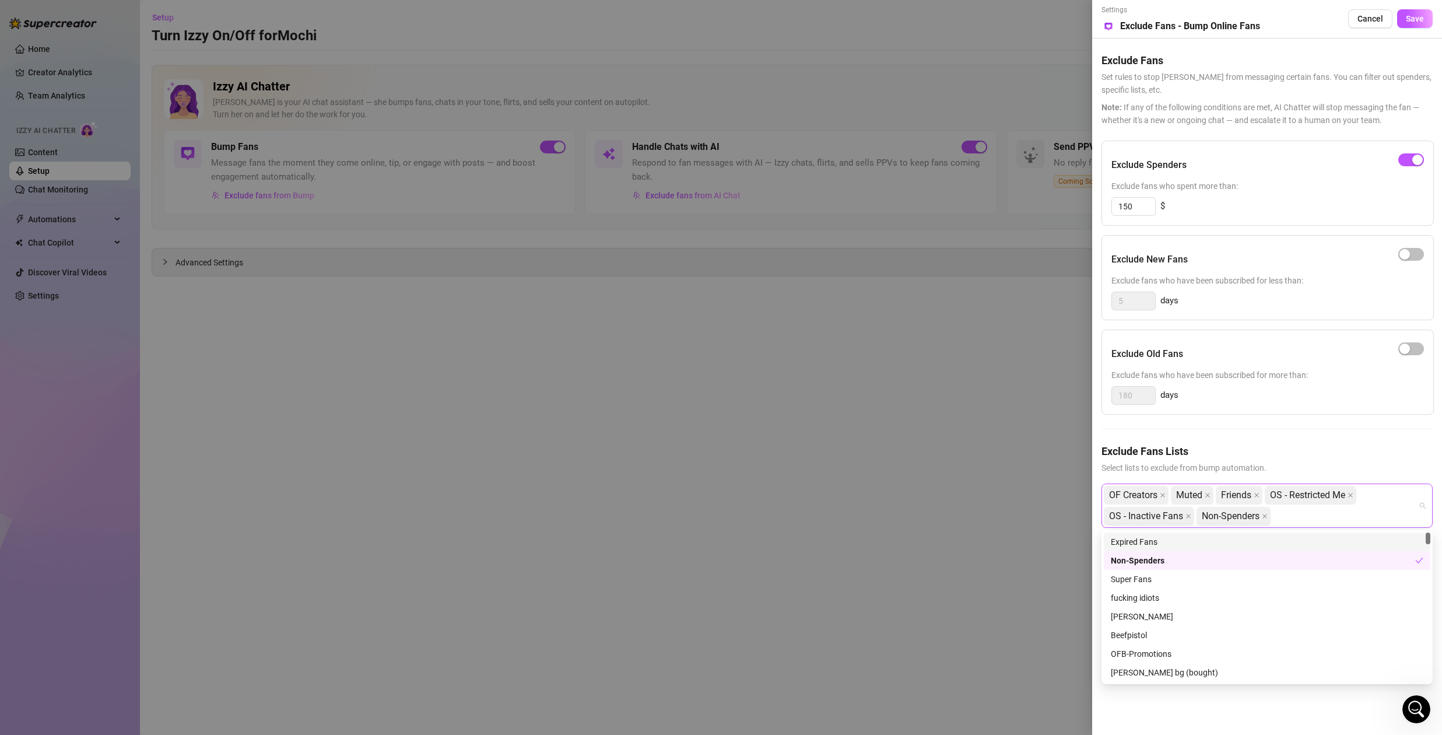
click at [1424, 500] on div "OF Creators Muted Friends OS - Restricted Me OS - Inactive Fans Non-Spenders" at bounding box center [1267, 505] width 331 height 44
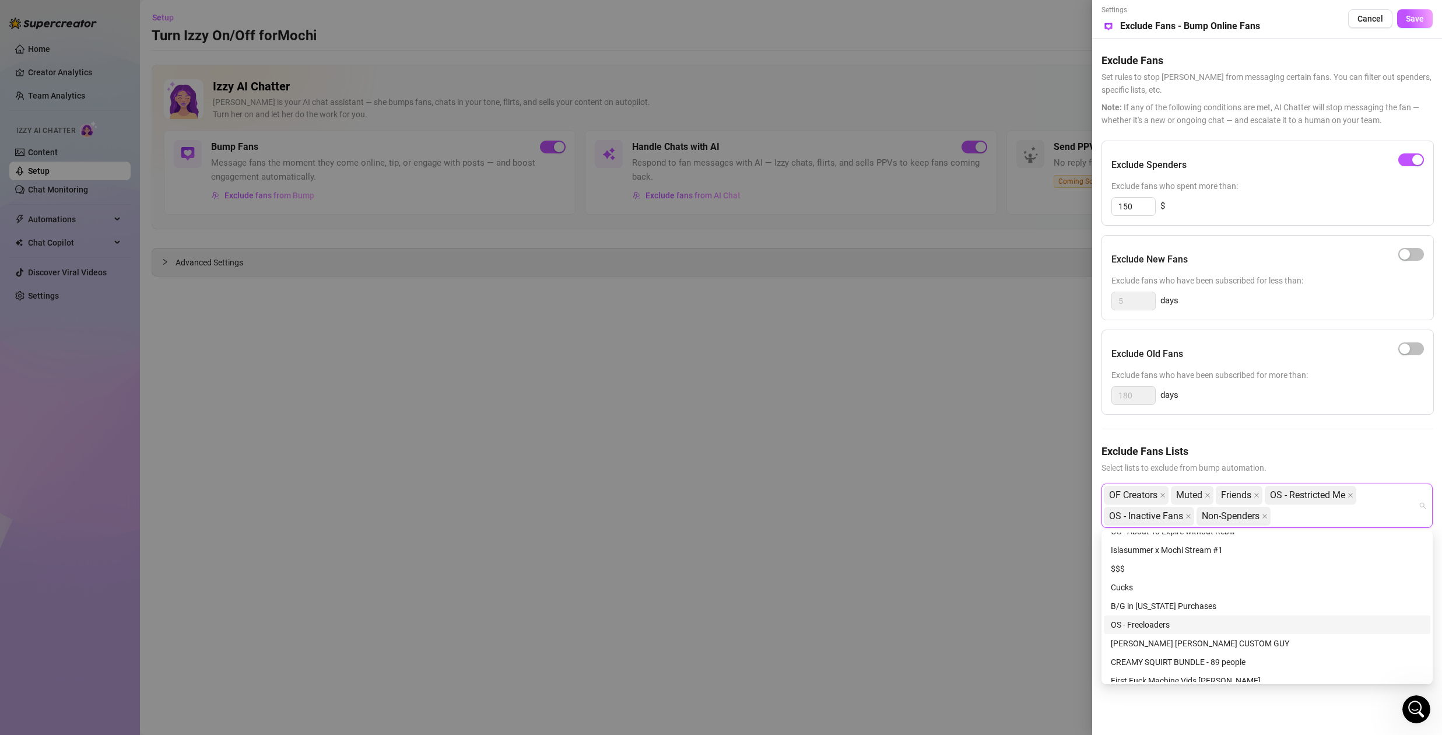
click at [1174, 622] on div "OS - Freeloaders" at bounding box center [1267, 624] width 313 height 13
click at [1415, 19] on span "Save" at bounding box center [1415, 18] width 18 height 9
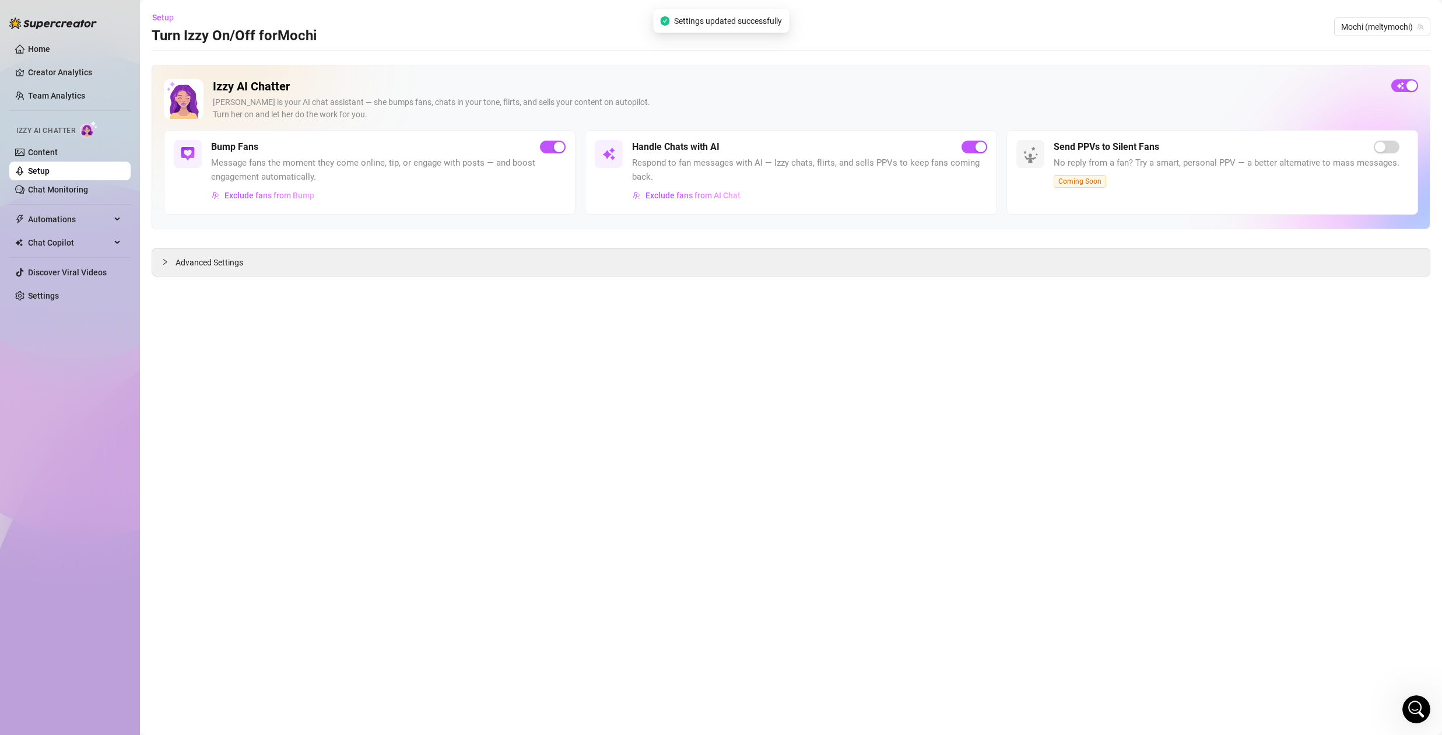
click at [1008, 426] on main "Setup Turn Izzy On/Off for Mochi Mochi (meltymochi) Izzy AI Chatter [PERSON_NAM…" at bounding box center [791, 367] width 1302 height 735
click at [627, 442] on main "Setup Turn Izzy On/Off for Mochi Mochi (meltymochi) Izzy AI Chatter [PERSON_NAM…" at bounding box center [791, 367] width 1302 height 735
